Goal: Task Accomplishment & Management: Manage account settings

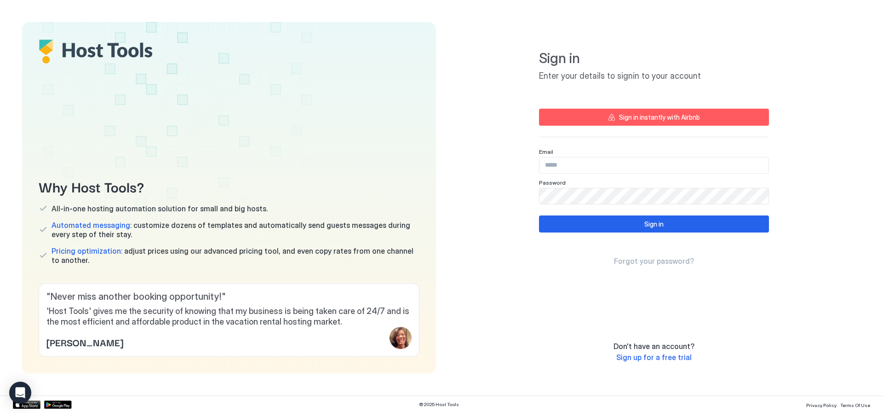
click at [634, 155] on div "Email" at bounding box center [654, 160] width 230 height 25
click at [633, 165] on input "Input Field" at bounding box center [654, 165] width 229 height 16
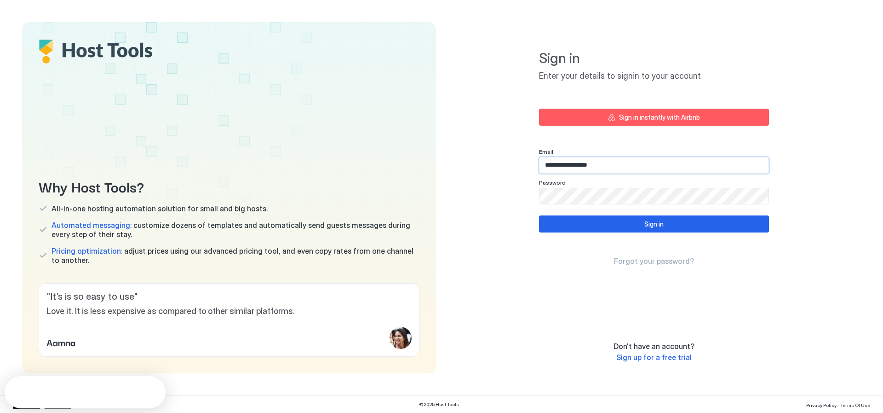
type input "**********"
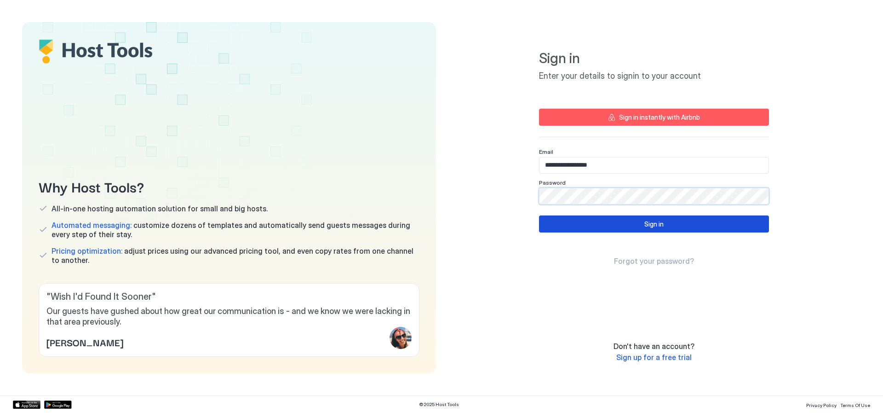
click at [736, 225] on button "Sign in" at bounding box center [654, 223] width 230 height 17
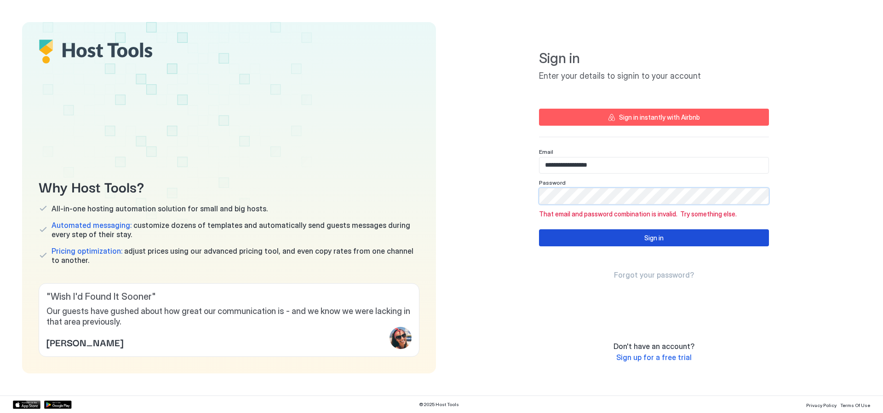
click at [662, 236] on div "Sign in" at bounding box center [653, 238] width 19 height 10
click at [532, 203] on div "**********" at bounding box center [654, 197] width 414 height 351
click at [578, 242] on button "Sign in" at bounding box center [654, 237] width 230 height 17
click at [612, 234] on button "Sign in" at bounding box center [654, 237] width 230 height 17
click at [522, 193] on div "**********" at bounding box center [654, 197] width 414 height 351
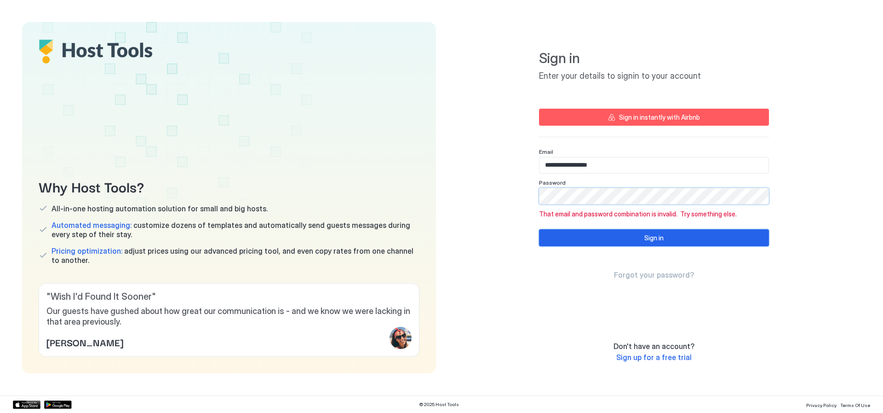
click at [647, 243] on button "Sign in" at bounding box center [654, 237] width 230 height 17
click at [688, 116] on div "Sign in instantly with Airbnb" at bounding box center [659, 117] width 81 height 10
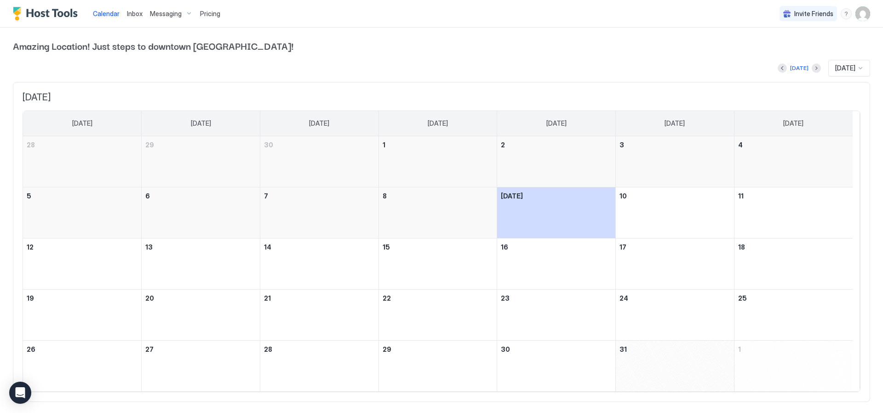
click at [133, 14] on span "Inbox" at bounding box center [135, 14] width 16 height 8
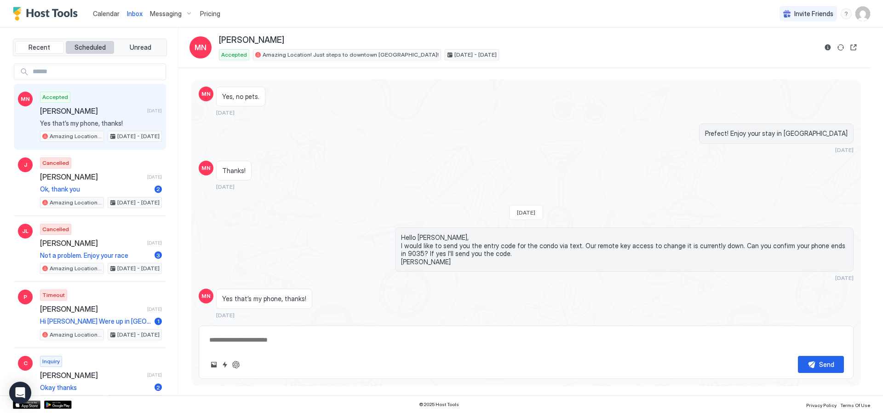
click at [82, 43] on button "Scheduled" at bounding box center [90, 47] width 49 height 13
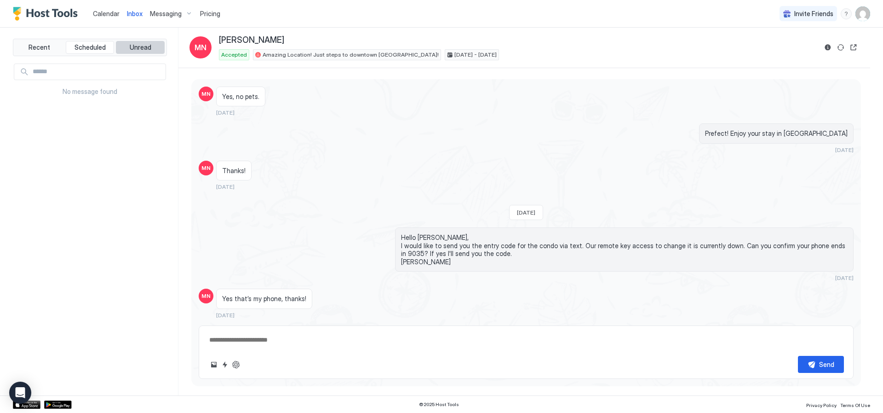
click at [138, 52] on button "Unread" at bounding box center [140, 47] width 49 height 13
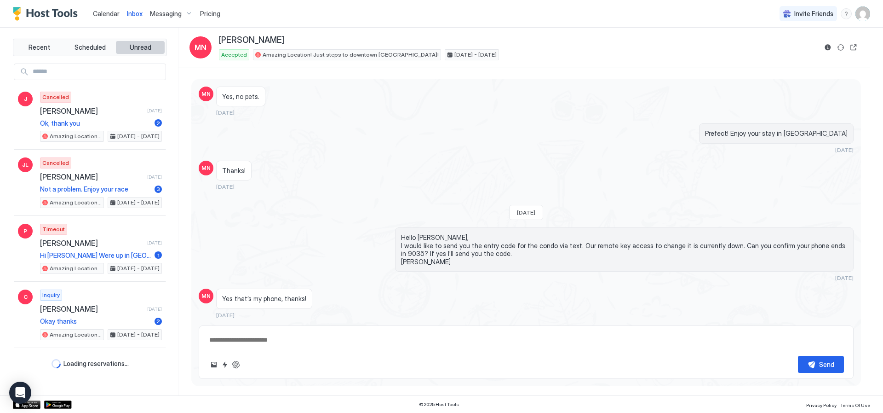
type textarea "*"
click at [33, 11] on img "Host Tools Logo" at bounding box center [47, 14] width 69 height 14
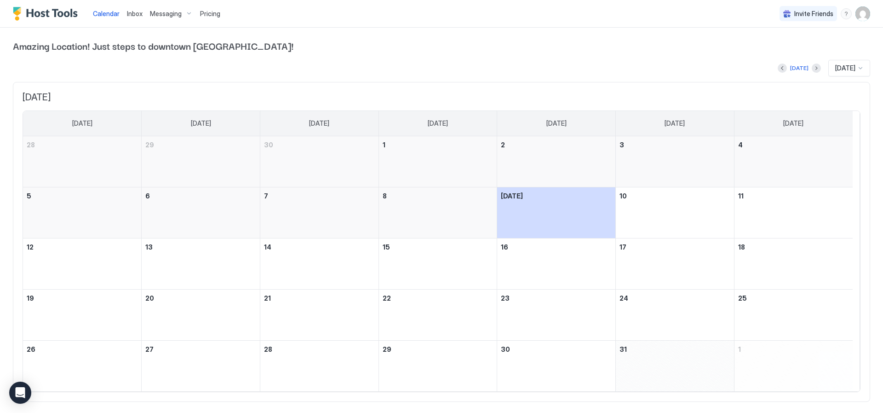
click at [209, 16] on span "Pricing" at bounding box center [210, 14] width 20 height 8
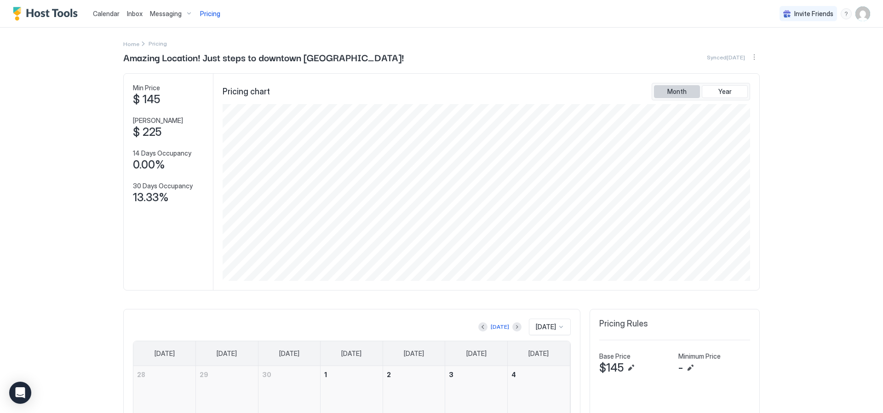
click at [685, 90] on button "Month" at bounding box center [677, 91] width 46 height 13
click at [53, 14] on img "Host Tools Logo" at bounding box center [47, 14] width 69 height 14
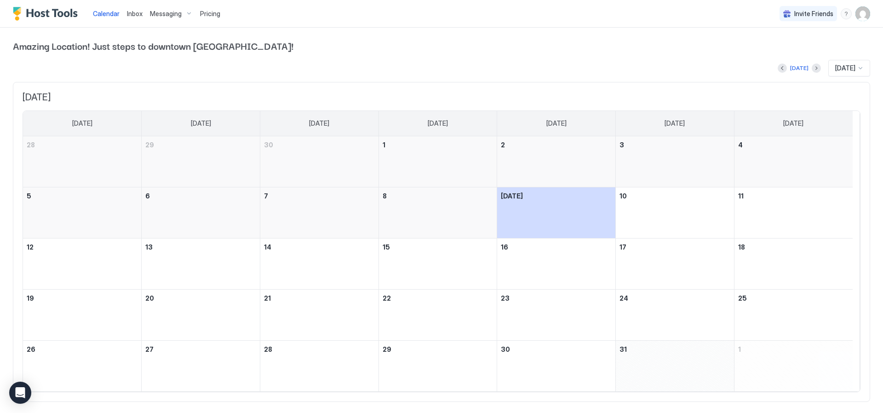
click at [59, 47] on span "Amazing Location! Just steps to downtown McCall!" at bounding box center [441, 46] width 857 height 14
click at [856, 12] on img "User profile" at bounding box center [863, 13] width 15 height 15
click at [779, 29] on span "Joe Ryther" at bounding box center [795, 29] width 50 height 8
click at [540, 42] on div at bounding box center [441, 206] width 883 height 413
click at [93, 40] on span "Amazing Location! Just steps to downtown McCall!" at bounding box center [441, 46] width 857 height 14
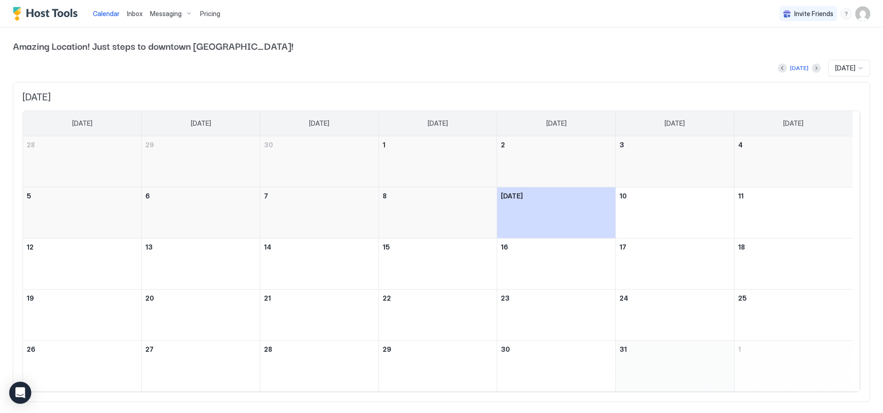
click at [21, 13] on img "Host Tools Logo" at bounding box center [47, 14] width 69 height 14
click at [44, 17] on img "Host Tools Logo" at bounding box center [47, 14] width 69 height 14
click at [179, 14] on span "Messaging" at bounding box center [166, 14] width 32 height 8
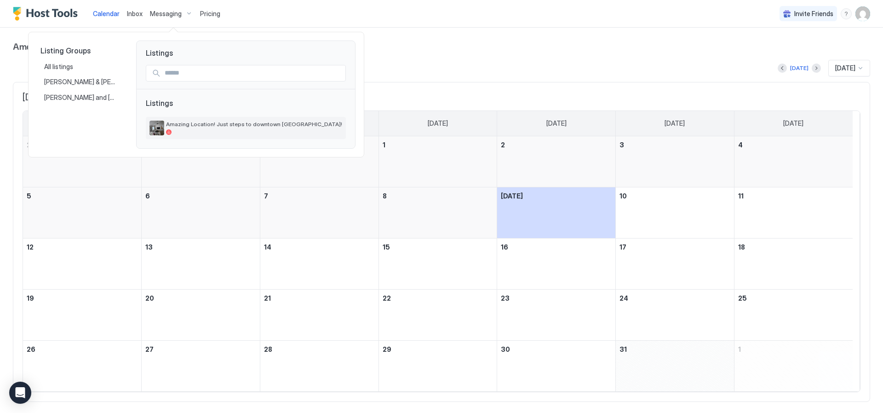
click at [194, 126] on span "Amazing Location! Just steps to downtown McCall!" at bounding box center [254, 124] width 176 height 7
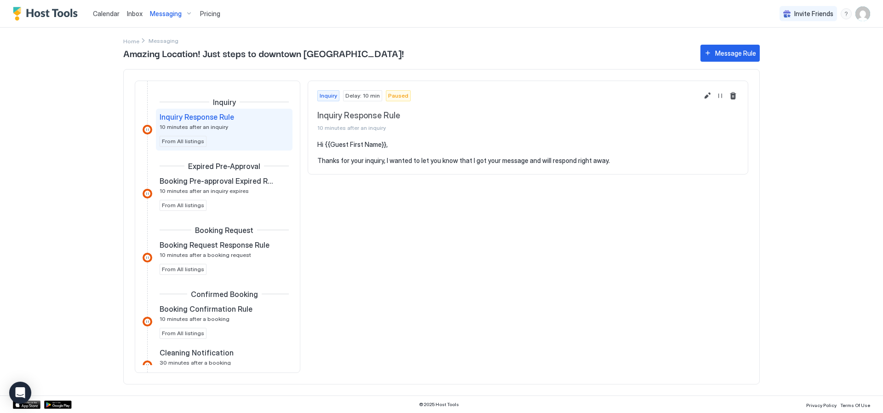
click at [772, 171] on div "Home Messaging Amazing Location! Just steps to downtown McCall! Message Rule In…" at bounding box center [441, 212] width 662 height 368
click at [720, 96] on button "Resume Message Rule" at bounding box center [720, 95] width 11 height 11
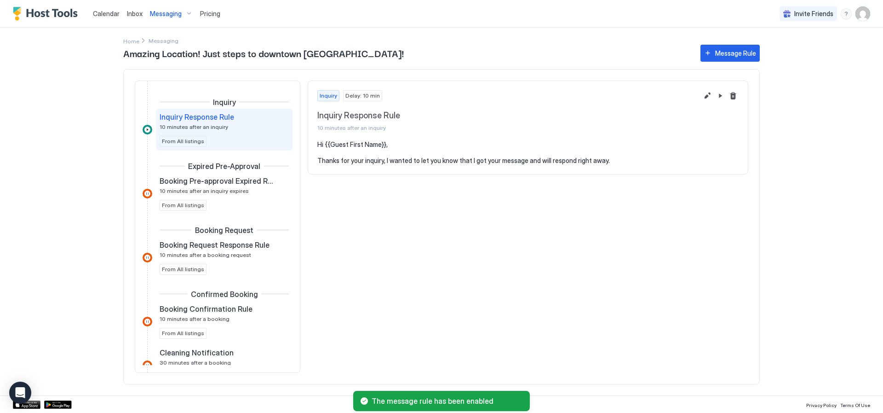
scroll to position [46, 0]
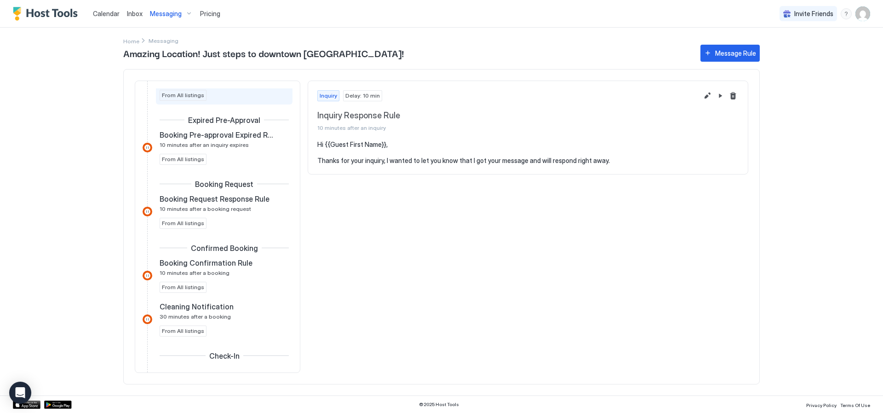
click at [240, 143] on span "10 minutes after an inquiry expires" at bounding box center [204, 144] width 89 height 7
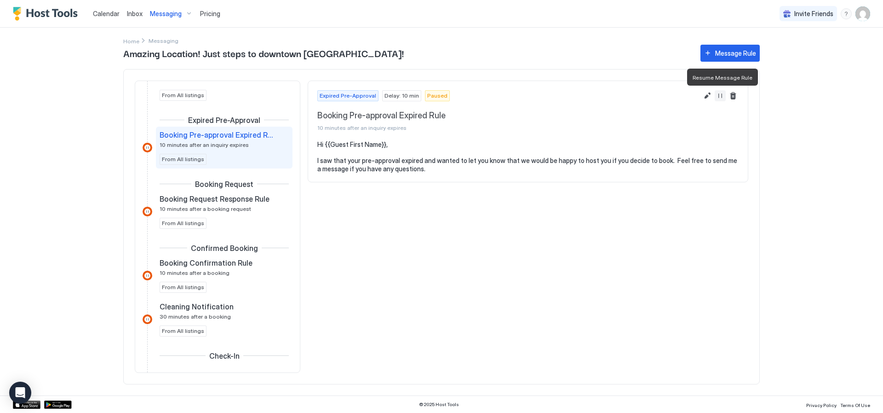
click at [723, 96] on button "Resume Message Rule" at bounding box center [720, 95] width 11 height 11
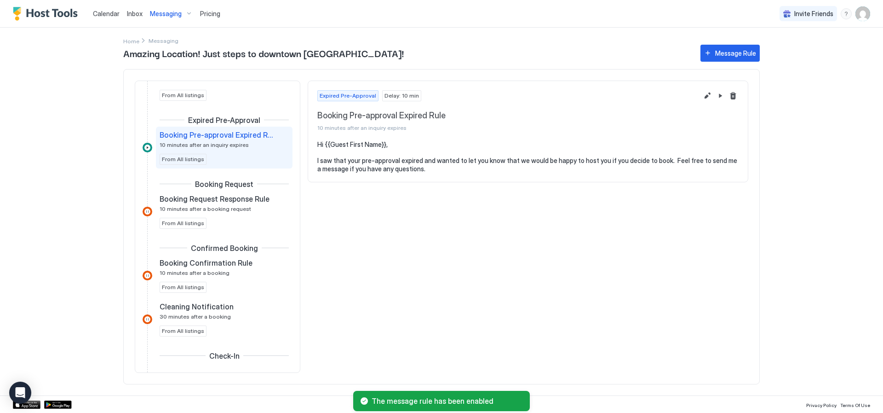
scroll to position [92, 0]
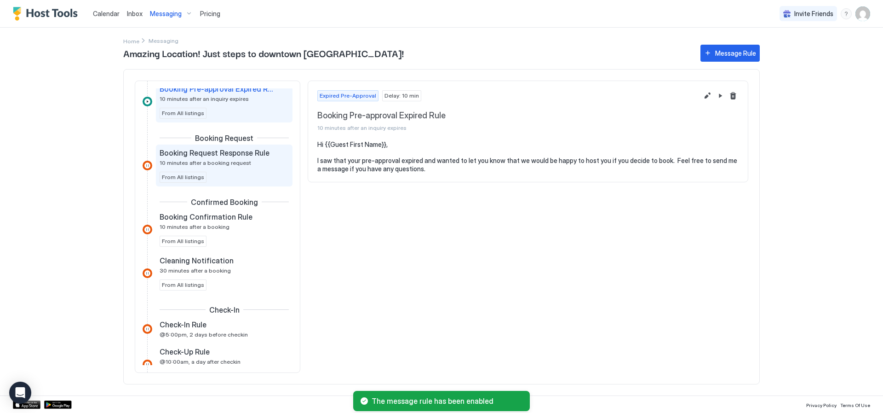
click at [226, 166] on span "10 minutes after a booking request" at bounding box center [206, 162] width 92 height 7
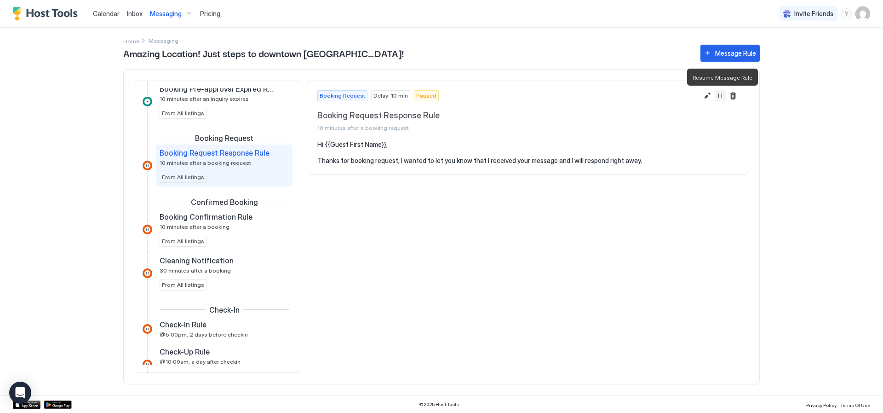
click at [722, 97] on button "Resume Message Rule" at bounding box center [720, 95] width 11 height 11
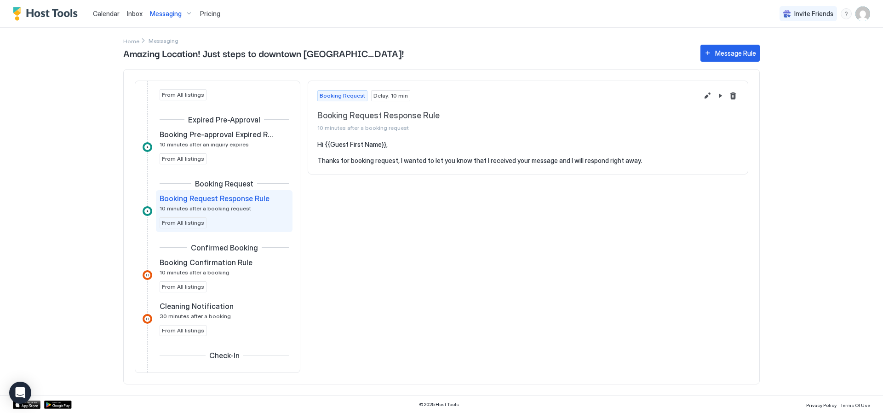
scroll to position [138, 0]
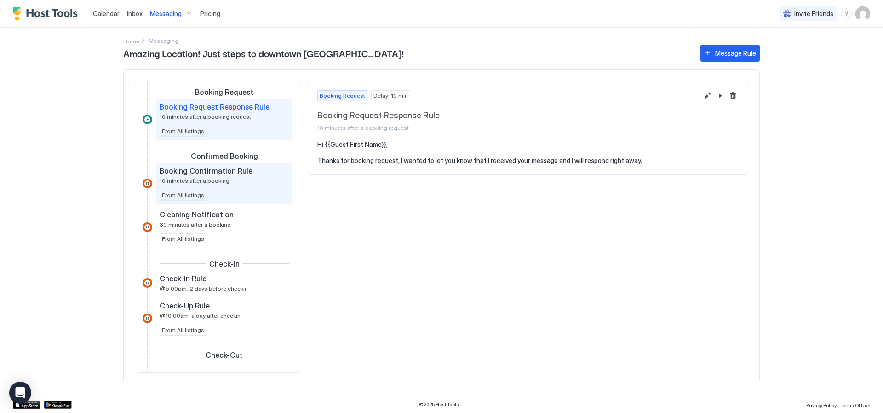
click at [186, 187] on div "Booking Confirmation Rule 10 minutes after a booking From All listings" at bounding box center [224, 183] width 129 height 35
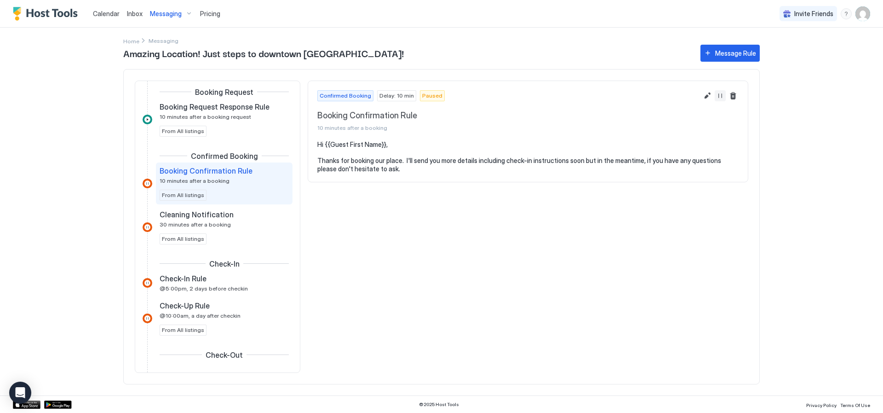
click at [719, 96] on button "Resume Message Rule" at bounding box center [720, 95] width 11 height 11
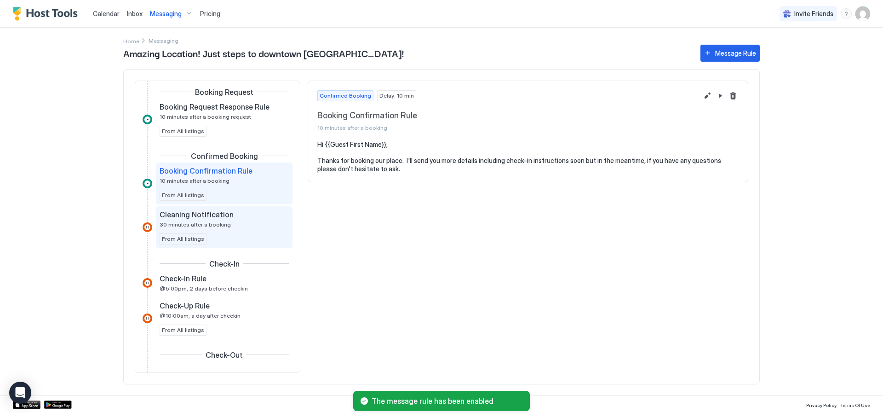
click at [221, 225] on span "30 minutes after a booking" at bounding box center [195, 224] width 71 height 7
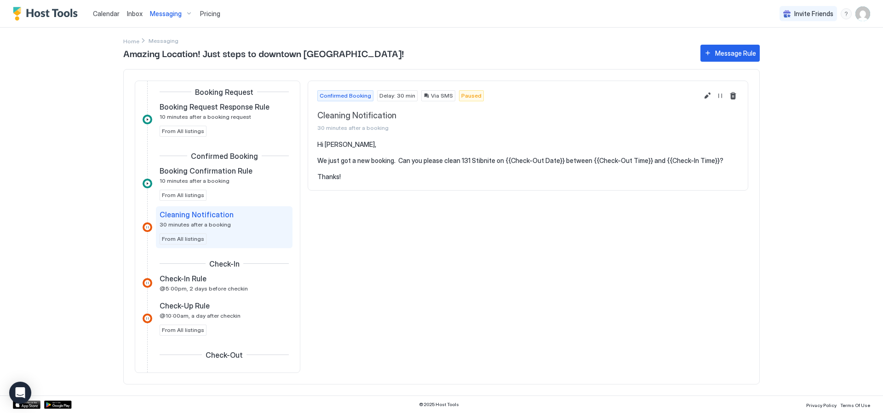
click at [433, 97] on span "Via SMS" at bounding box center [442, 96] width 22 height 8
click at [431, 97] on span "Via SMS" at bounding box center [442, 96] width 22 height 8
click at [721, 96] on button "Resume Message Rule" at bounding box center [720, 95] width 11 height 11
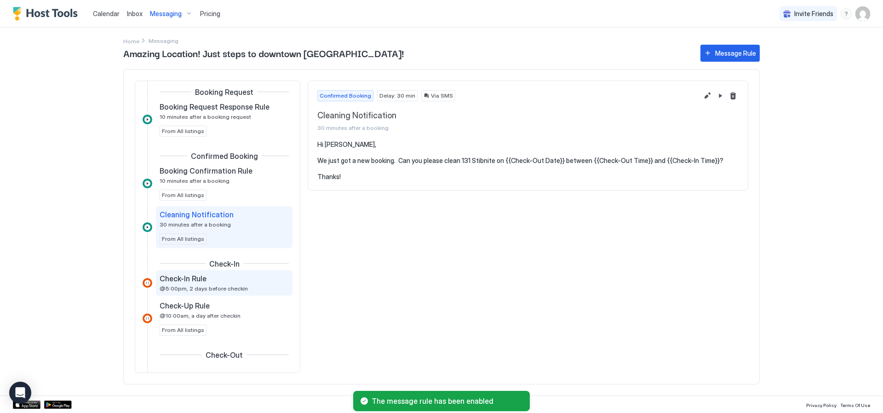
click at [180, 284] on div "Check-In Rule @5:00pm, 2 days before checkin" at bounding box center [218, 283] width 116 height 18
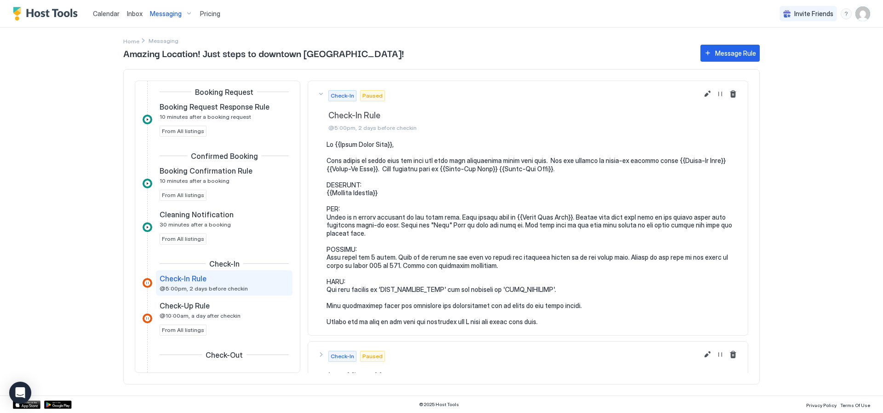
scroll to position [29, 0]
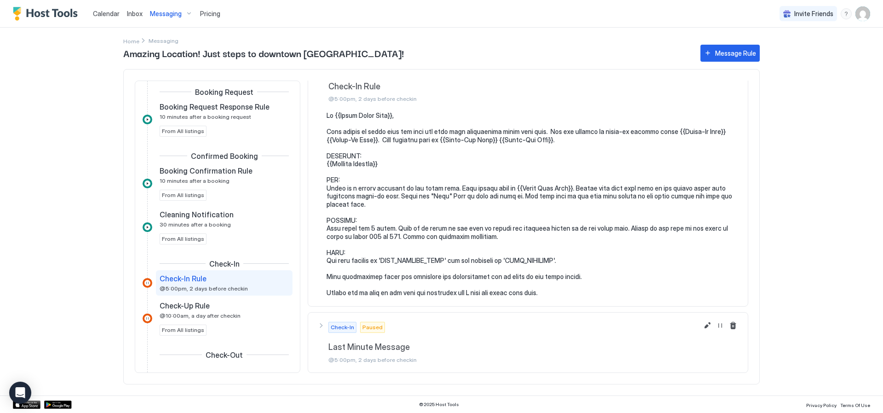
click at [421, 262] on pre at bounding box center [533, 203] width 412 height 185
click at [426, 259] on pre at bounding box center [533, 203] width 412 height 185
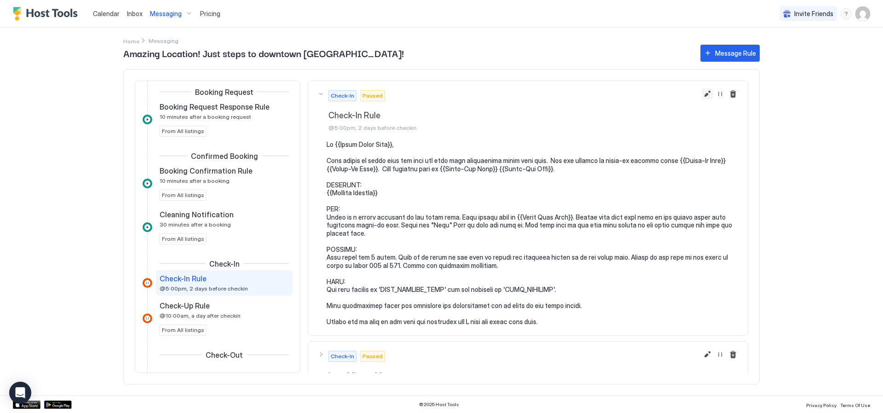
click at [702, 92] on button "Edit message rule" at bounding box center [707, 93] width 11 height 11
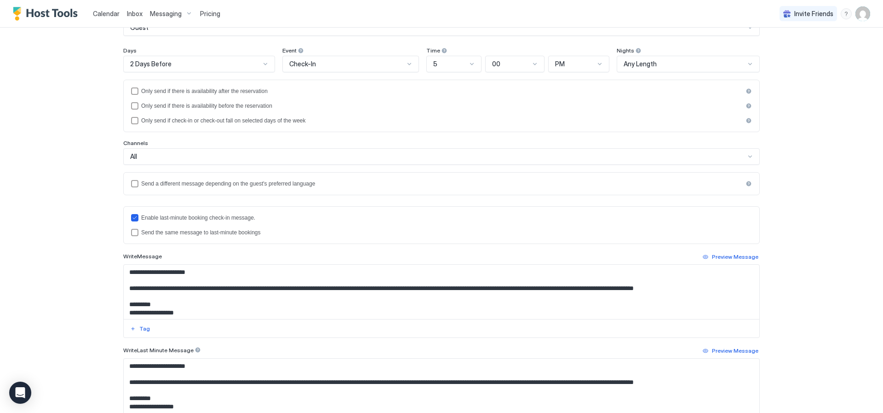
scroll to position [138, 0]
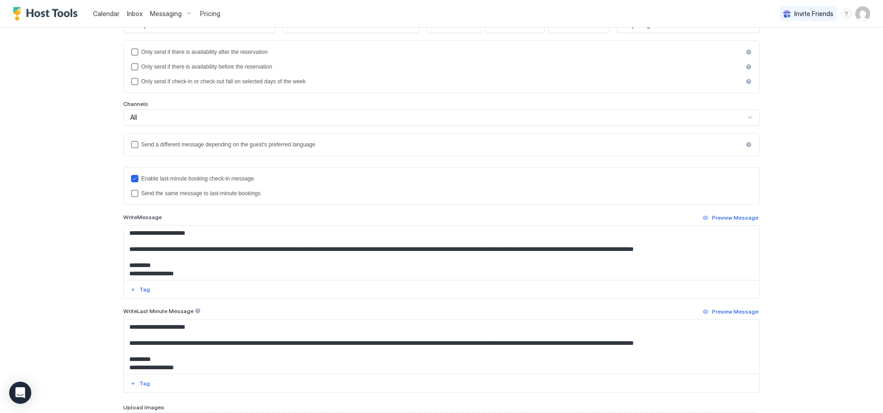
click at [222, 269] on textarea "Input Field" at bounding box center [442, 252] width 636 height 54
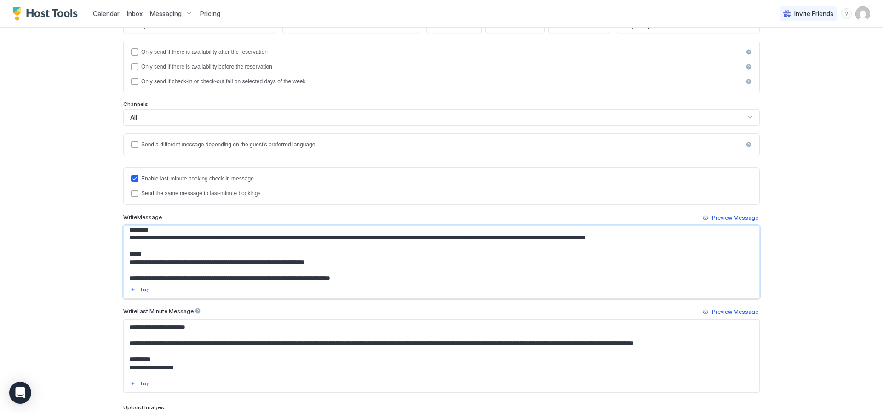
click at [184, 269] on textarea "Input Field" at bounding box center [442, 252] width 636 height 54
type textarea "**********"
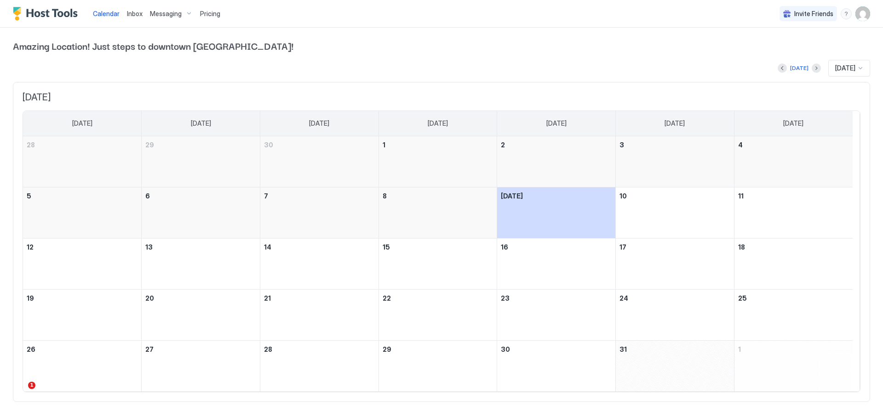
click at [856, 13] on img "User profile" at bounding box center [863, 13] width 15 height 15
click at [780, 51] on span "Settings" at bounding box center [773, 51] width 25 height 8
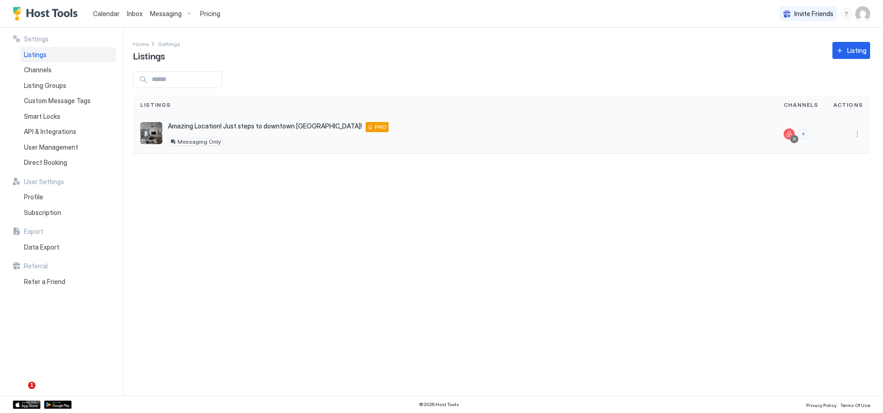
click at [287, 126] on span "Amazing Location! Just steps to downtown McCall!" at bounding box center [265, 126] width 194 height 8
click at [857, 137] on button "More options" at bounding box center [857, 133] width 11 height 11
click at [218, 127] on div at bounding box center [441, 206] width 883 height 413
click at [179, 125] on span "Amazing Location! Just steps to downtown McCall!" at bounding box center [265, 126] width 194 height 8
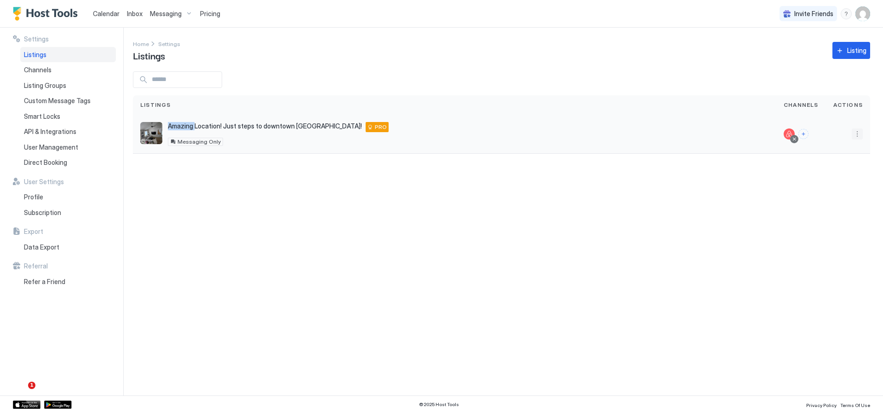
click at [859, 136] on button "More options" at bounding box center [857, 133] width 11 height 11
click at [819, 137] on div at bounding box center [801, 133] width 35 height 11
click at [857, 135] on button "More options" at bounding box center [857, 133] width 11 height 11
click at [837, 151] on div "Messaging" at bounding box center [833, 147] width 63 height 15
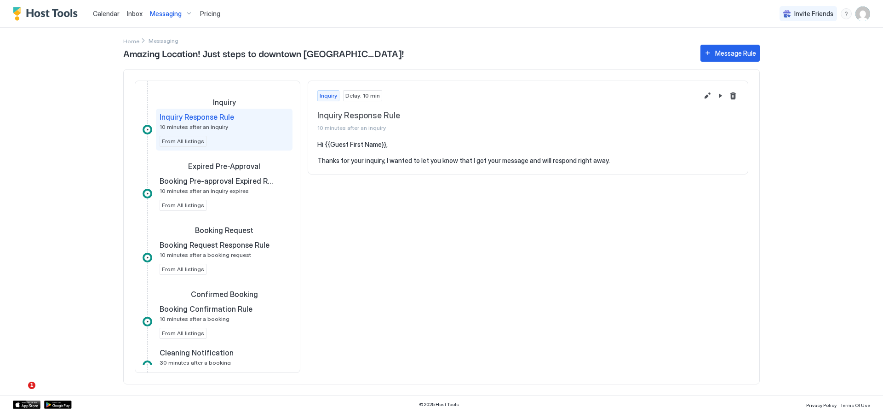
click at [791, 202] on div "Calendar Inbox Messaging Pricing Invite Friends JR Home Messaging Amazing Locat…" at bounding box center [441, 206] width 883 height 413
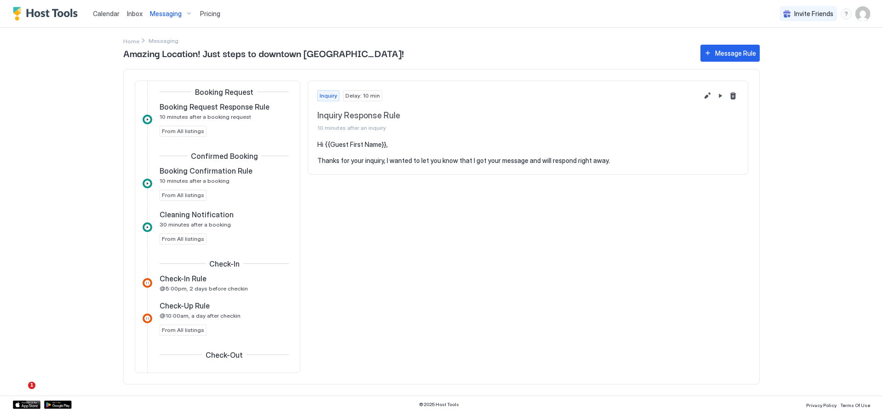
scroll to position [184, 0]
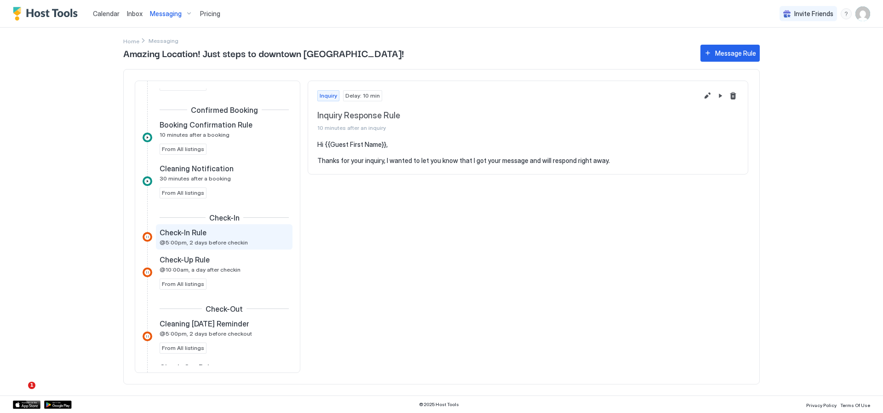
click at [176, 239] on span "@5:00pm, 2 days before checkin" at bounding box center [204, 242] width 88 height 7
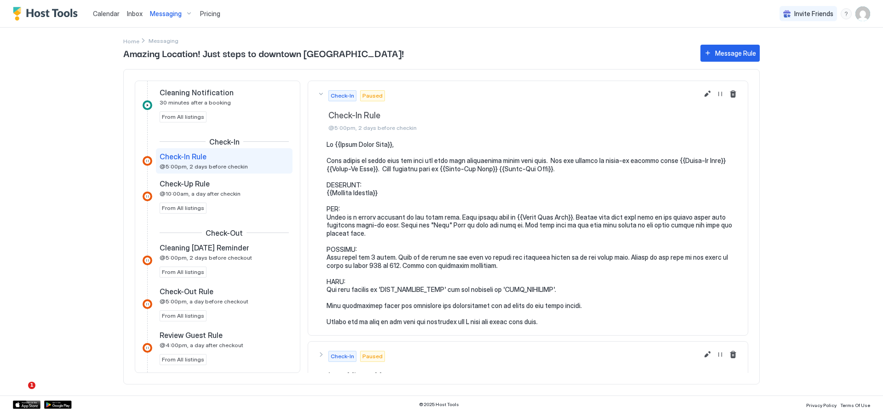
scroll to position [352, 0]
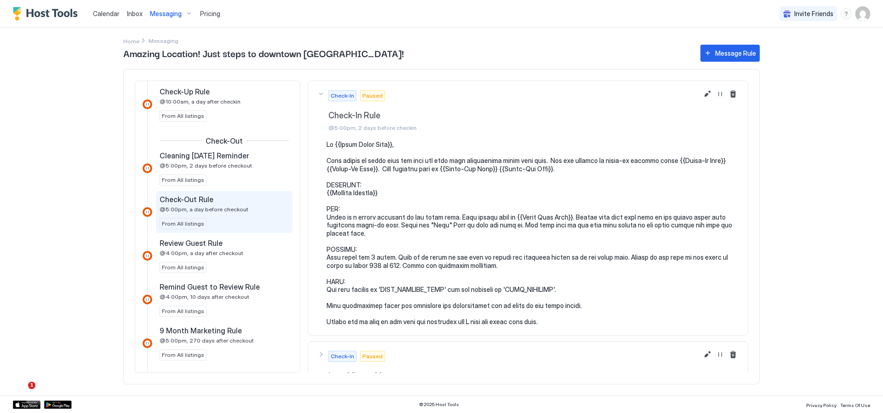
click at [169, 207] on span "@5:00pm, a day before checkout" at bounding box center [204, 209] width 89 height 7
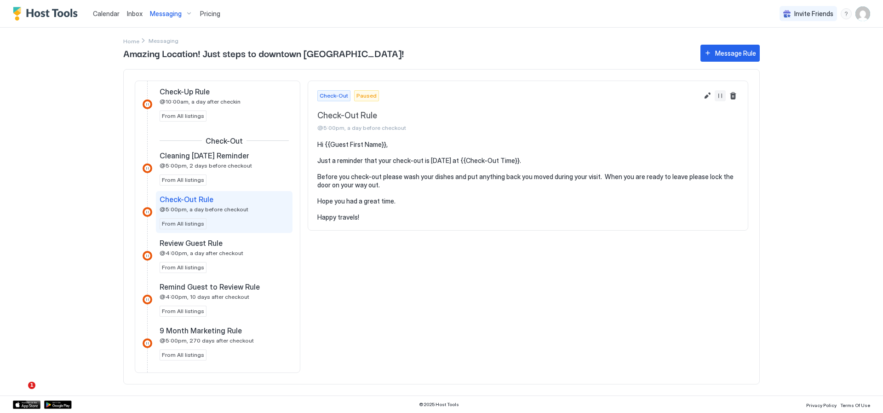
click at [722, 96] on button "Resume Message Rule" at bounding box center [720, 95] width 11 height 11
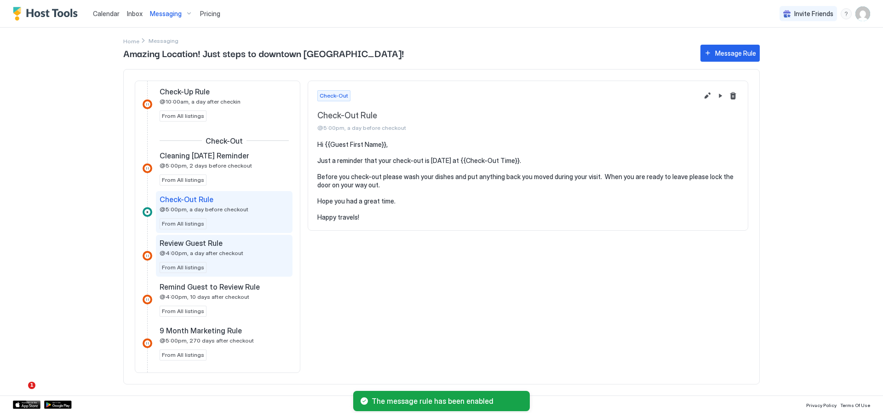
click at [245, 250] on div "Review Guest Rule @4:00pm, a day after checkout" at bounding box center [218, 247] width 116 height 18
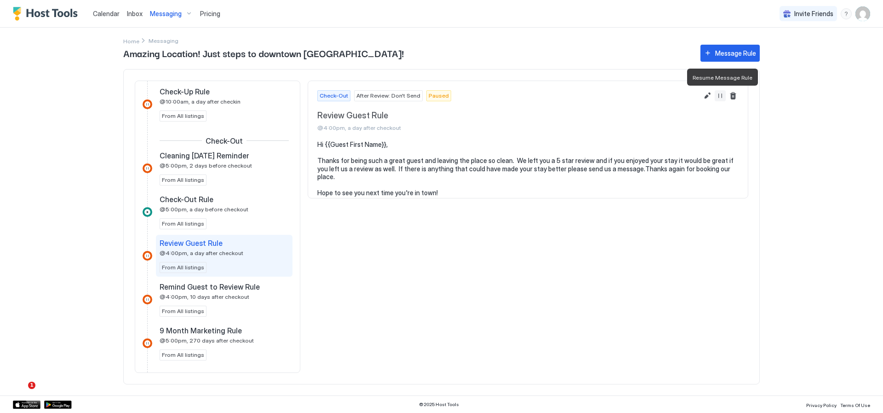
click at [720, 97] on button "Resume Message Rule" at bounding box center [720, 95] width 11 height 11
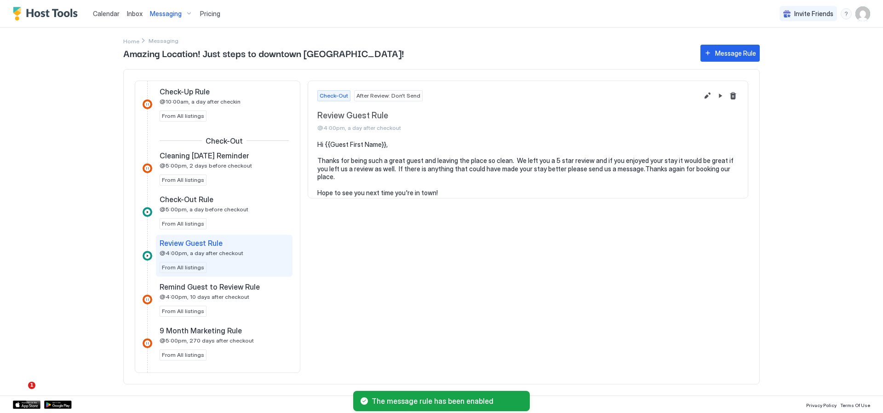
scroll to position [398, 0]
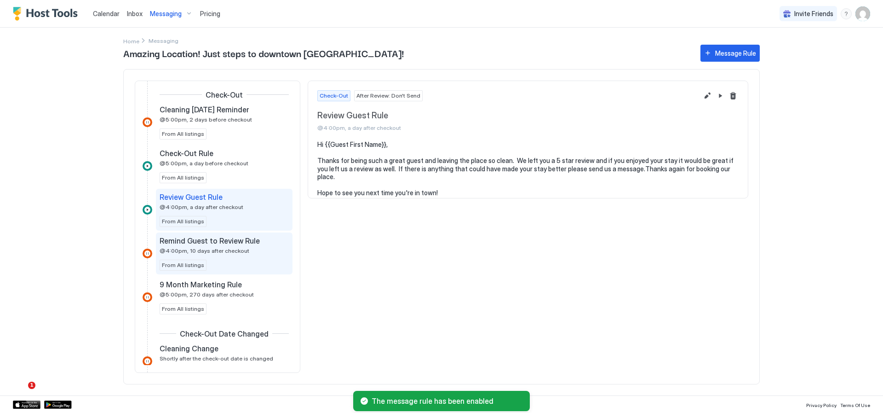
click at [236, 248] on span "@4:00pm, 10 days after checkout" at bounding box center [205, 250] width 90 height 7
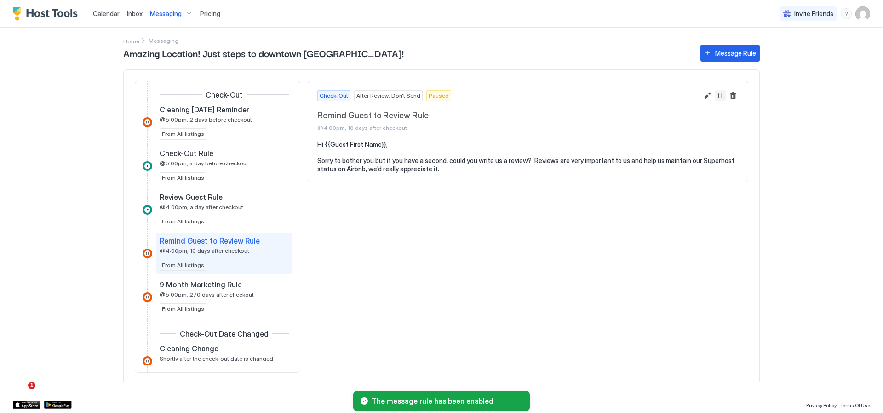
click at [722, 96] on button "Resume Message Rule" at bounding box center [720, 95] width 11 height 11
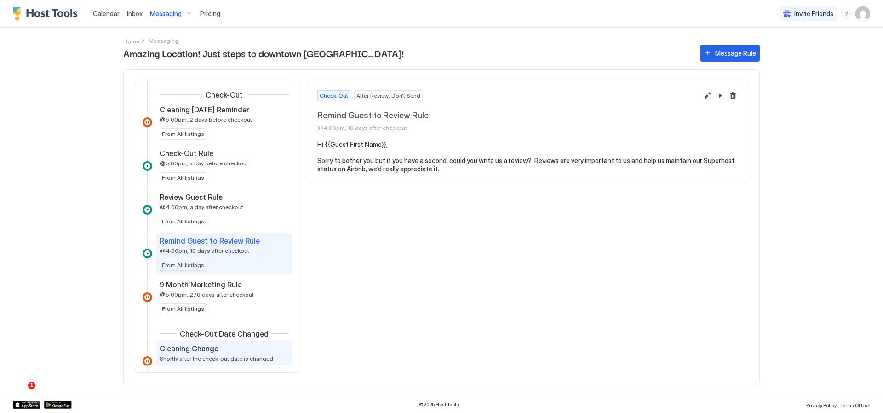
click at [220, 353] on div "Cleaning Change Shortly after the check-out date is changed" at bounding box center [218, 353] width 116 height 18
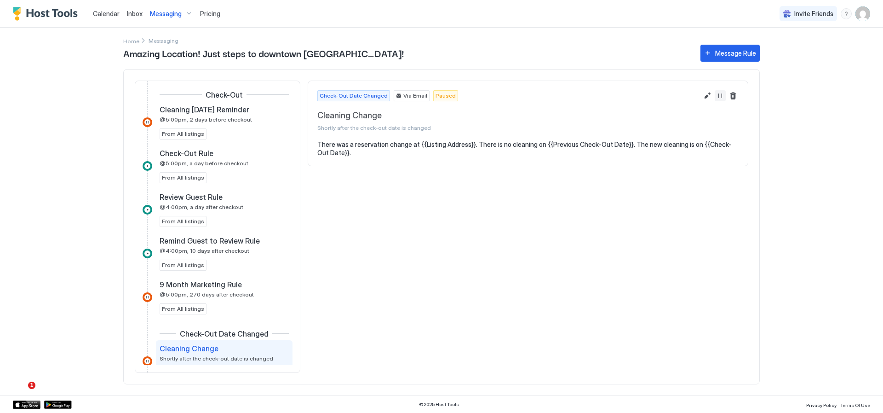
click at [717, 95] on button "Resume Message Rule" at bounding box center [720, 95] width 11 height 11
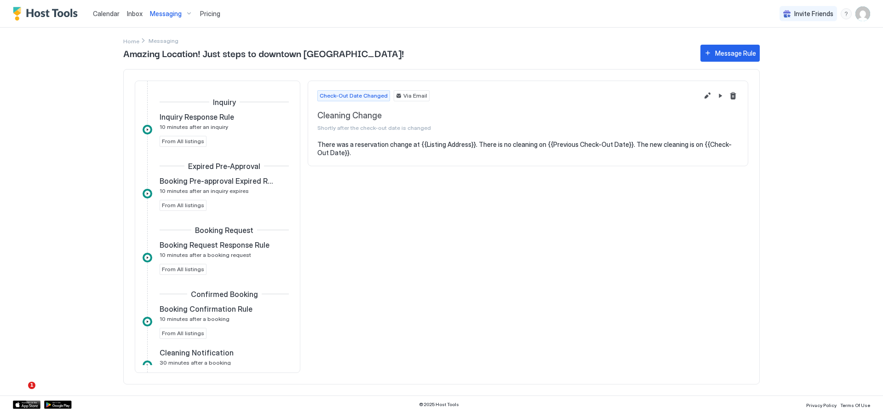
click at [867, 18] on img "User profile" at bounding box center [863, 13] width 15 height 15
click at [791, 51] on span "Settings" at bounding box center [780, 51] width 25 height 8
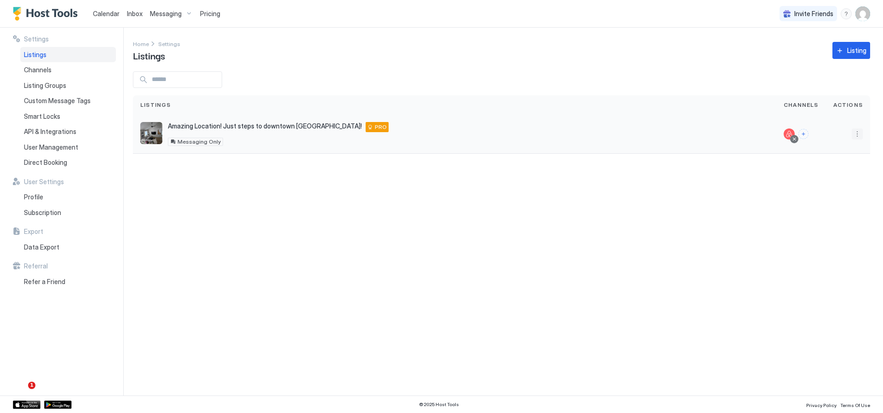
click at [855, 134] on button "More options" at bounding box center [857, 133] width 11 height 11
click at [48, 117] on div at bounding box center [441, 206] width 883 height 413
click at [48, 117] on span "Smart Locks" at bounding box center [42, 116] width 36 height 8
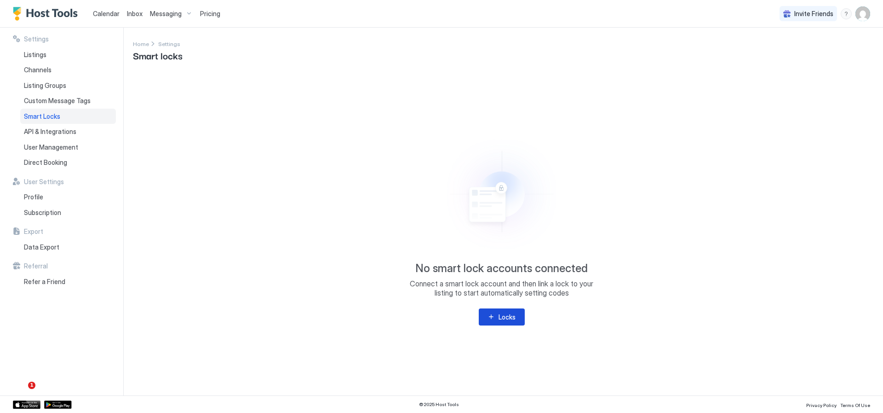
click at [503, 320] on div "Locks" at bounding box center [507, 317] width 17 height 10
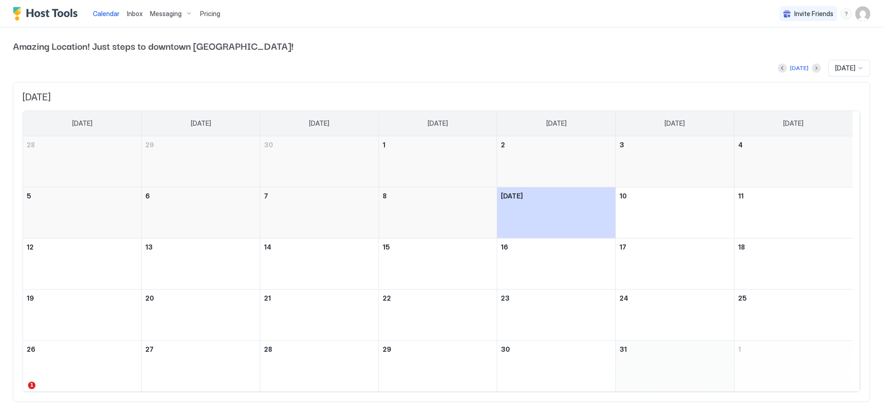
click at [803, 14] on img "User profile" at bounding box center [863, 13] width 15 height 15
click at [777, 49] on span "Settings" at bounding box center [773, 51] width 25 height 8
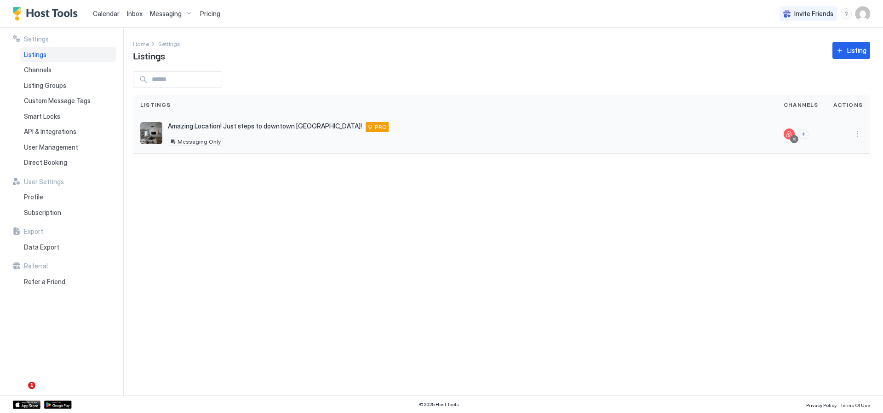
click at [285, 129] on span "Amazing Location! Just steps to downtown [GEOGRAPHIC_DATA]!" at bounding box center [265, 126] width 194 height 8
click at [803, 136] on button "More options" at bounding box center [857, 133] width 11 height 11
click at [35, 116] on div at bounding box center [441, 206] width 883 height 413
click at [35, 116] on span "Smart Locks" at bounding box center [42, 116] width 36 height 8
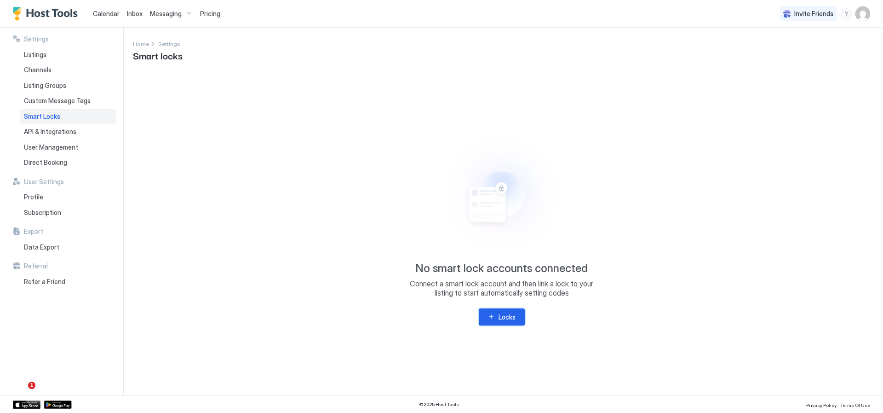
click at [501, 314] on div "Locks" at bounding box center [507, 317] width 17 height 10
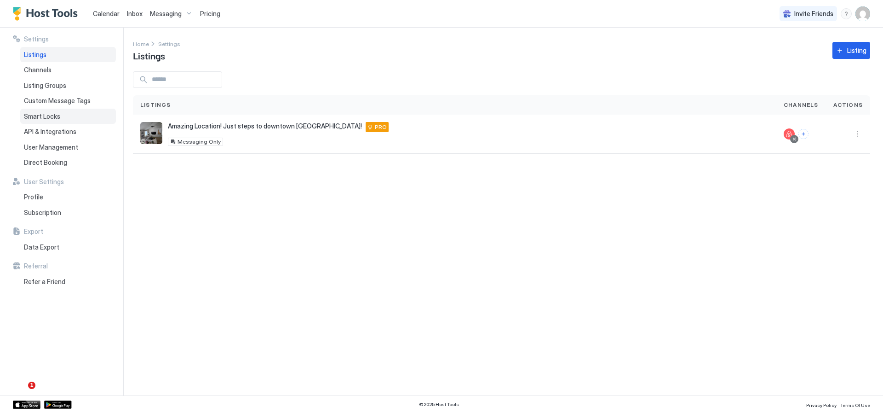
click at [50, 116] on span "Smart Locks" at bounding box center [42, 116] width 36 height 8
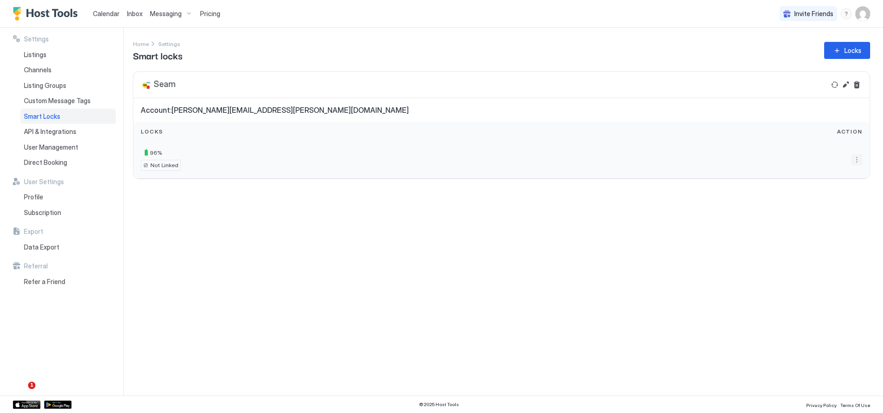
click at [858, 159] on button "More options" at bounding box center [857, 159] width 11 height 11
click at [849, 173] on span "Details" at bounding box center [847, 172] width 18 height 7
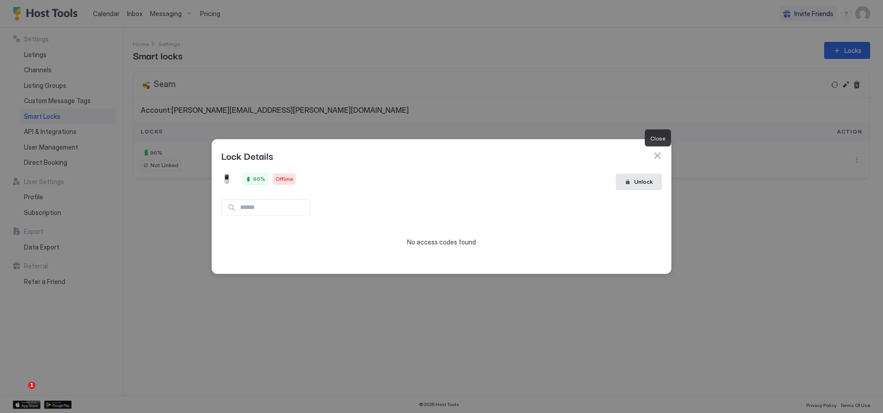
click at [658, 154] on button "button" at bounding box center [657, 155] width 9 height 9
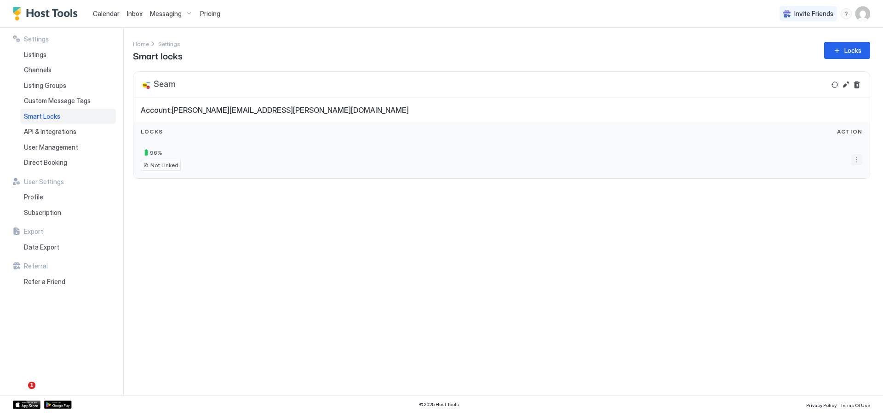
click at [855, 161] on button "More options" at bounding box center [857, 159] width 11 height 11
click at [844, 188] on span "Settings" at bounding box center [849, 187] width 22 height 7
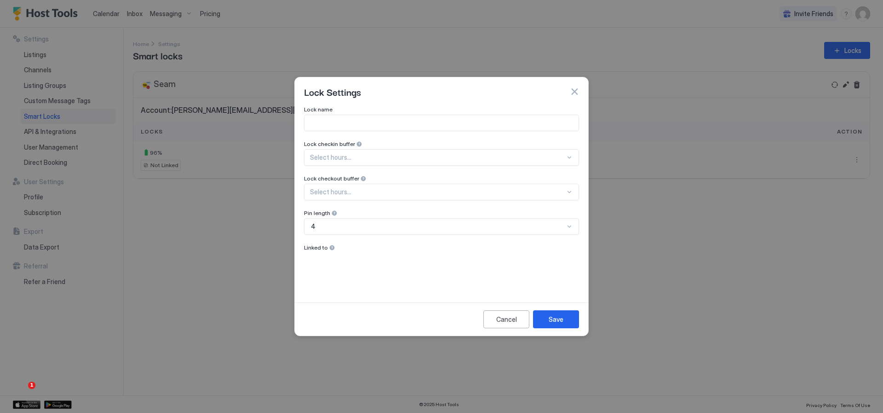
click at [578, 89] on button "button" at bounding box center [574, 91] width 9 height 9
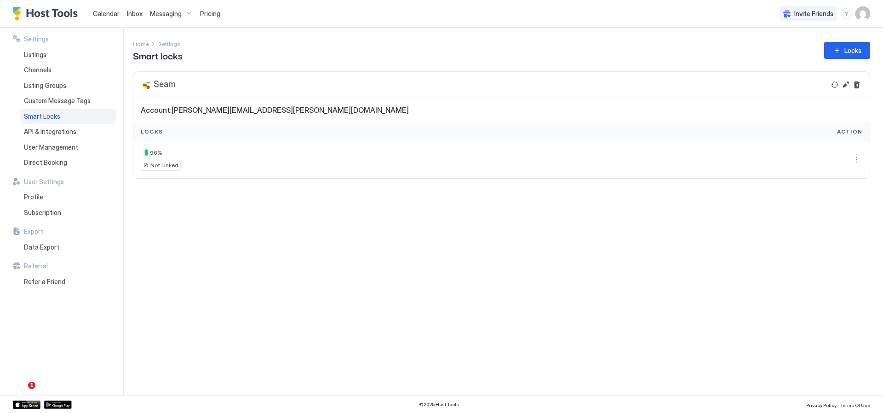
click at [181, 207] on div "Settings Home Settings Smart locks Locks Seam Account: joe.ryther@msn.com Locks…" at bounding box center [508, 212] width 750 height 368
click at [37, 40] on span "Settings" at bounding box center [36, 39] width 25 height 8
click at [857, 158] on button "More options" at bounding box center [857, 159] width 11 height 11
click at [849, 186] on span "Settings" at bounding box center [849, 187] width 22 height 7
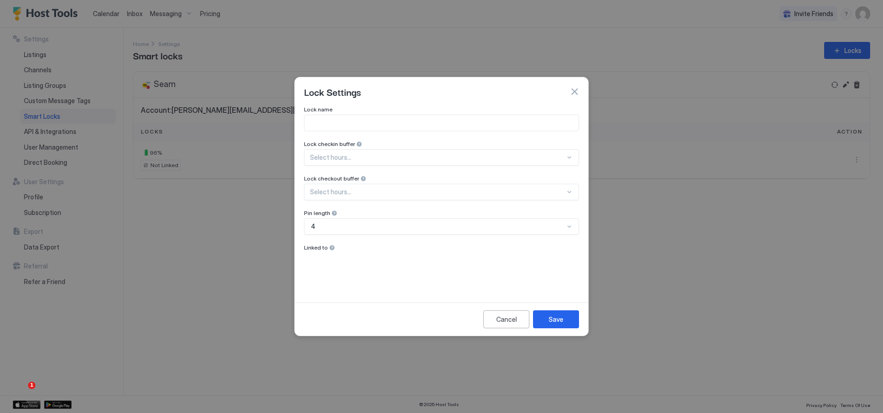
click at [550, 125] on input "Input Field" at bounding box center [442, 123] width 274 height 16
type input "**********"
click at [555, 160] on div "Select hours..." at bounding box center [441, 157] width 275 height 17
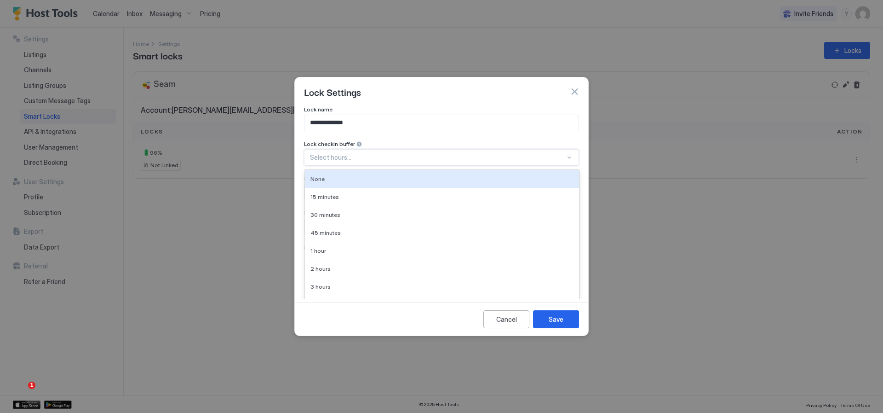
scroll to position [10, 0]
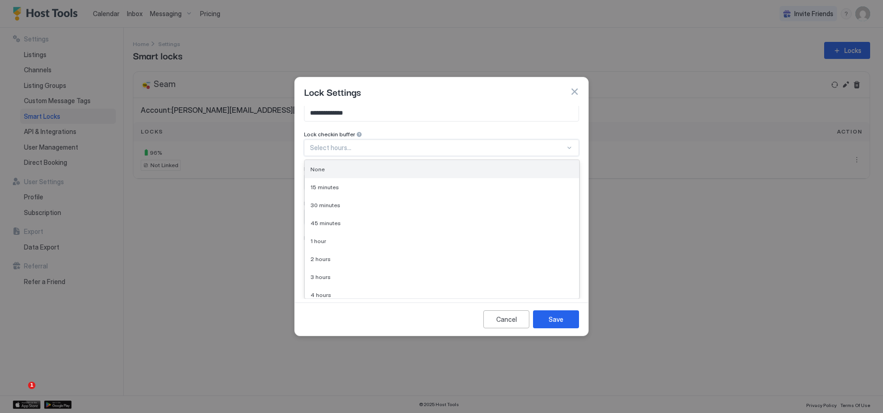
click at [527, 168] on div "None" at bounding box center [442, 169] width 263 height 7
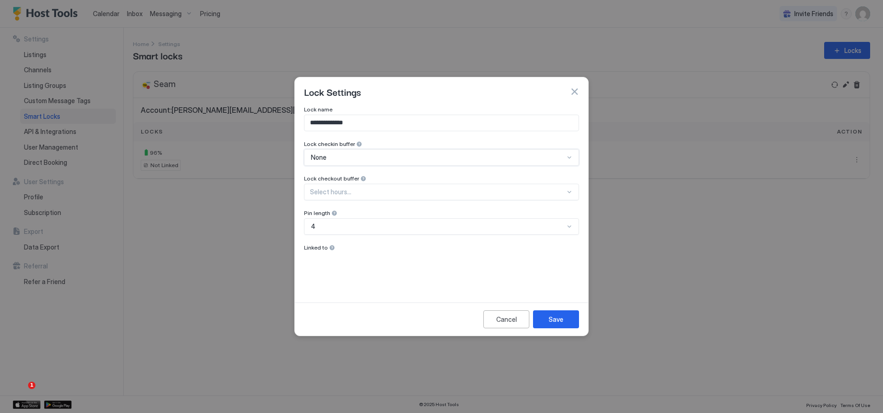
scroll to position [0, 0]
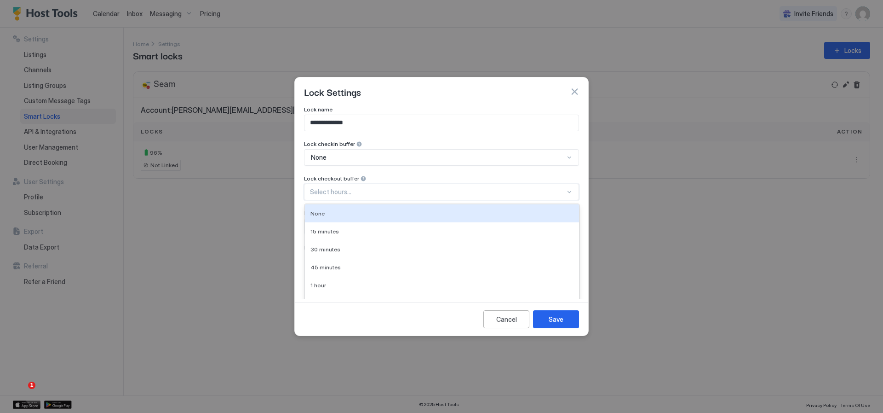
click at [528, 191] on div "10 results available. Use Up and Down to choose options, press Enter to select …" at bounding box center [441, 192] width 275 height 17
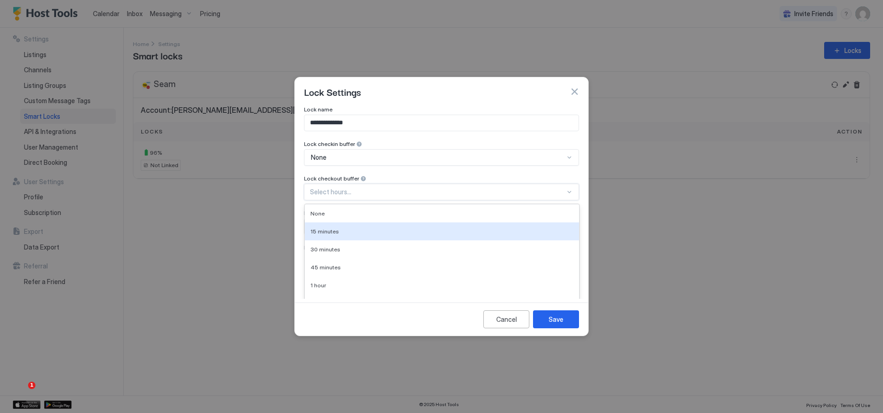
scroll to position [44, 0]
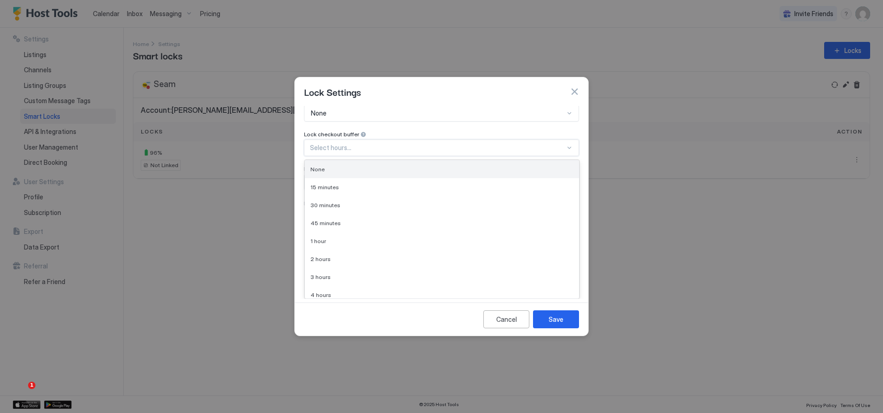
click at [531, 171] on div "None" at bounding box center [442, 169] width 263 height 7
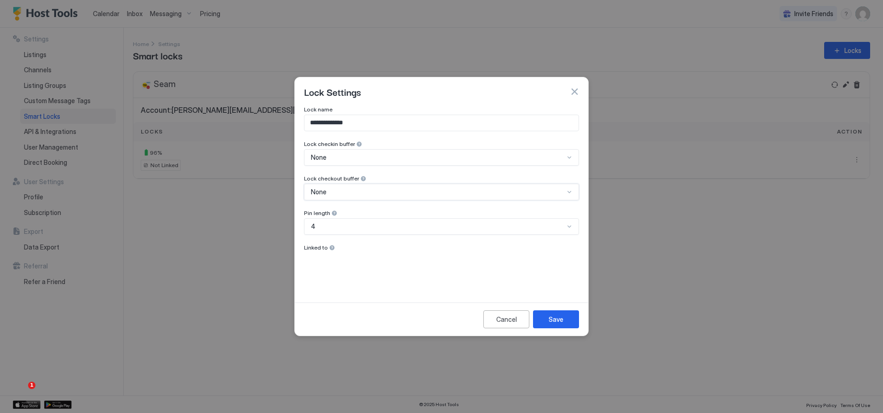
scroll to position [0, 0]
click at [330, 247] on div at bounding box center [332, 247] width 6 height 6
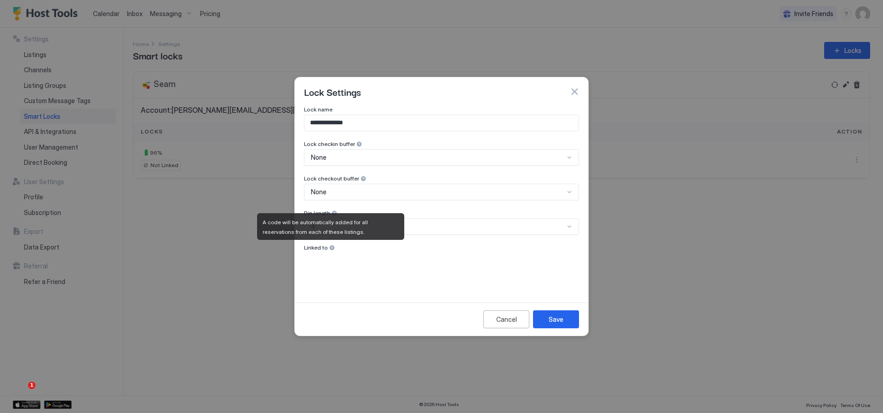
click at [330, 247] on div at bounding box center [332, 247] width 6 height 6
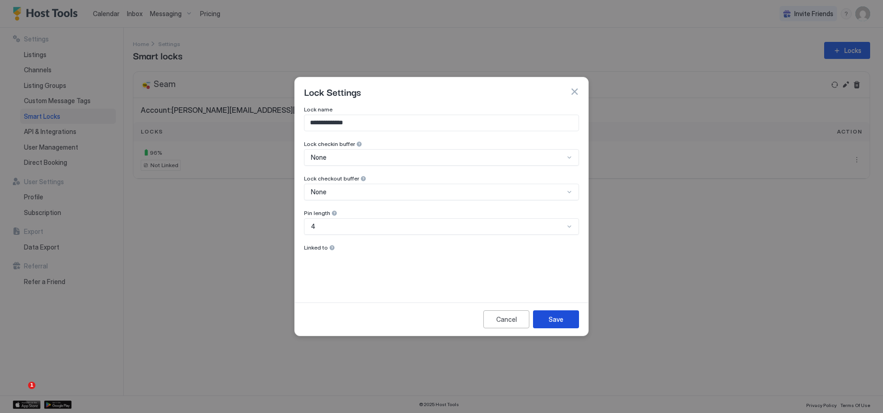
click at [556, 319] on div "Save" at bounding box center [556, 319] width 15 height 10
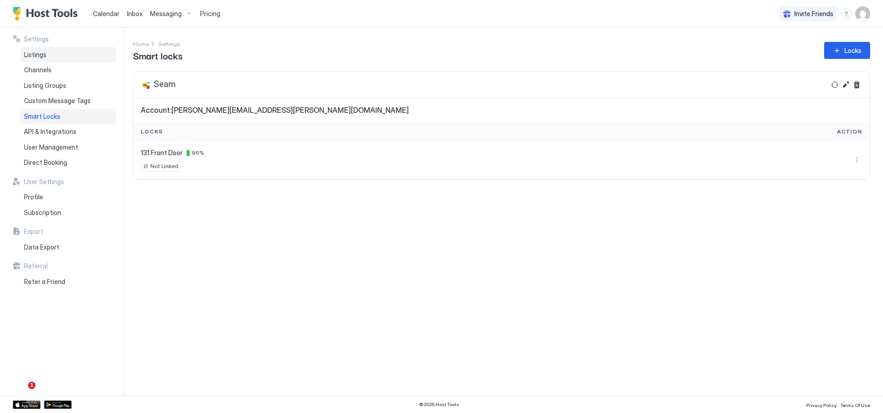
click at [39, 58] on span "Listings" at bounding box center [35, 55] width 23 height 8
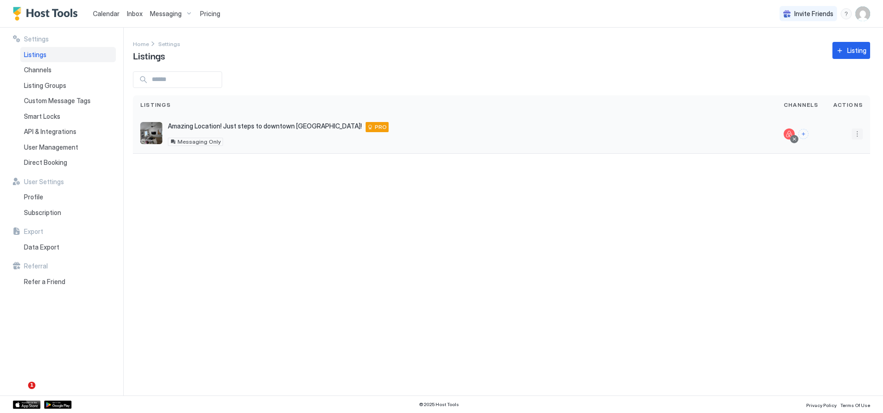
click at [860, 133] on button "More options" at bounding box center [857, 133] width 11 height 11
click at [837, 147] on span "Messaging" at bounding box center [831, 147] width 30 height 7
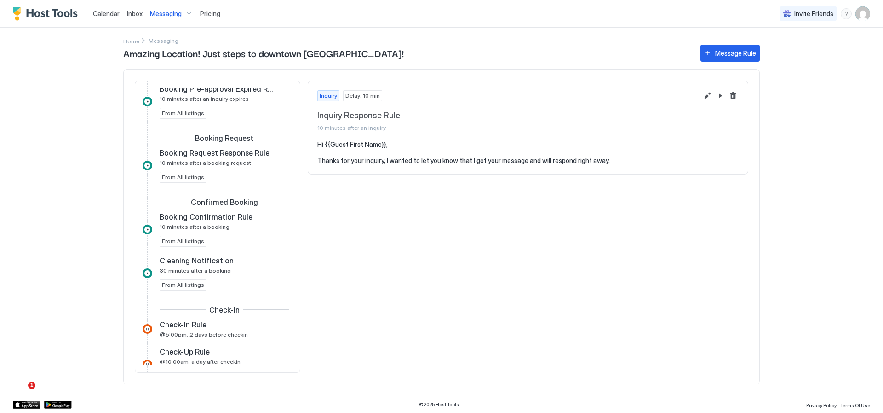
scroll to position [184, 0]
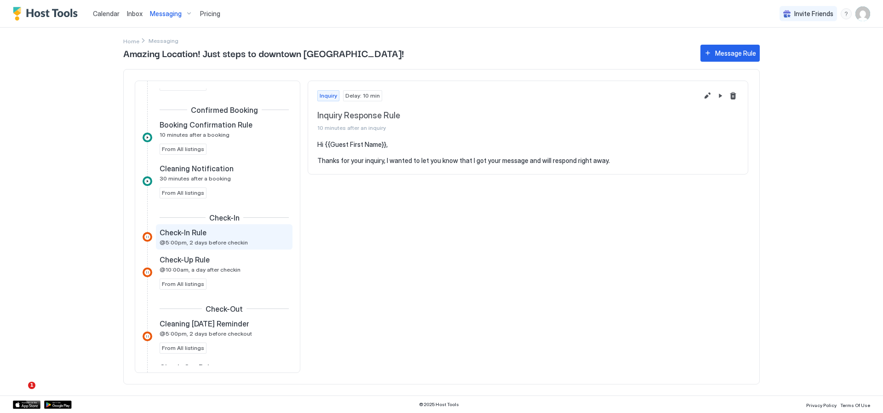
click at [192, 241] on span "@5:00pm, 2 days before checkin" at bounding box center [204, 242] width 88 height 7
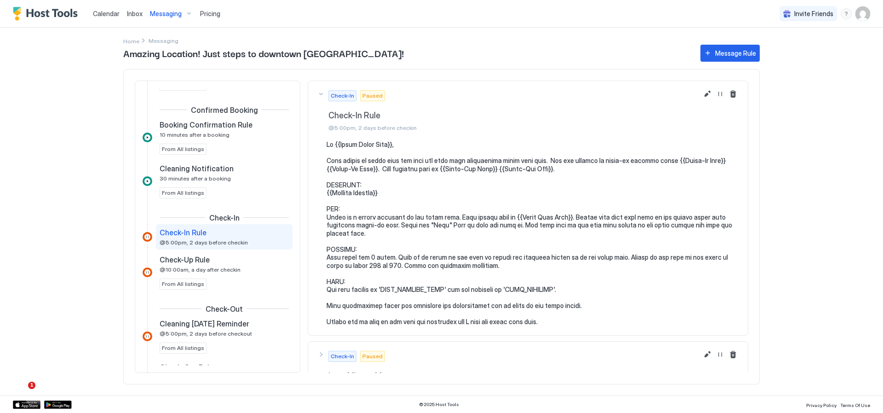
scroll to position [29, 0]
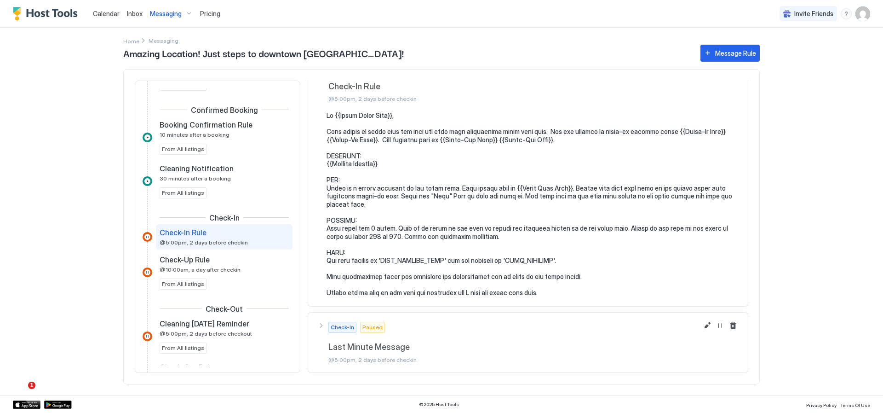
click at [517, 254] on pre at bounding box center [533, 203] width 412 height 185
click at [521, 260] on pre at bounding box center [533, 203] width 412 height 185
click at [539, 261] on pre at bounding box center [533, 203] width 412 height 185
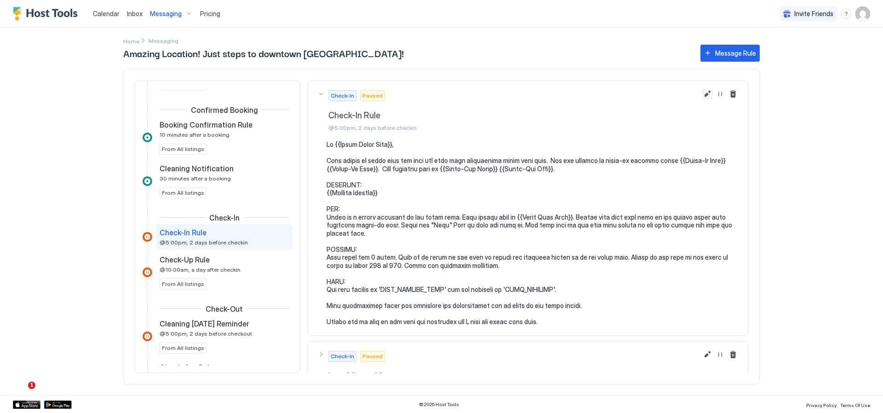
click at [702, 94] on button "Edit message rule" at bounding box center [707, 93] width 11 height 11
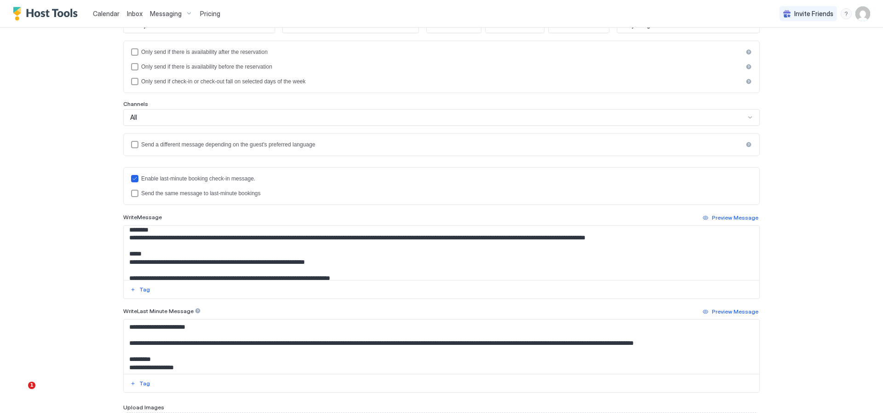
scroll to position [122, 0]
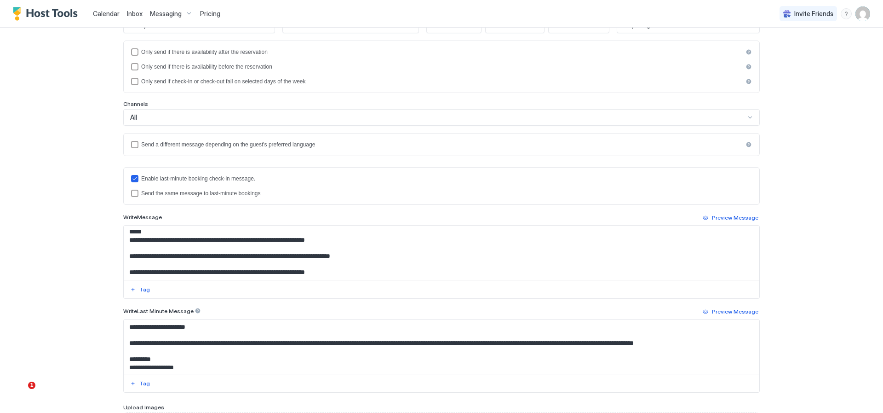
click at [311, 241] on textarea "Input Field" at bounding box center [442, 252] width 636 height 54
click at [355, 241] on textarea "Input Field" at bounding box center [442, 252] width 636 height 54
click at [248, 238] on textarea "Input Field" at bounding box center [442, 252] width 636 height 54
click at [195, 241] on textarea "Input Field" at bounding box center [442, 252] width 636 height 54
click at [512, 251] on textarea "Input Field" at bounding box center [442, 252] width 636 height 54
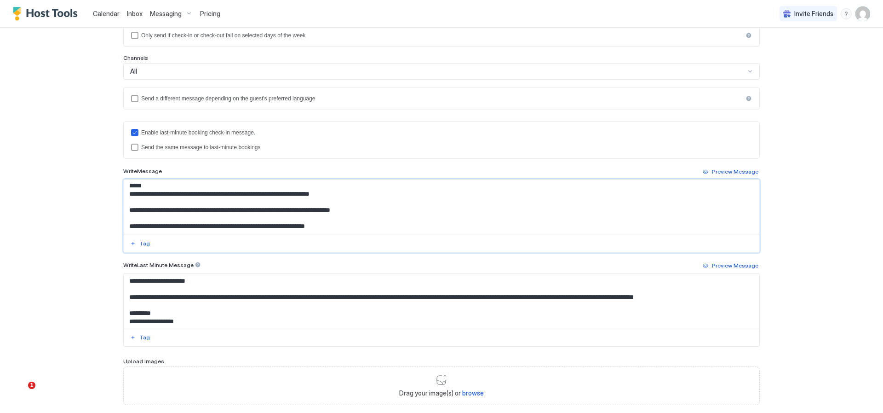
scroll to position [238, 0]
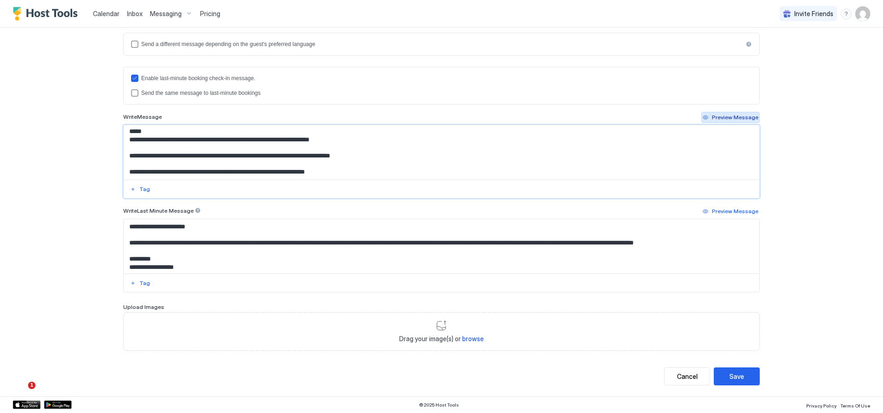
type textarea "**********"
click at [728, 118] on div "Preview Message" at bounding box center [735, 117] width 46 height 8
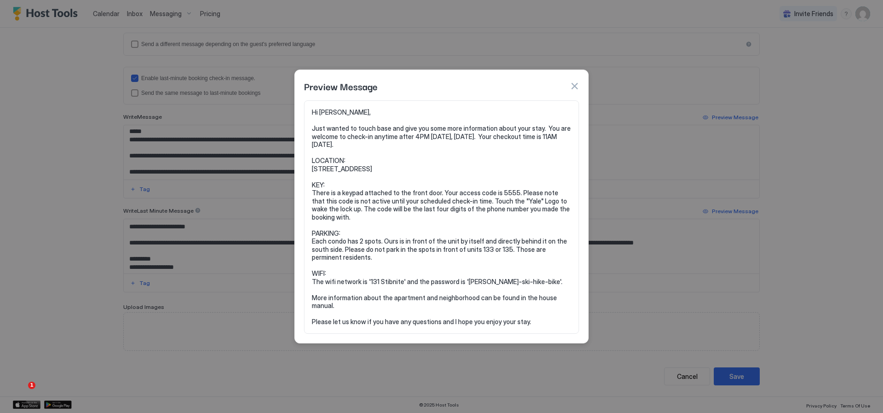
click at [578, 84] on button "button" at bounding box center [574, 85] width 9 height 9
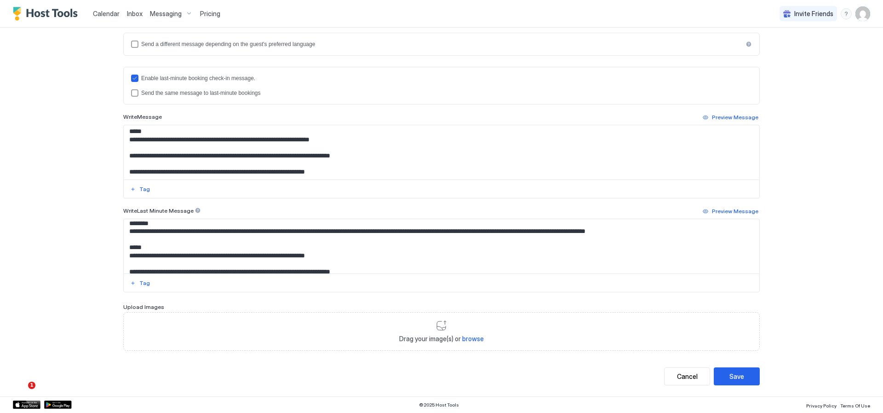
scroll to position [122, 0]
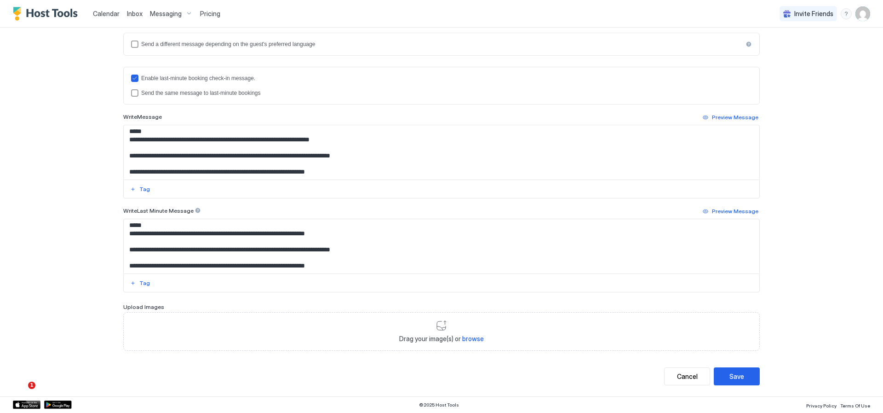
click at [184, 232] on textarea "Input Field" at bounding box center [442, 246] width 636 height 54
click at [575, 303] on div "**********" at bounding box center [441, 95] width 637 height 512
click at [733, 210] on div "Preview Message" at bounding box center [735, 211] width 46 height 8
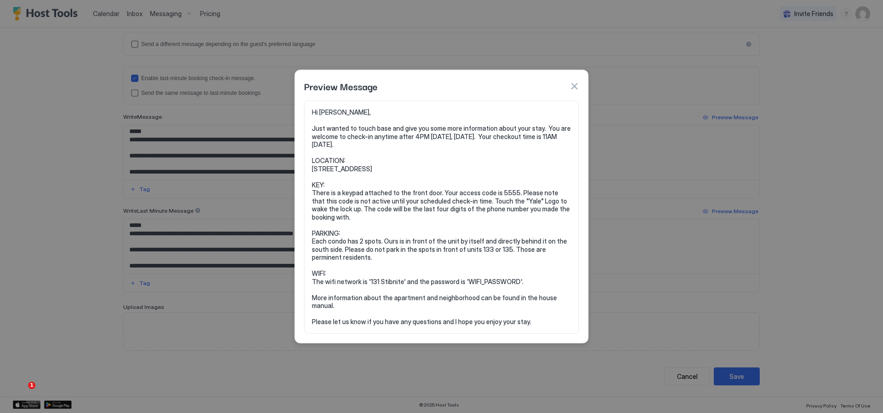
click at [575, 86] on button "button" at bounding box center [574, 86] width 9 height 9
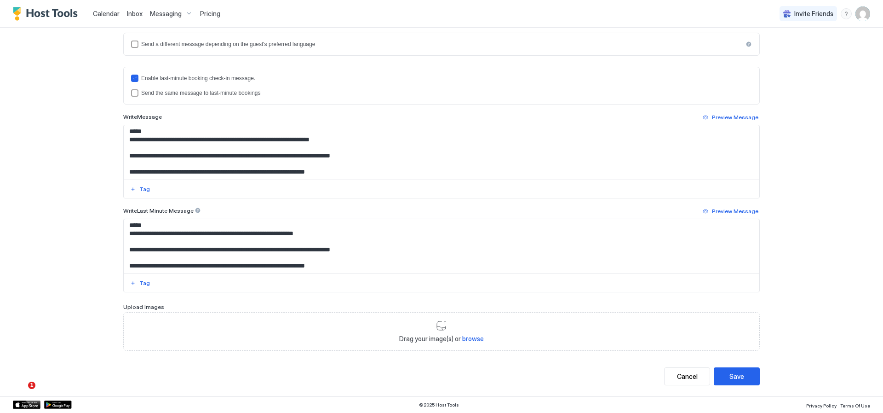
click at [276, 234] on textarea "Input Field" at bounding box center [442, 246] width 636 height 54
type textarea "**********"
click at [733, 374] on div "Save" at bounding box center [737, 376] width 15 height 10
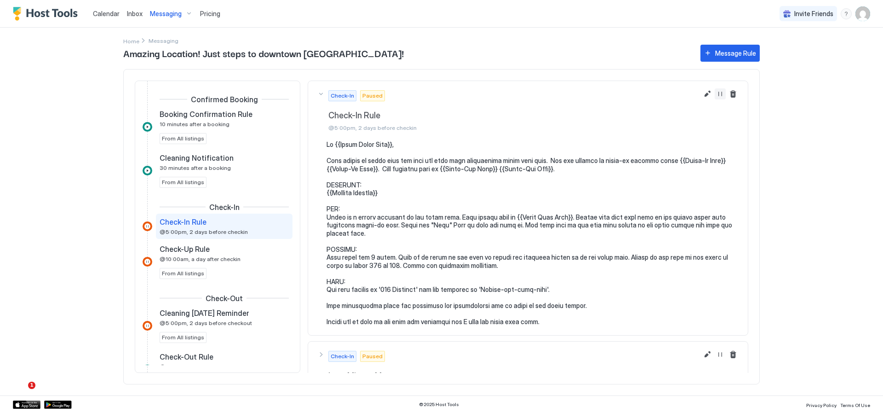
click at [715, 95] on button "Resume Message Rule" at bounding box center [720, 93] width 11 height 11
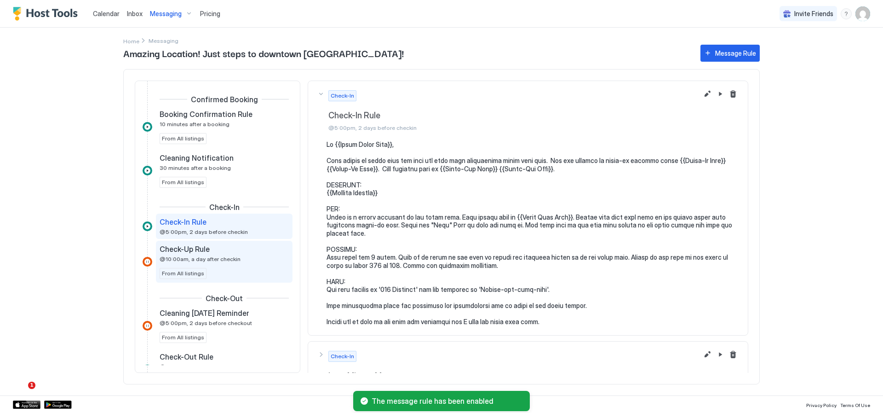
click at [196, 256] on span "@10:00am, a day after checkin" at bounding box center [200, 258] width 81 height 7
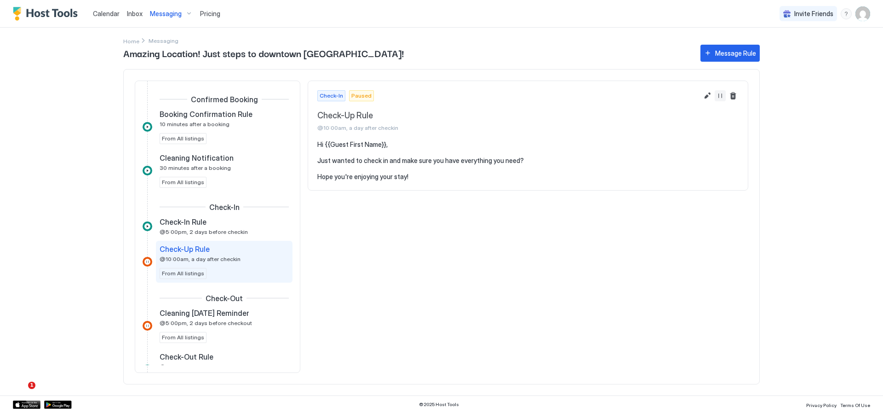
click at [721, 92] on button "Resume Message Rule" at bounding box center [720, 95] width 11 height 11
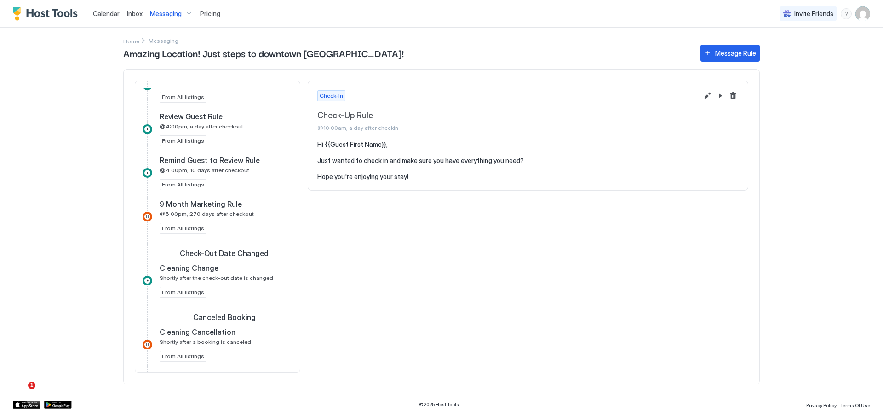
scroll to position [490, 0]
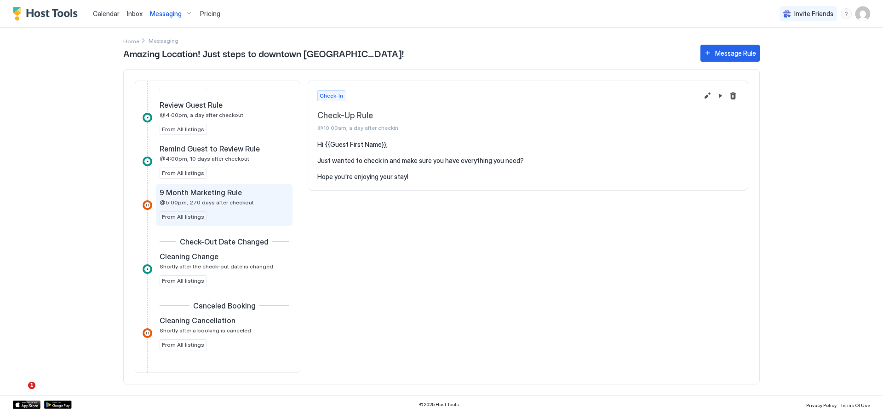
click at [213, 200] on span "@5:00pm, 270 days after checkout" at bounding box center [207, 202] width 94 height 7
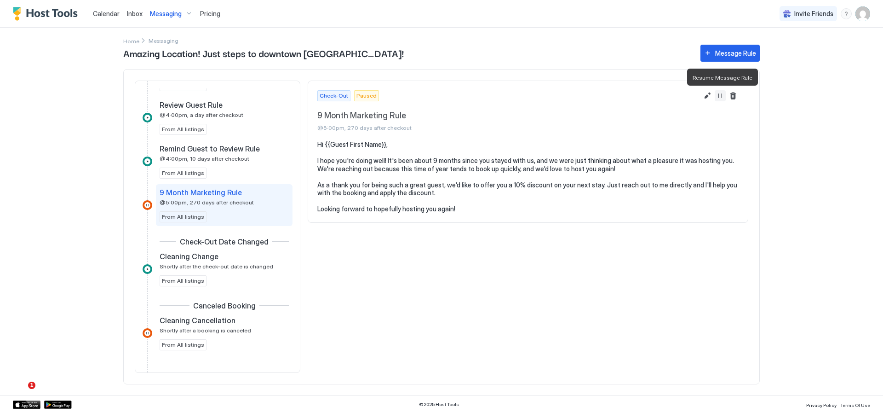
click at [723, 94] on button "Resume Message Rule" at bounding box center [720, 95] width 11 height 11
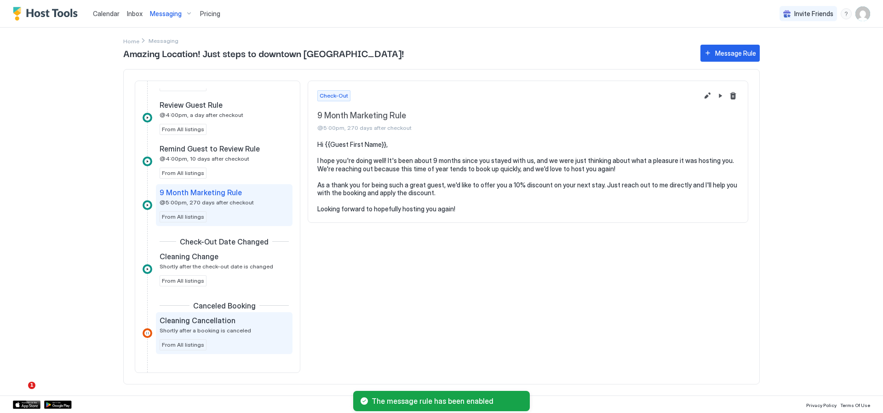
click at [192, 322] on span "Cleaning Cancellation" at bounding box center [198, 320] width 76 height 9
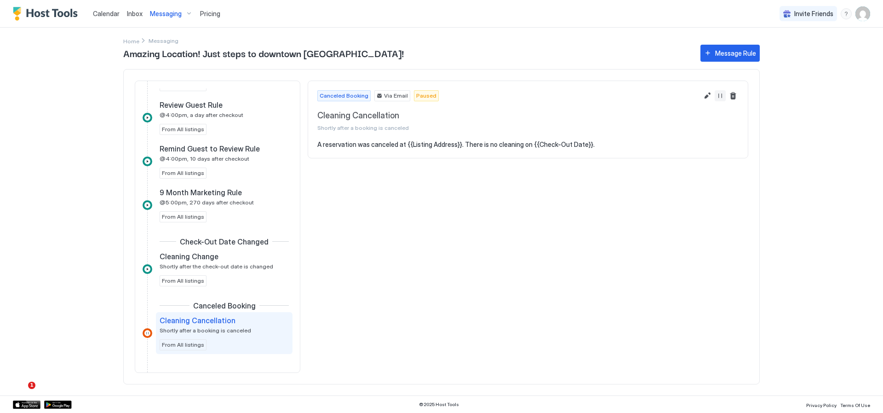
click at [723, 97] on button "Resume Message Rule" at bounding box center [720, 95] width 11 height 11
click at [864, 15] on img "User profile" at bounding box center [863, 13] width 15 height 15
click at [780, 50] on span "Settings" at bounding box center [780, 51] width 25 height 8
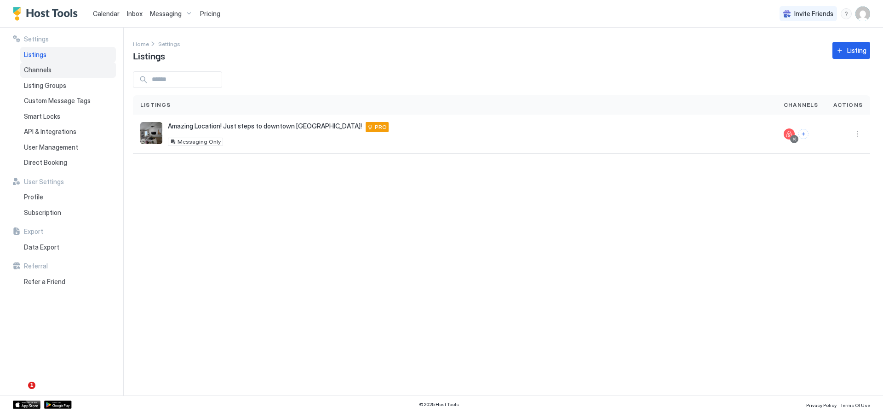
click at [42, 71] on span "Channels" at bounding box center [38, 70] width 28 height 8
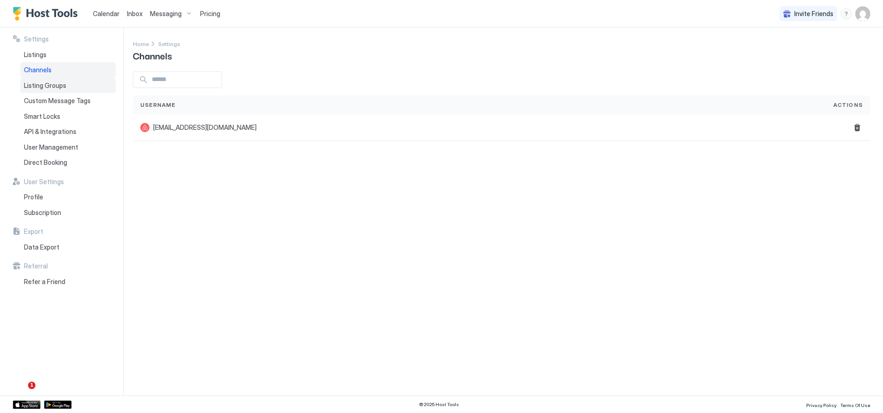
click at [40, 87] on span "Listing Groups" at bounding box center [45, 85] width 42 height 8
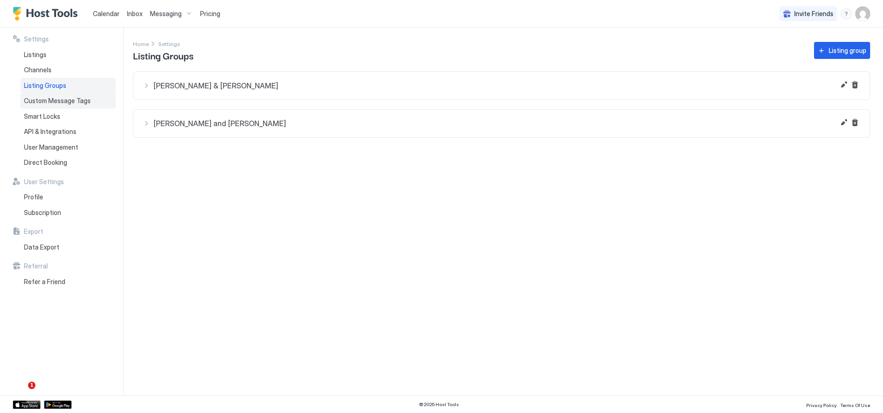
click at [62, 104] on span "Custom Message Tags" at bounding box center [57, 101] width 67 height 8
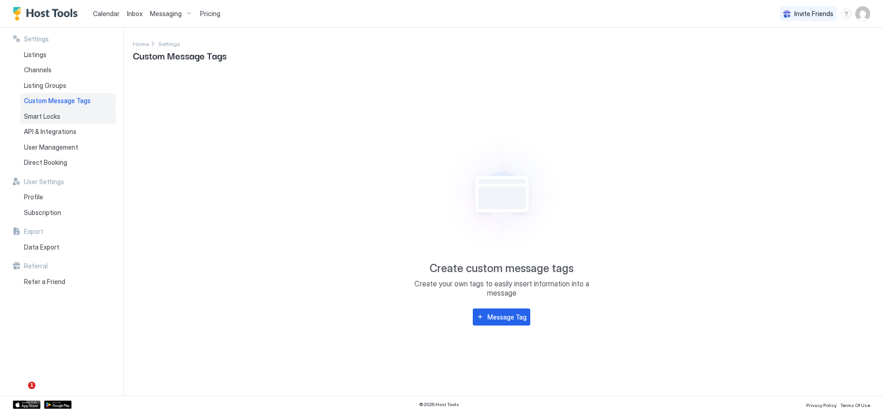
click at [59, 117] on span "Smart Locks" at bounding box center [42, 116] width 36 height 8
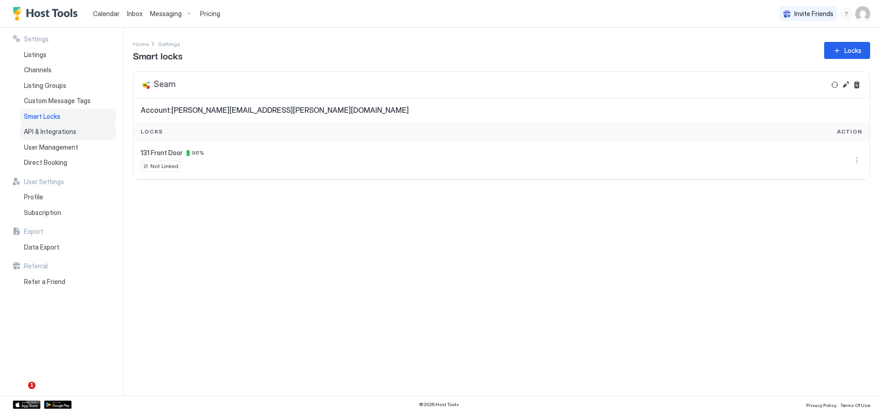
click at [54, 129] on span "API & Integrations" at bounding box center [50, 131] width 52 height 8
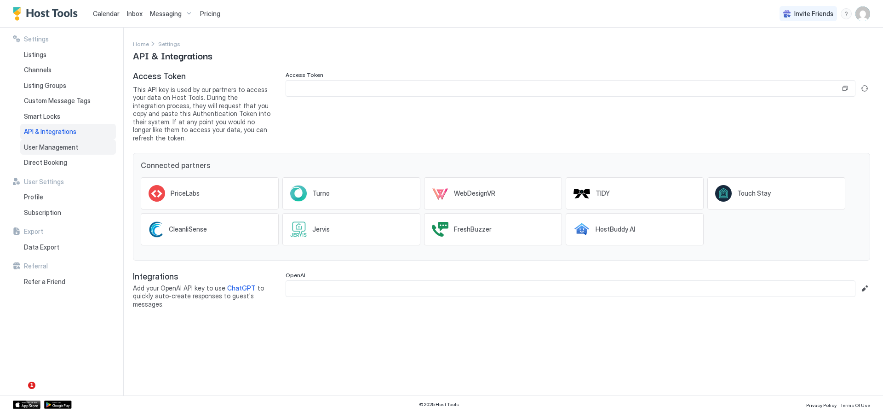
click at [52, 144] on span "User Management" at bounding box center [51, 147] width 54 height 8
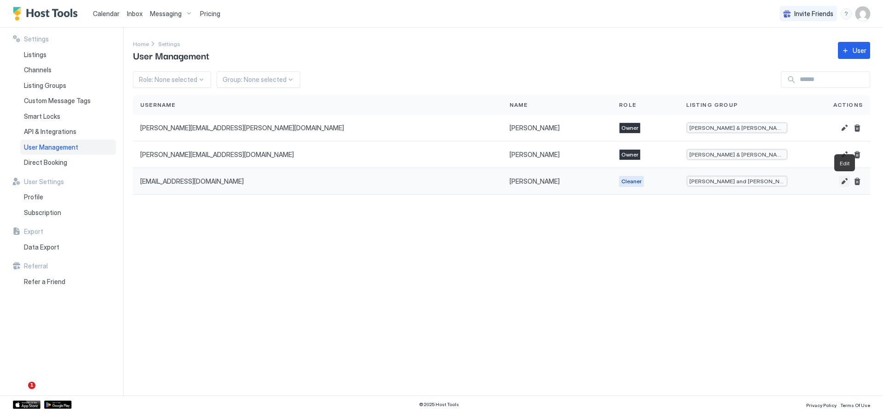
click at [847, 182] on button "Edit" at bounding box center [844, 181] width 11 height 11
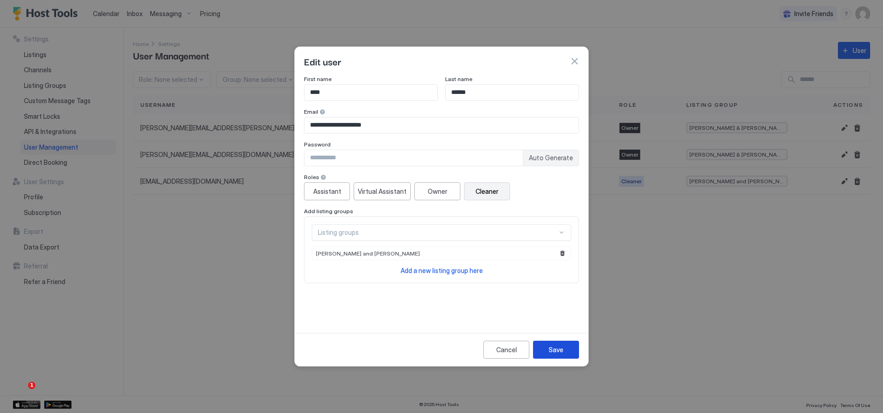
click at [554, 354] on button "Save" at bounding box center [556, 349] width 46 height 18
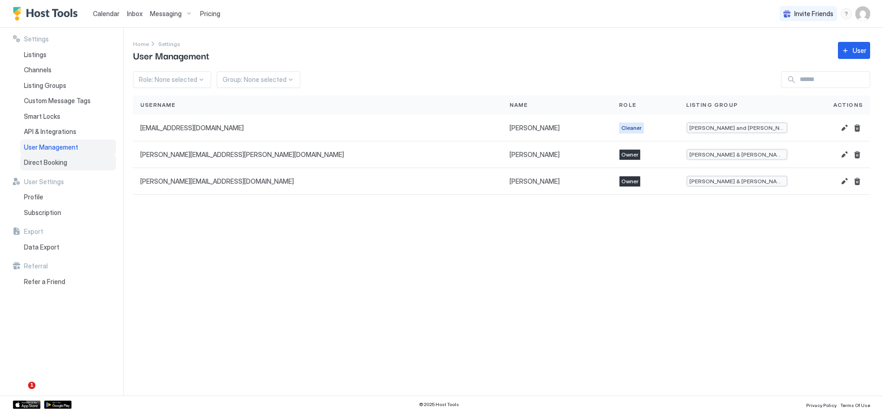
click at [33, 163] on span "Direct Booking" at bounding box center [45, 162] width 43 height 8
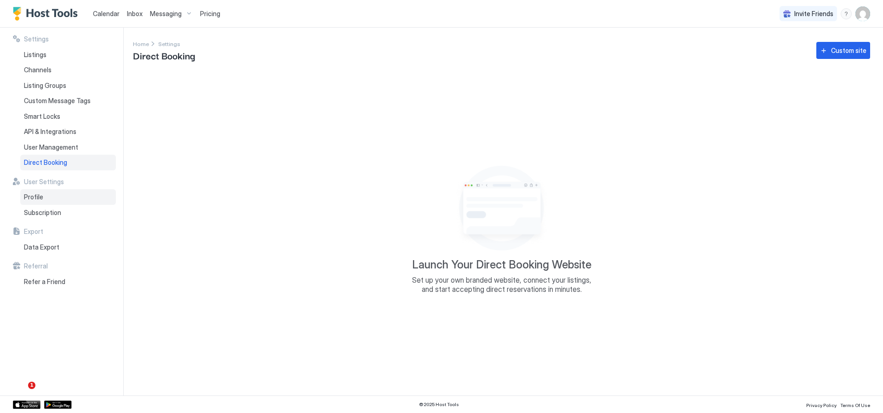
click at [35, 196] on span "Profile" at bounding box center [33, 197] width 19 height 8
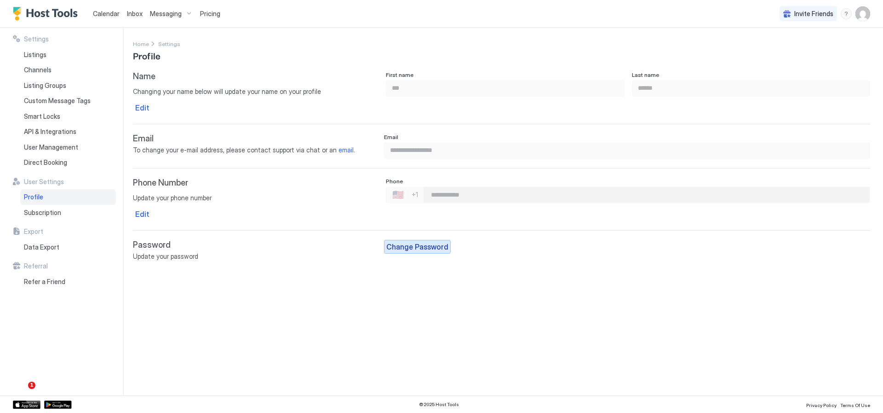
click at [409, 246] on div "Change Password" at bounding box center [417, 246] width 62 height 11
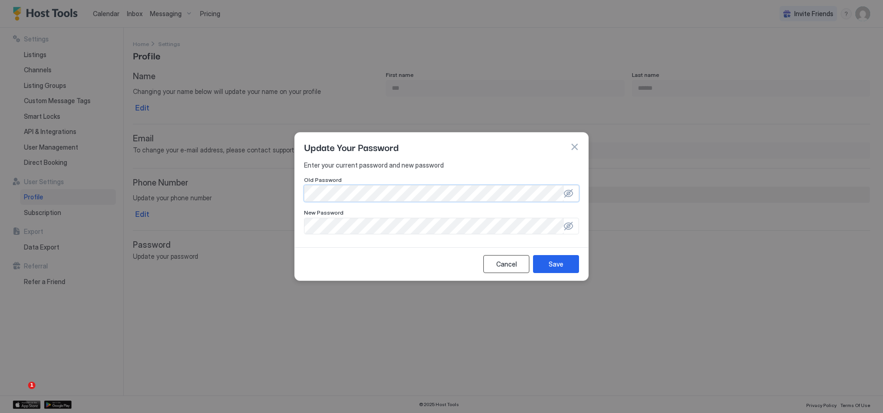
click at [499, 263] on div "Cancel" at bounding box center [506, 264] width 21 height 10
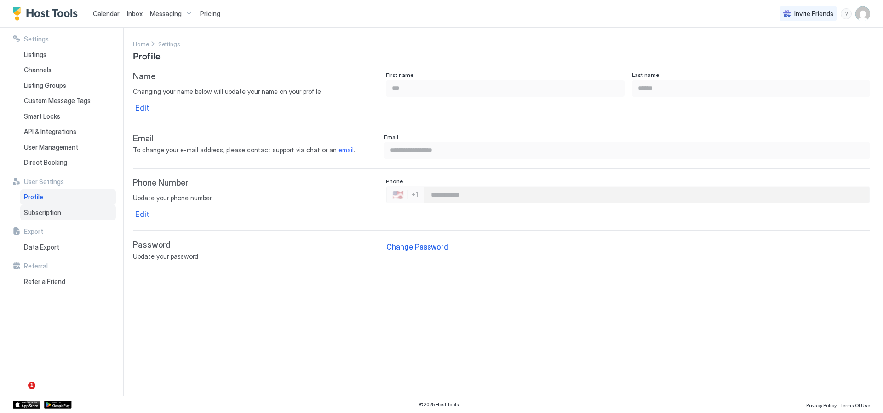
click at [56, 211] on span "Subscription" at bounding box center [42, 212] width 37 height 8
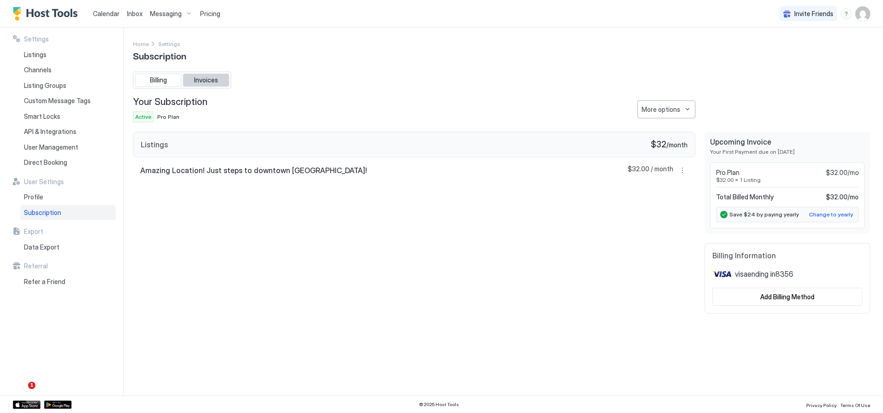
click at [210, 80] on span "Invoices" at bounding box center [206, 80] width 24 height 8
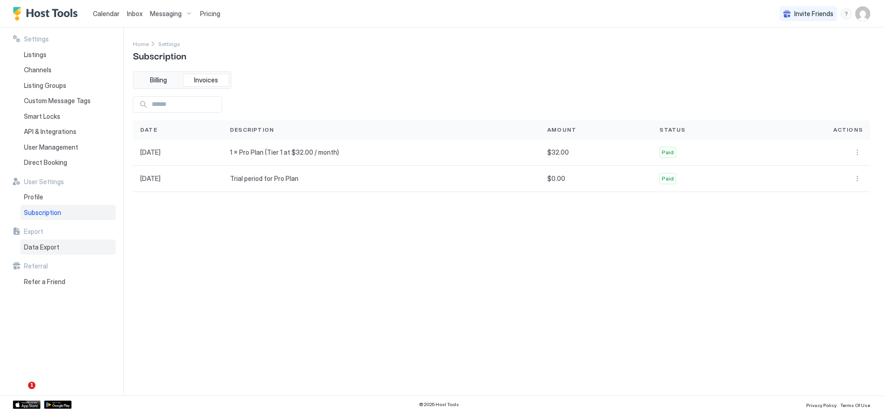
click at [50, 245] on span "Data Export" at bounding box center [41, 247] width 35 height 8
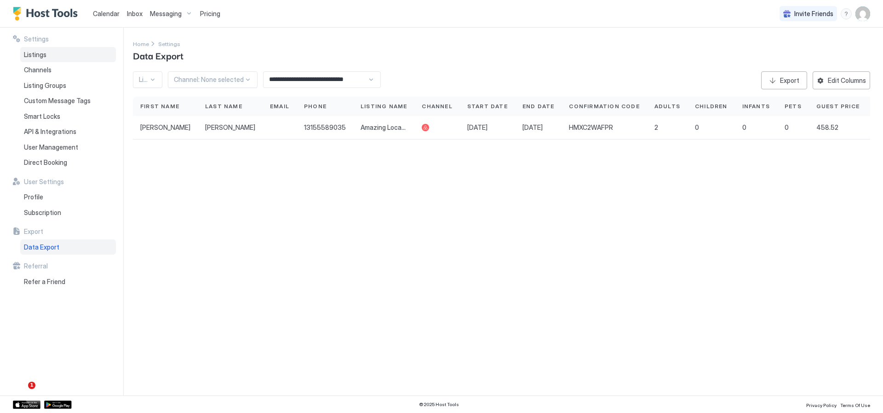
click at [35, 52] on span "Listings" at bounding box center [35, 55] width 23 height 8
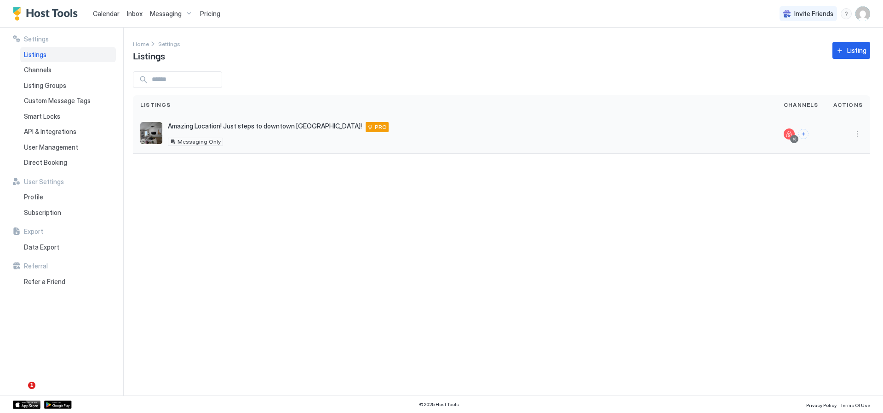
click at [220, 132] on div "Amazing Location! Just steps to downtown McCall! McCall 83638 US PRO Messaging …" at bounding box center [278, 134] width 221 height 24
click at [857, 134] on button "More options" at bounding box center [857, 133] width 11 height 11
click at [834, 152] on div "Messaging" at bounding box center [833, 147] width 63 height 15
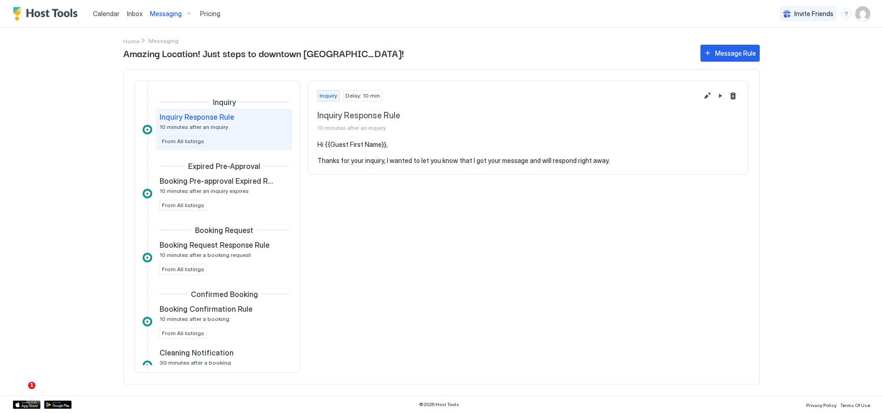
scroll to position [46, 0]
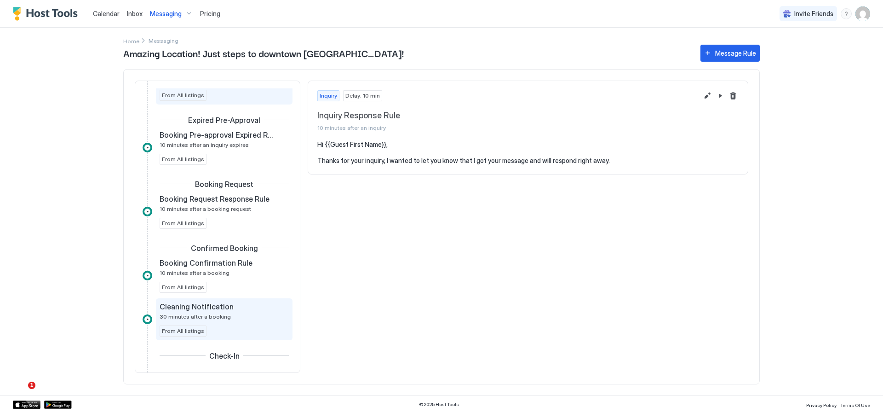
click at [218, 308] on span "Cleaning Notification" at bounding box center [197, 306] width 74 height 9
click at [706, 94] on button "Edit message rule" at bounding box center [707, 95] width 11 height 11
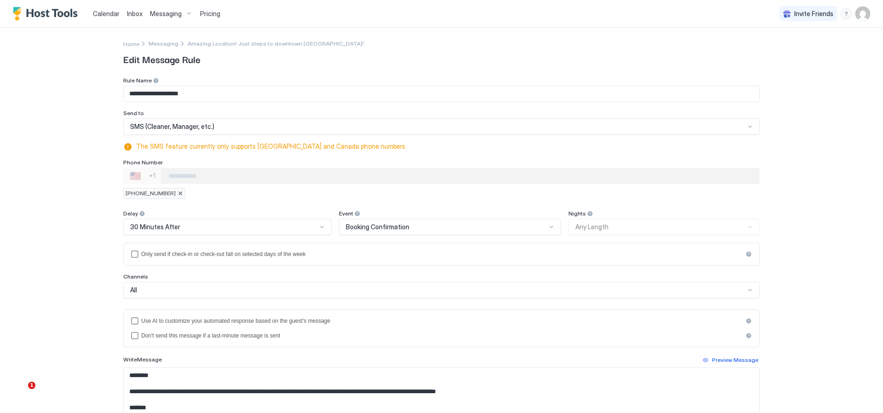
click at [380, 174] on input "Phone Number input" at bounding box center [460, 175] width 598 height 17
click at [356, 176] on input "Phone Number input" at bounding box center [460, 175] width 598 height 17
click at [151, 196] on span "+12083153609" at bounding box center [151, 193] width 50 height 8
type input "**********"
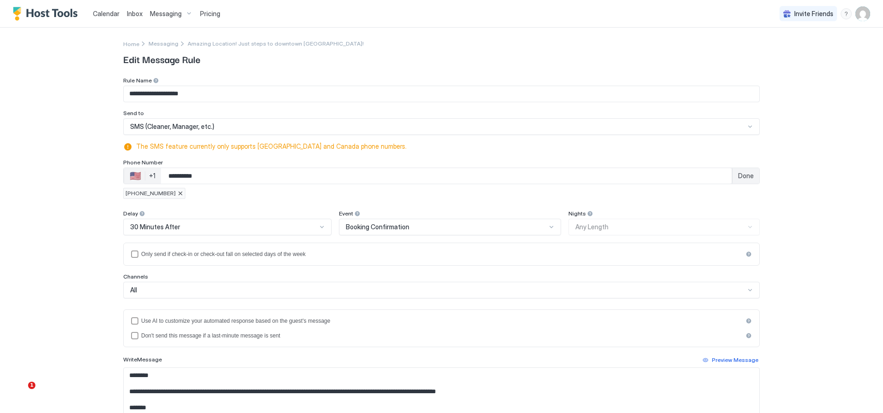
click at [748, 178] on span "Done" at bounding box center [746, 176] width 16 height 8
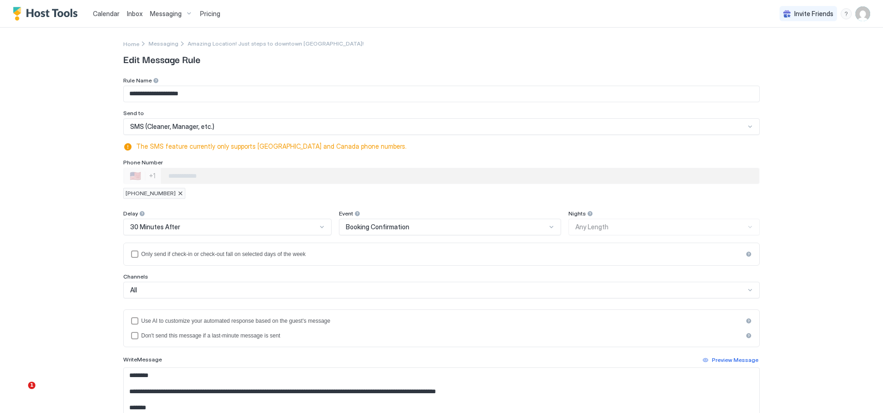
click at [144, 193] on span "+12083153609" at bounding box center [151, 193] width 50 height 8
type input "**********"
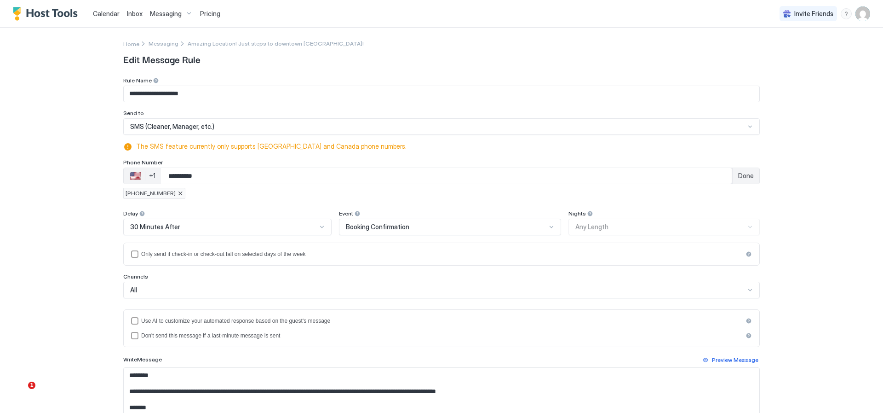
scroll to position [149, 0]
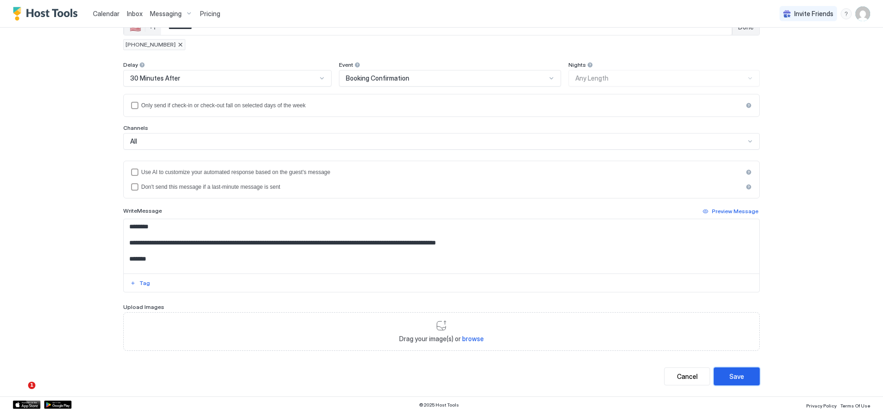
click at [740, 378] on div "Save" at bounding box center [737, 376] width 15 height 10
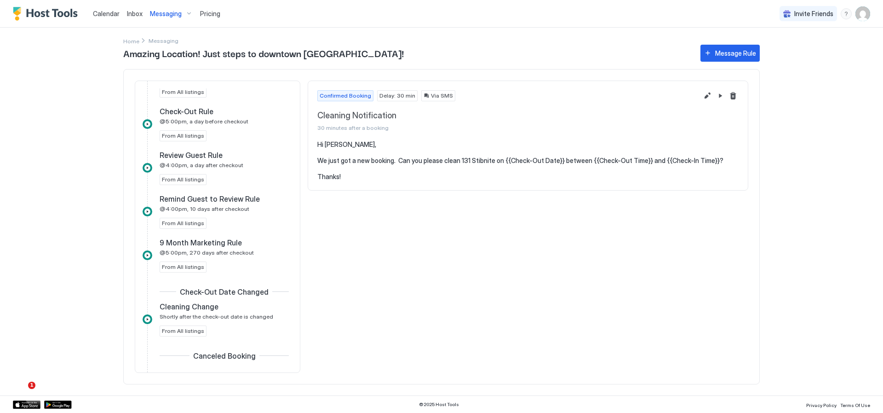
scroll to position [490, 0]
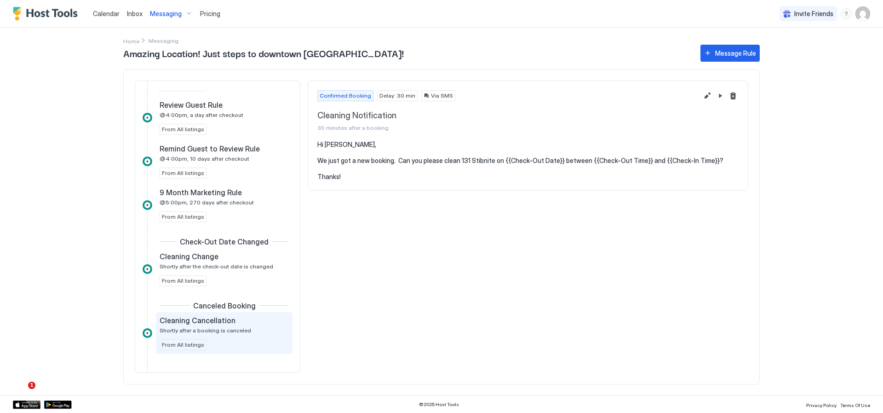
click at [184, 323] on span "Cleaning Cancellation" at bounding box center [198, 320] width 76 height 9
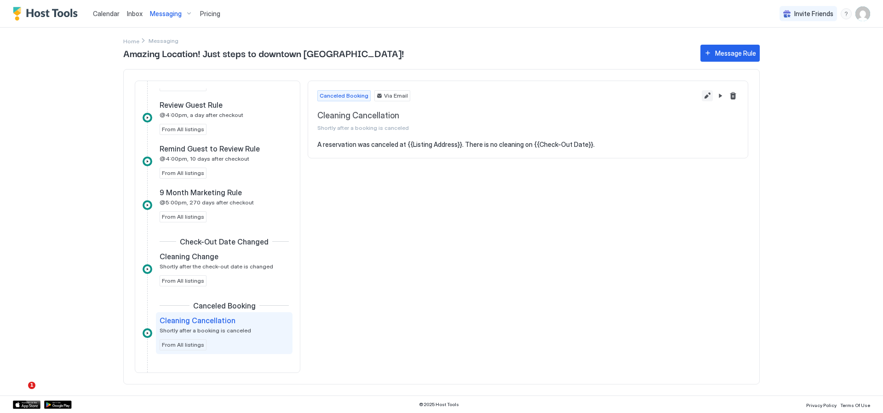
click at [710, 95] on button "Edit message rule" at bounding box center [707, 95] width 11 height 11
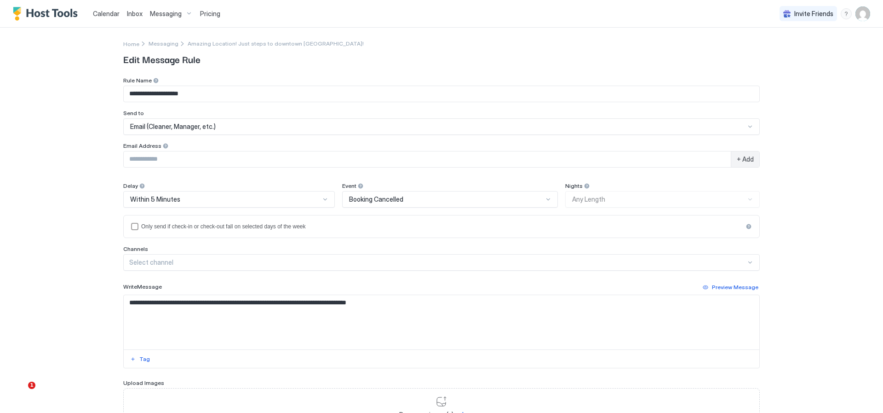
scroll to position [76, 0]
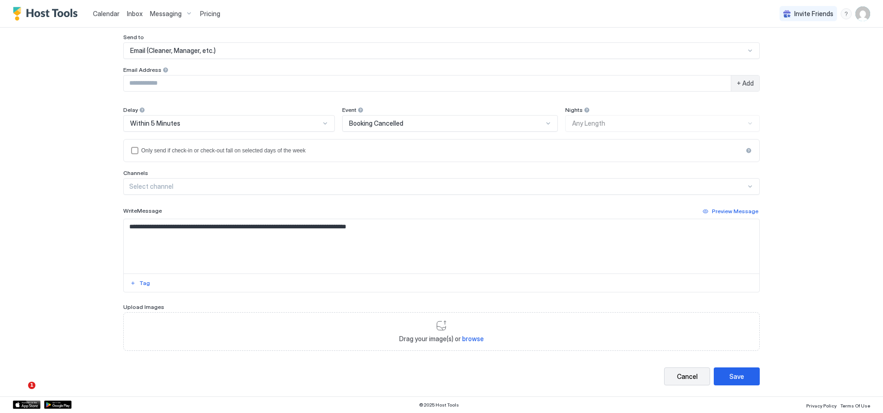
click at [688, 376] on div "Cancel" at bounding box center [687, 376] width 21 height 10
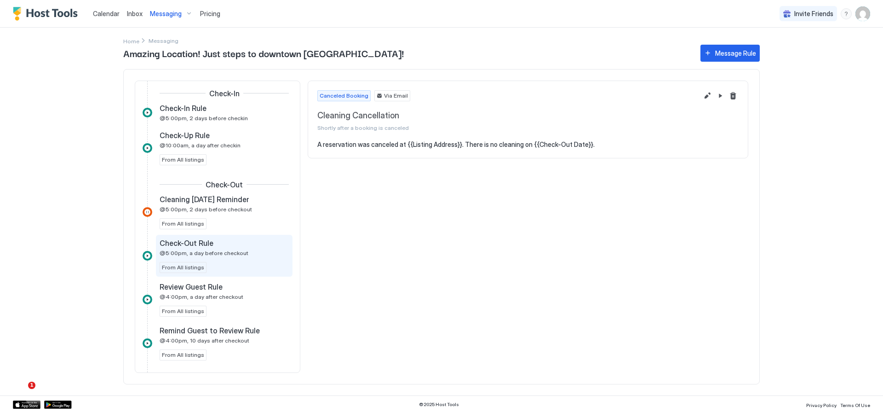
scroll to position [306, 0]
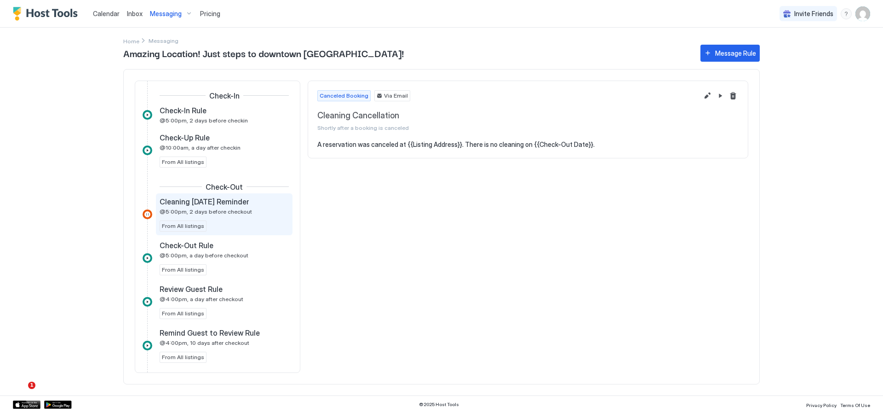
click at [213, 207] on div "Cleaning Tomorrow Reminder @5:00pm, 2 days before checkout" at bounding box center [218, 206] width 116 height 18
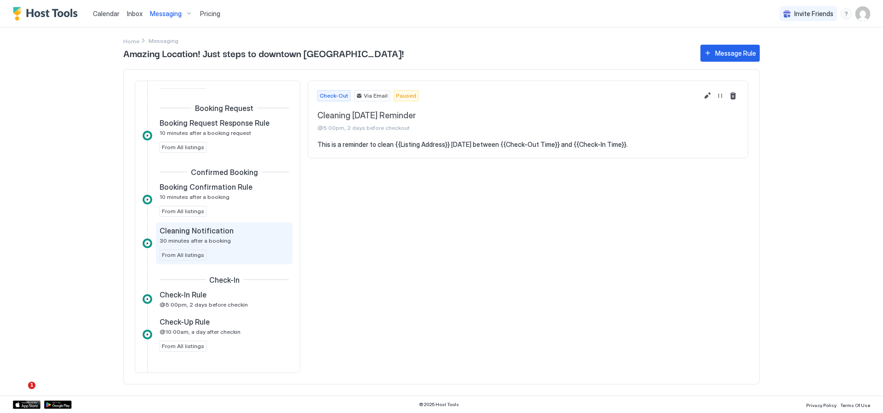
click at [195, 228] on span "Cleaning Notification" at bounding box center [197, 230] width 74 height 9
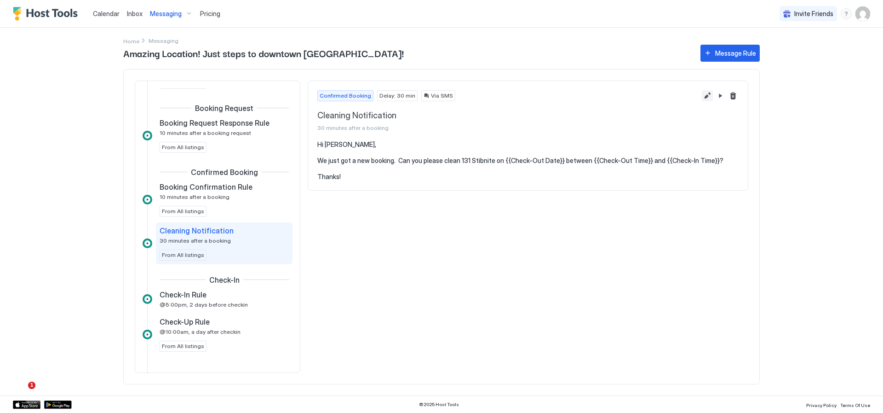
click at [707, 95] on button "Edit message rule" at bounding box center [707, 95] width 11 height 11
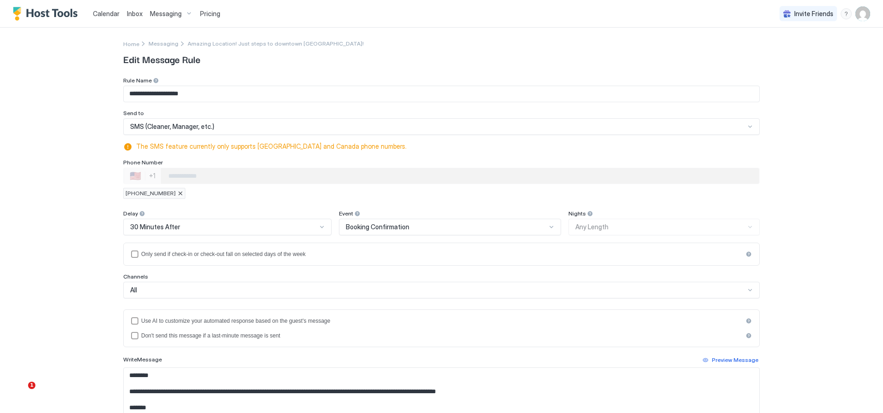
click at [99, 214] on div "**********" at bounding box center [441, 206] width 883 height 413
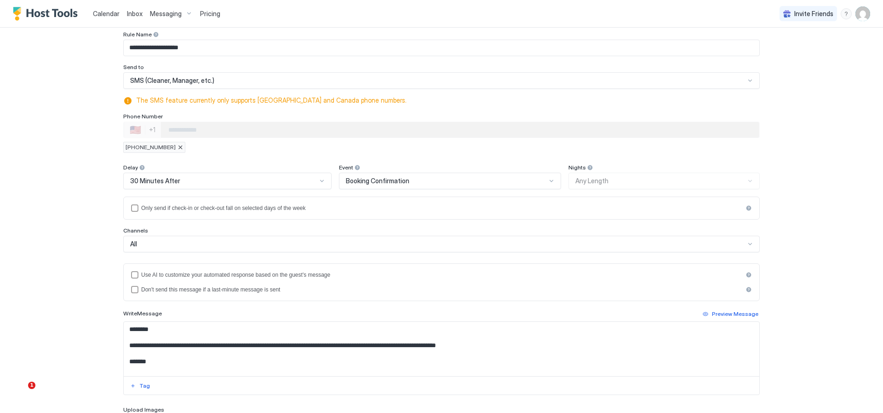
scroll to position [149, 0]
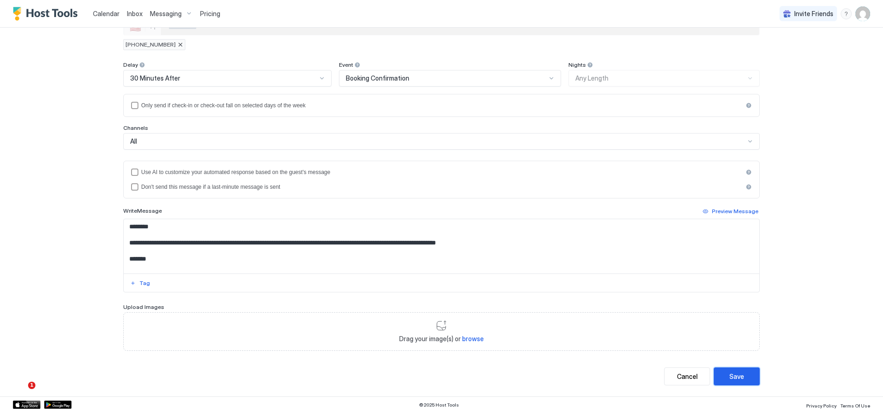
click at [721, 369] on button "Save" at bounding box center [737, 376] width 46 height 18
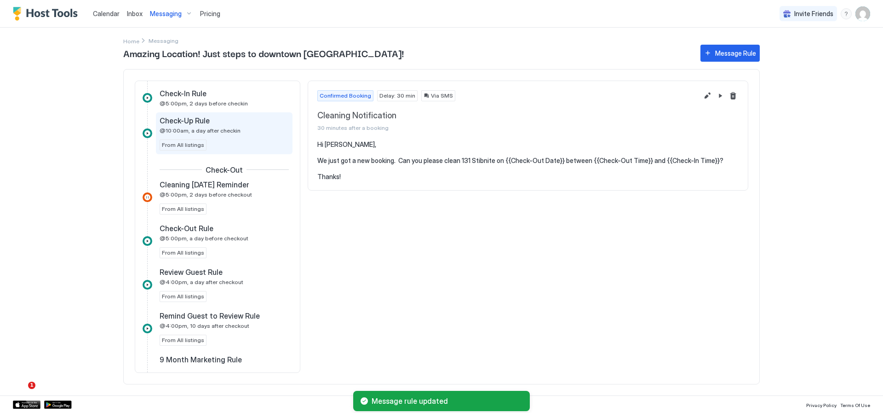
scroll to position [490, 0]
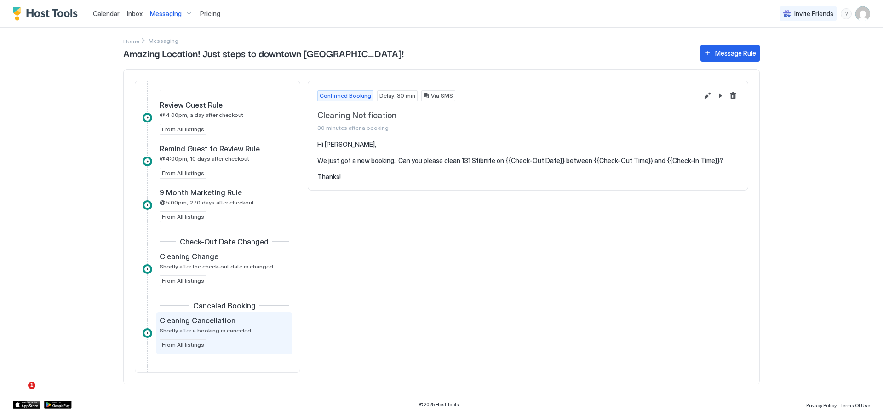
click at [179, 324] on span "Cleaning Cancellation" at bounding box center [198, 320] width 76 height 9
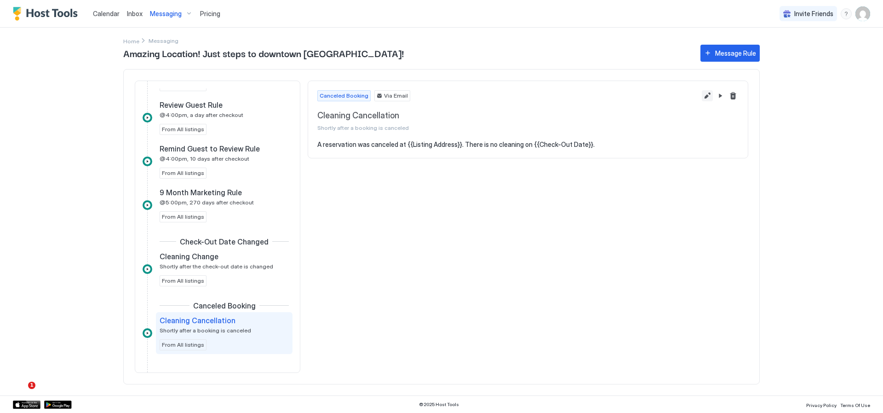
click at [707, 95] on button "Edit message rule" at bounding box center [707, 95] width 11 height 11
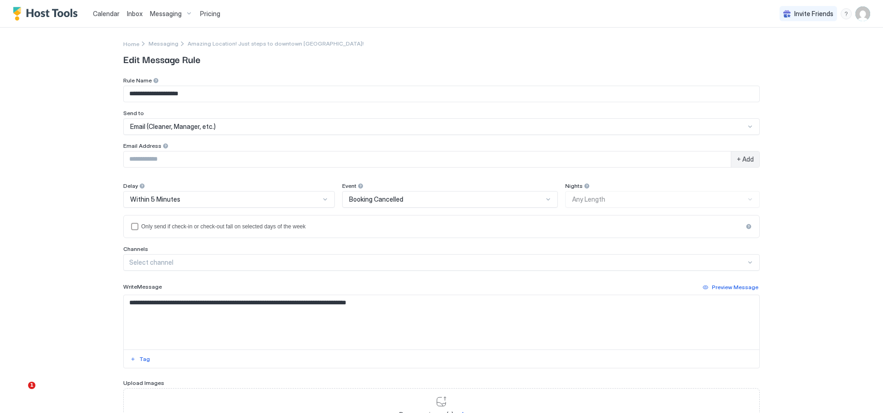
click at [747, 125] on div at bounding box center [750, 126] width 7 height 7
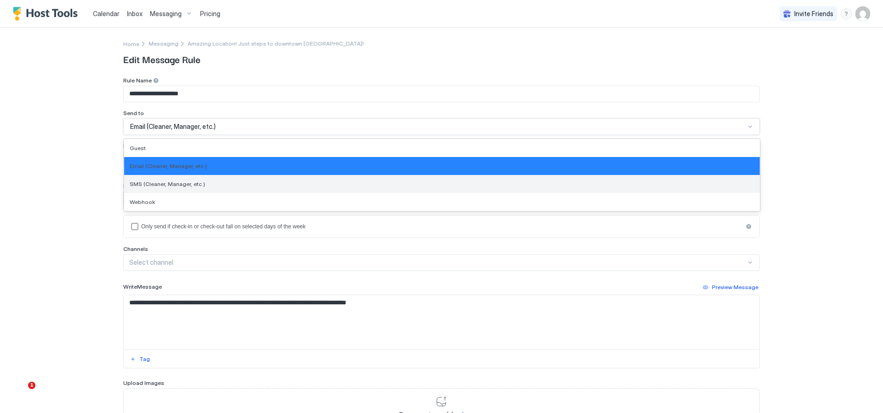
click at [524, 186] on div "SMS (Cleaner, Manager, etc.)" at bounding box center [442, 183] width 625 height 7
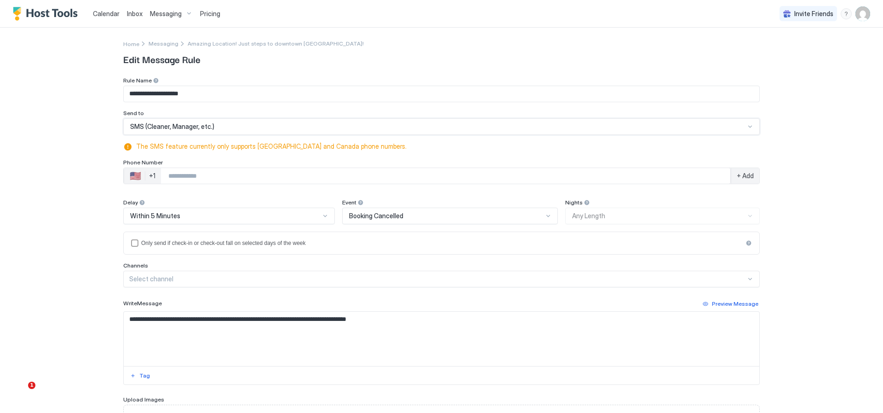
click at [296, 179] on input "Phone Number input" at bounding box center [446, 175] width 570 height 17
type input "**********"
click at [748, 176] on span "+ Add" at bounding box center [745, 176] width 17 height 8
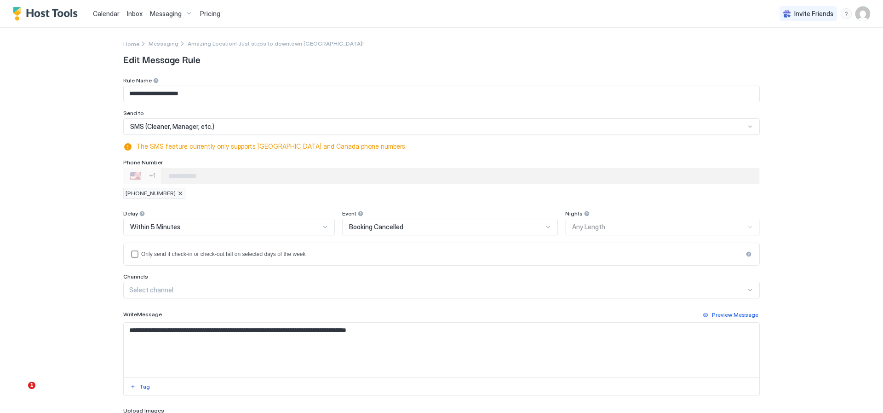
scroll to position [92, 0]
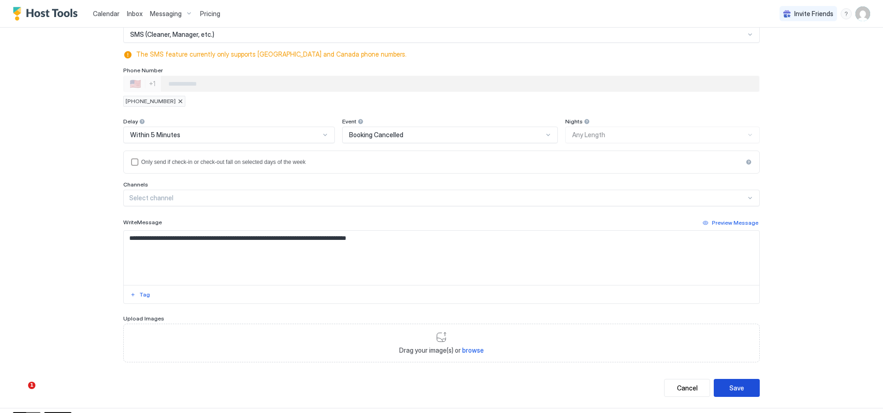
click at [744, 386] on button "Save" at bounding box center [737, 388] width 46 height 18
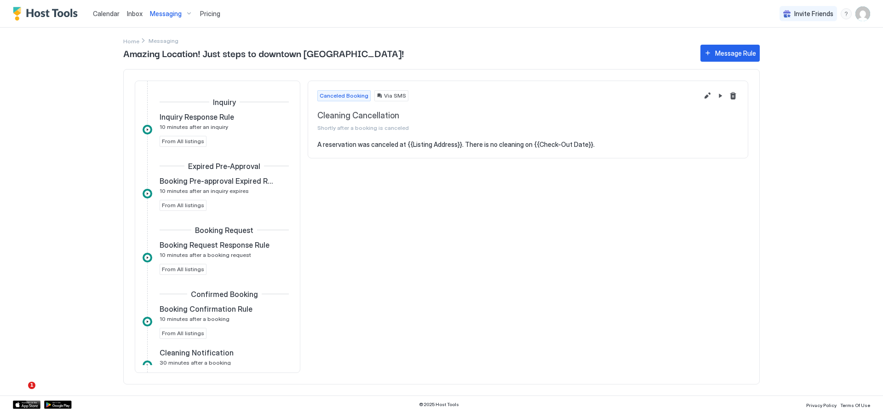
click at [133, 15] on span "Inbox" at bounding box center [135, 14] width 16 height 8
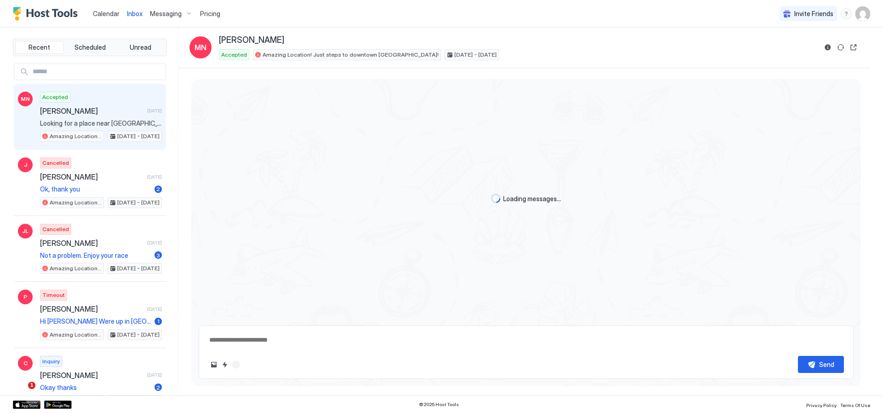
type textarea "*"
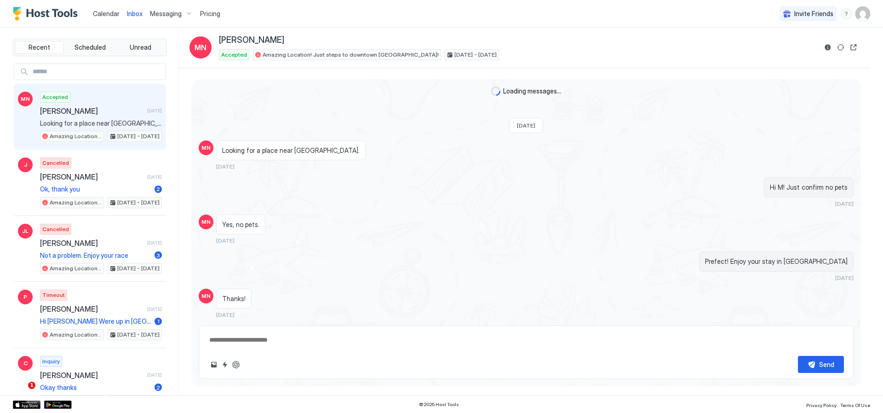
scroll to position [166, 0]
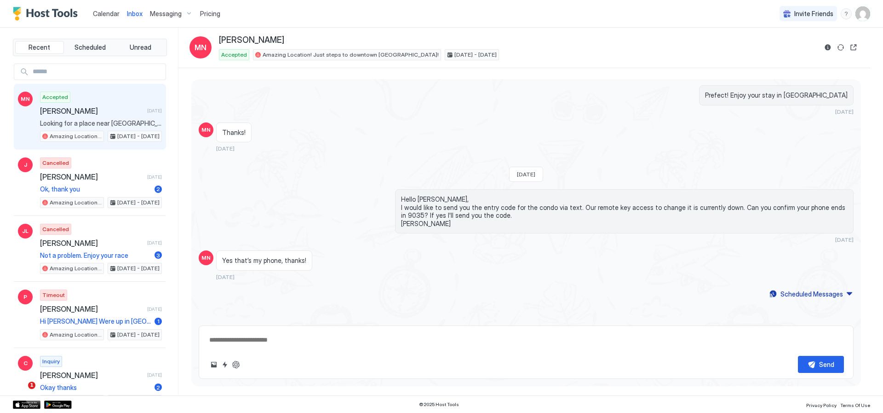
click at [862, 17] on img "User profile" at bounding box center [863, 13] width 15 height 15
click at [786, 54] on span "Settings" at bounding box center [780, 51] width 25 height 8
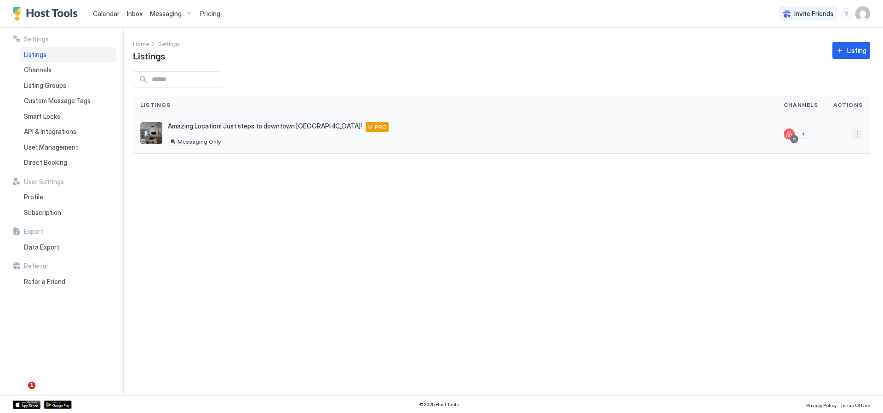
click at [858, 136] on button "More options" at bounding box center [857, 133] width 11 height 11
click at [826, 205] on span "Airbnb Settings" at bounding box center [835, 205] width 41 height 7
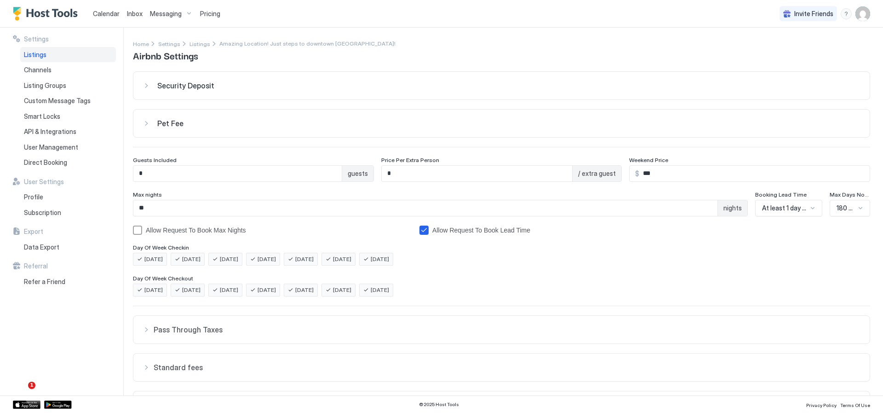
click at [234, 122] on div "Pet Fee" at bounding box center [508, 123] width 703 height 9
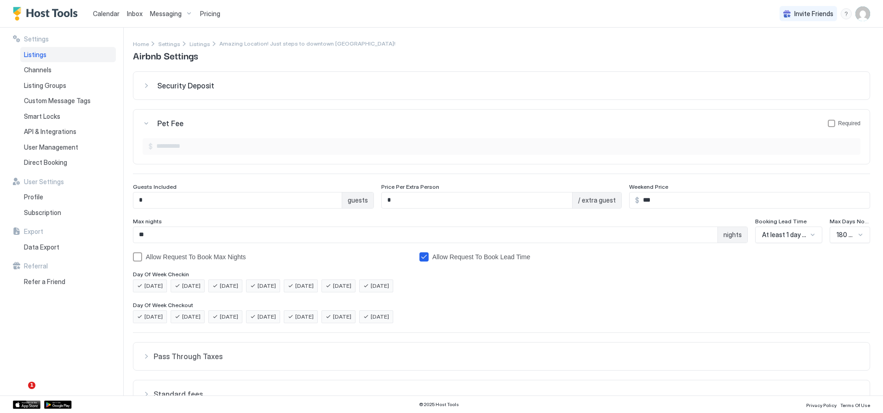
click at [482, 214] on div "Security Deposit $ Pet Fee Required $ Guests Included * guests Price Per Extra …" at bounding box center [501, 290] width 737 height 439
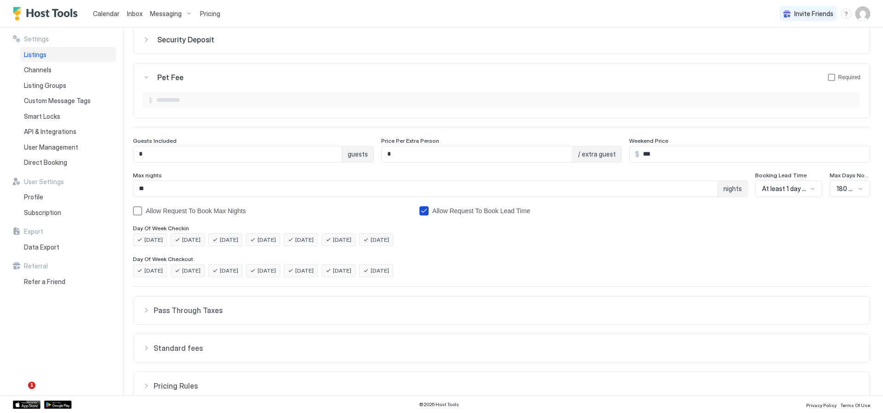
scroll to position [127, 0]
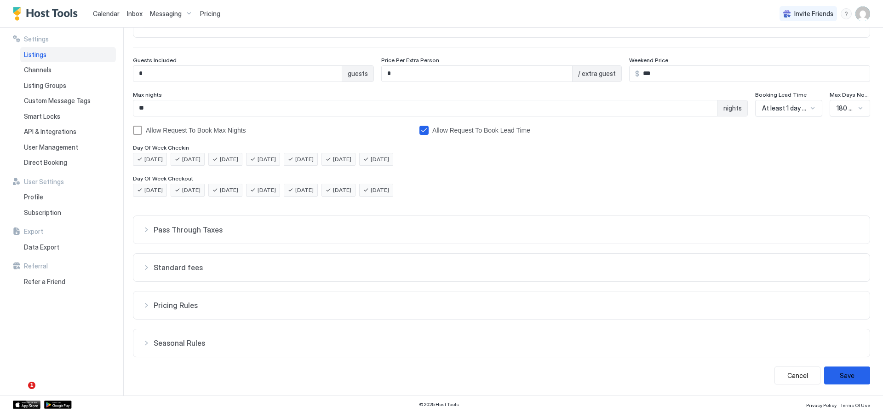
click at [205, 305] on span "Pricing Rules" at bounding box center [507, 304] width 707 height 9
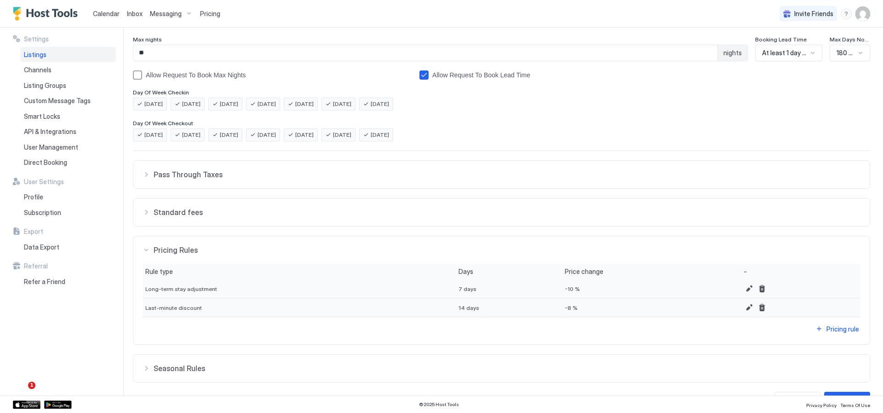
scroll to position [207, 0]
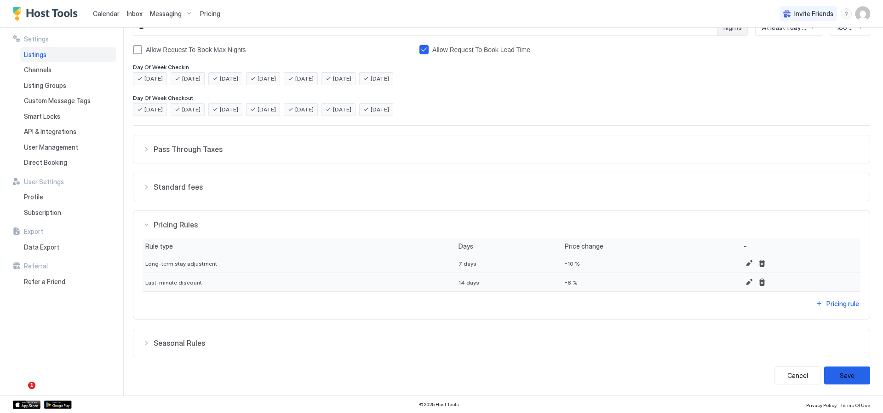
click at [247, 343] on span "Seasonal Rules" at bounding box center [507, 342] width 707 height 9
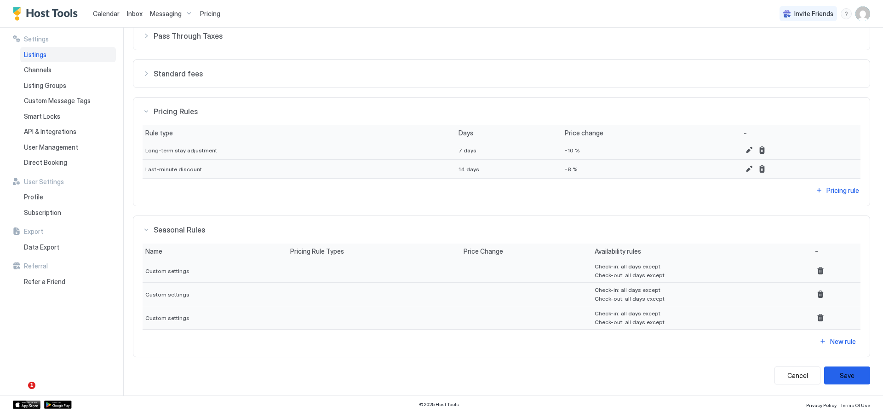
scroll to position [136, 0]
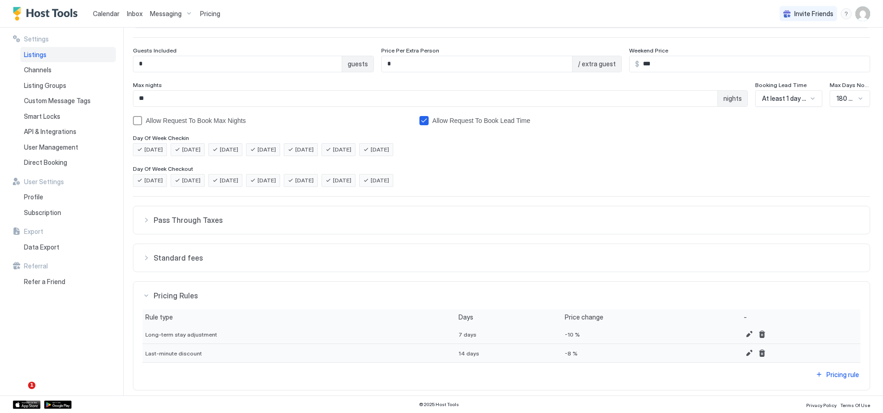
click at [250, 257] on span "Standard fees" at bounding box center [507, 257] width 707 height 9
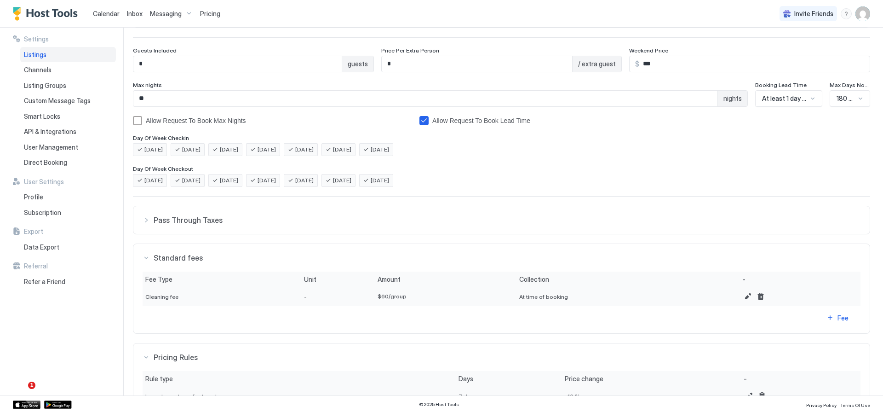
click at [310, 213] on button "Pass Through Taxes" at bounding box center [501, 220] width 737 height 28
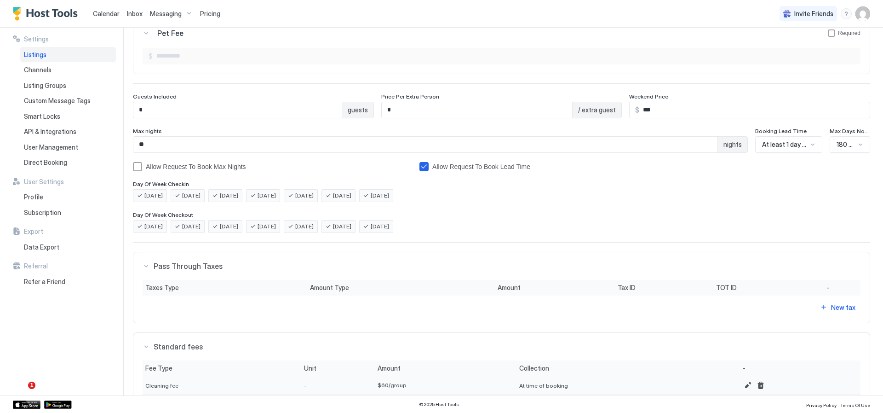
scroll to position [0, 0]
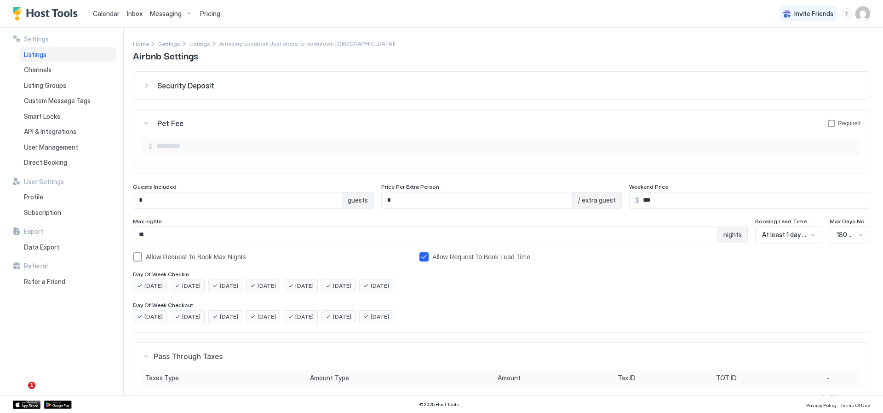
click at [392, 87] on div "Security Deposit" at bounding box center [508, 85] width 703 height 9
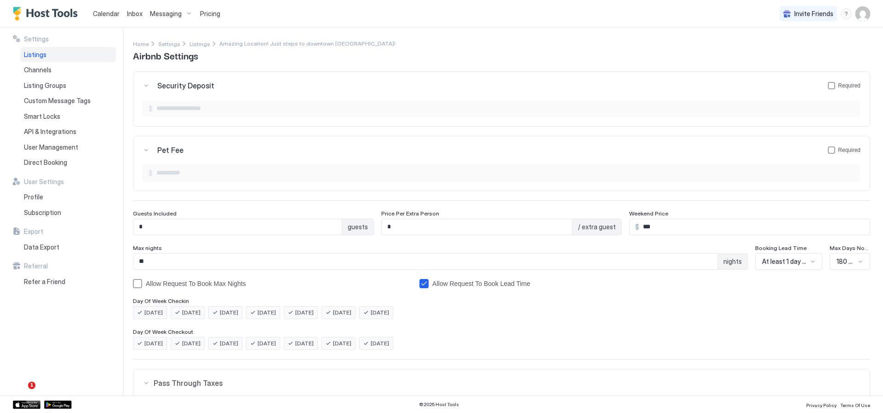
click at [415, 62] on div "Home Settings Listings Amazing Location! Just steps to downtown McCall! Airbnb …" at bounding box center [501, 50] width 737 height 23
click at [36, 35] on span "Settings" at bounding box center [36, 39] width 25 height 8
click at [42, 117] on span "Smart Locks" at bounding box center [42, 116] width 36 height 8
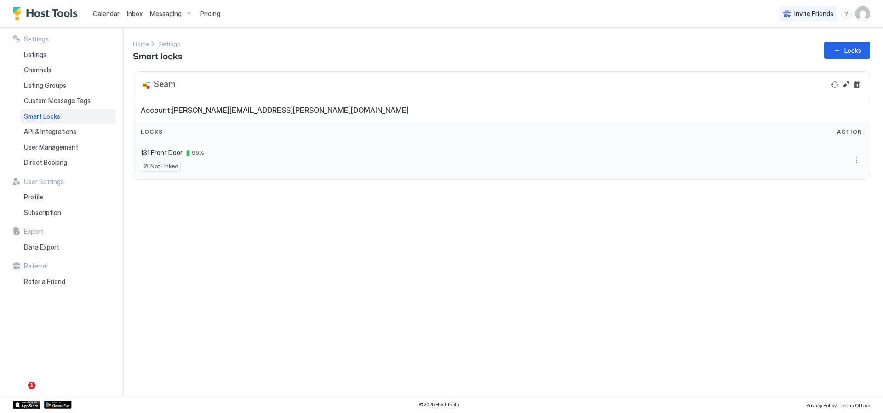
click at [153, 164] on span "Not Linked" at bounding box center [164, 166] width 28 height 8
click at [852, 157] on button "More options" at bounding box center [857, 160] width 11 height 11
click at [847, 187] on span "Settings" at bounding box center [849, 187] width 22 height 7
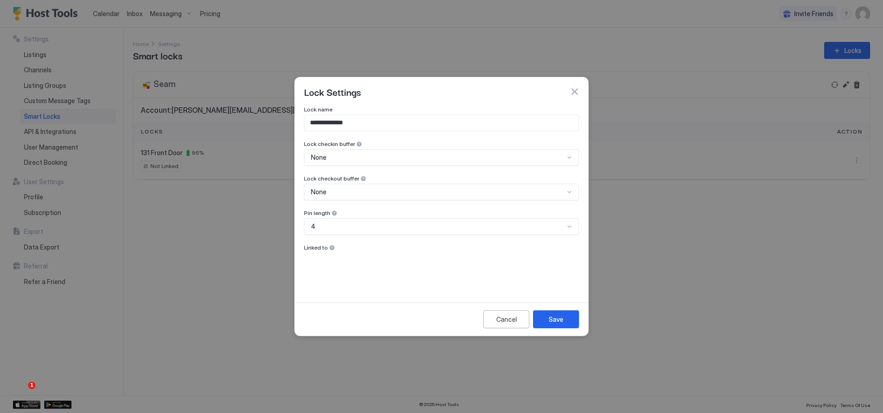
click at [332, 247] on div at bounding box center [332, 247] width 6 height 6
click at [565, 319] on button "Save" at bounding box center [556, 319] width 46 height 18
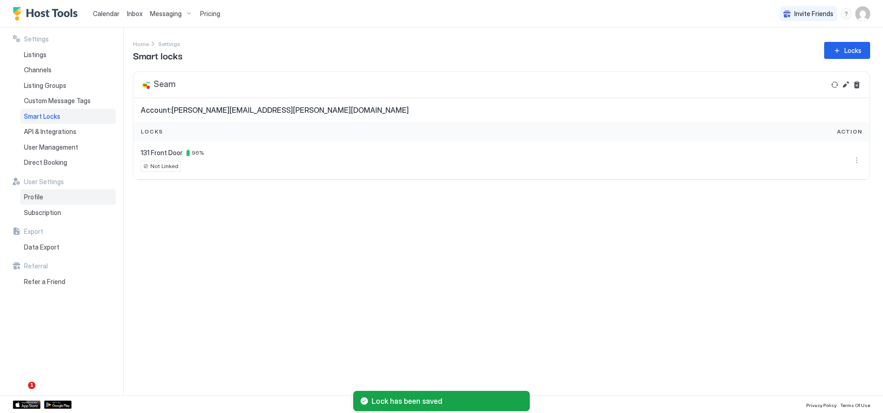
click at [45, 203] on div "Profile" at bounding box center [68, 197] width 96 height 16
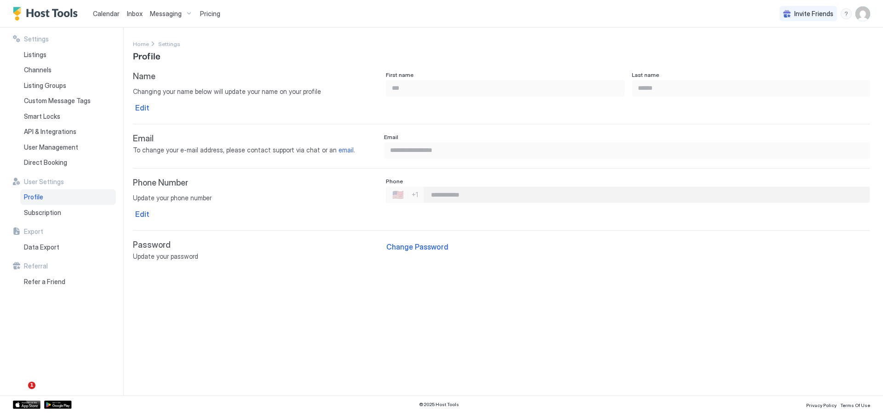
click at [862, 15] on img "User profile" at bounding box center [863, 13] width 15 height 15
click at [805, 67] on div "Logout" at bounding box center [811, 67] width 109 height 8
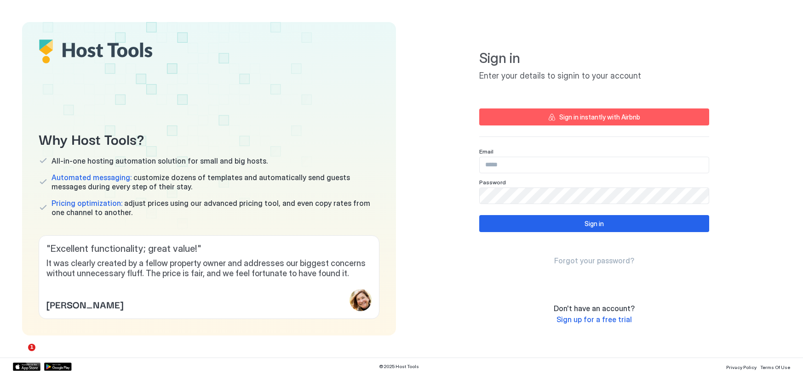
click at [632, 170] on input "Input Field" at bounding box center [594, 165] width 229 height 16
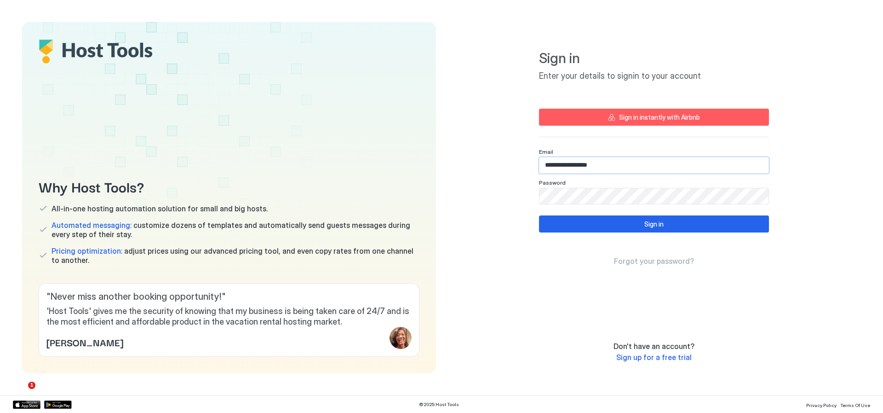
type input "**********"
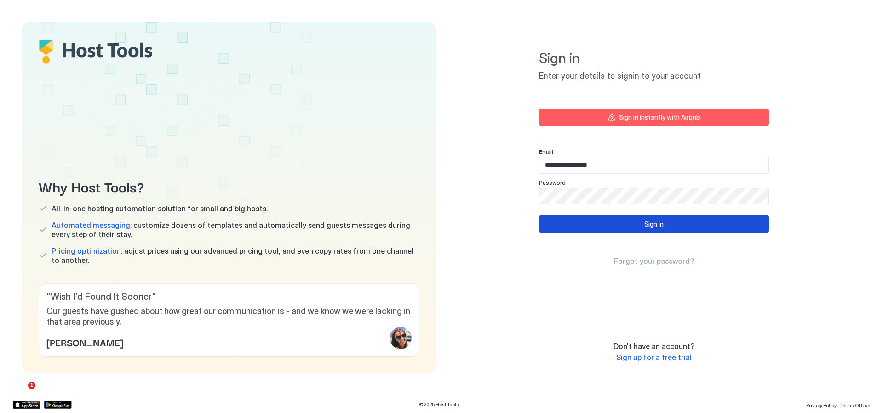
click at [617, 224] on button "Sign in" at bounding box center [654, 223] width 230 height 17
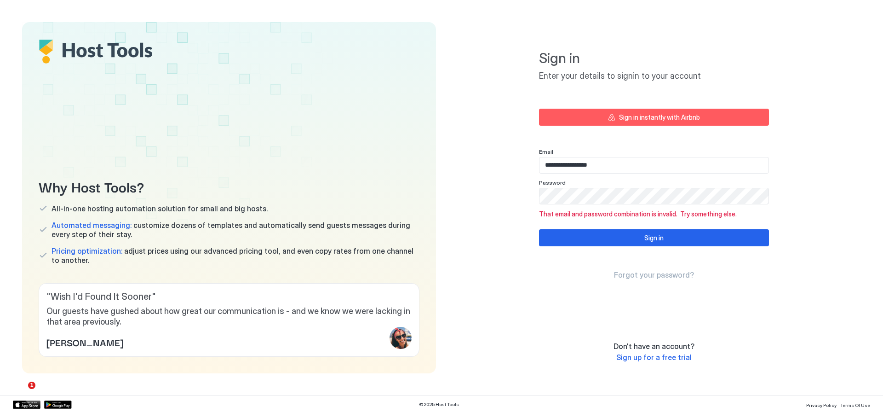
click at [510, 197] on div "**********" at bounding box center [654, 197] width 414 height 351
click at [628, 239] on button "Sign in" at bounding box center [654, 237] width 230 height 17
click at [618, 236] on button "Sign in" at bounding box center [654, 237] width 230 height 17
click at [656, 274] on span "Forgot your password?" at bounding box center [654, 274] width 80 height 9
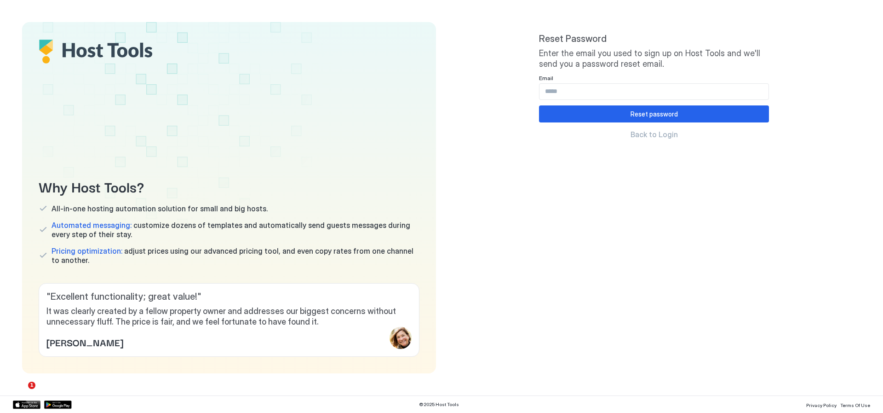
click at [612, 88] on input "Input Field" at bounding box center [654, 92] width 229 height 16
type input "**********"
click at [617, 114] on button "Reset password" at bounding box center [654, 113] width 230 height 17
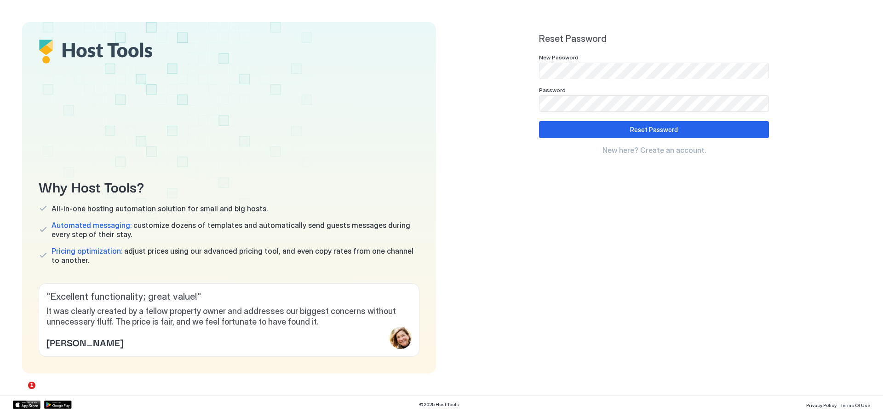
click at [561, 63] on div at bounding box center [654, 71] width 230 height 17
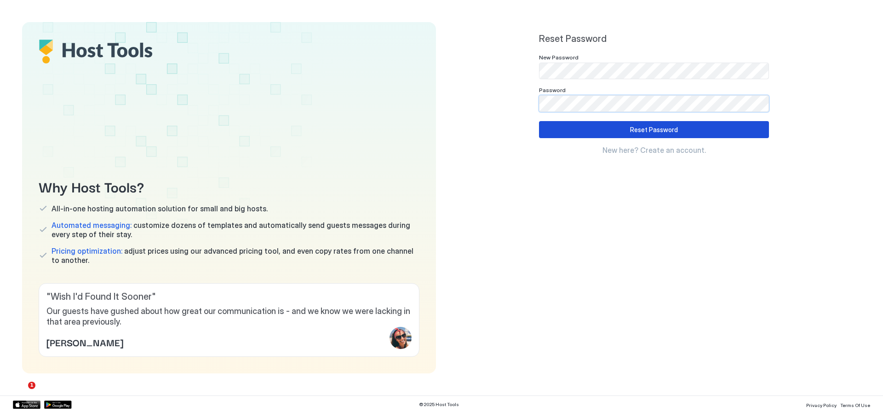
click at [652, 130] on div "Reset Password" at bounding box center [654, 130] width 48 height 10
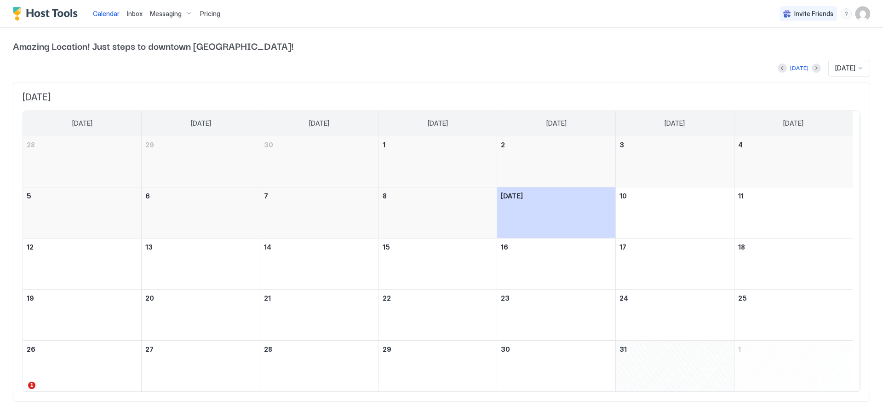
click at [724, 52] on span "Amazing Location! Just steps to downtown [GEOGRAPHIC_DATA]!" at bounding box center [441, 46] width 857 height 14
click at [211, 13] on span "Pricing" at bounding box center [210, 14] width 20 height 8
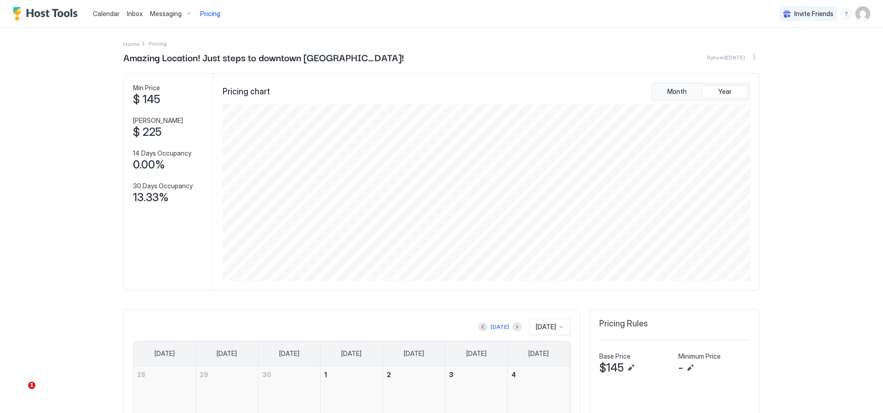
click at [108, 15] on span "Calendar" at bounding box center [106, 14] width 27 height 8
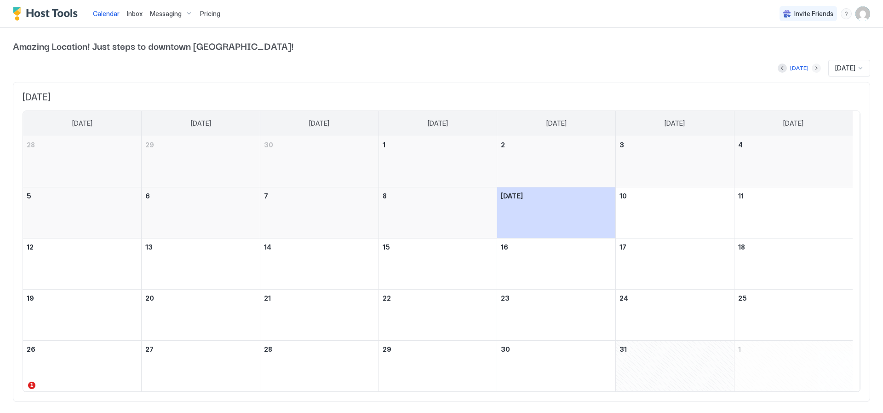
click at [812, 66] on button "Next month" at bounding box center [816, 67] width 9 height 9
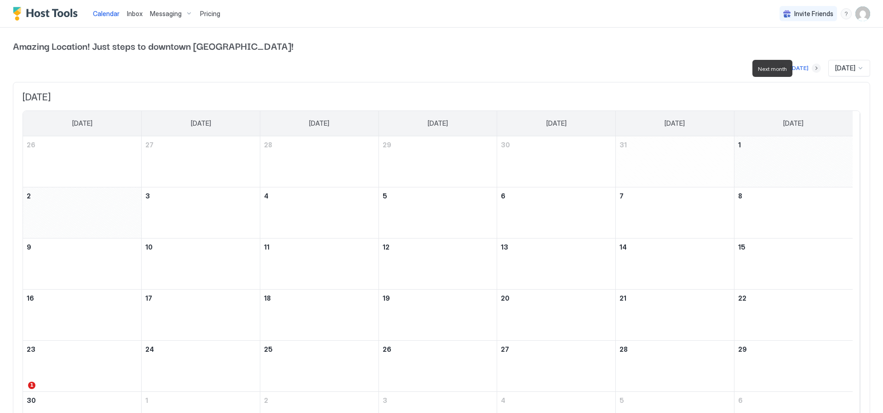
click at [812, 66] on button "Next month" at bounding box center [816, 67] width 9 height 9
click at [186, 12] on div "Messaging" at bounding box center [171, 14] width 50 height 16
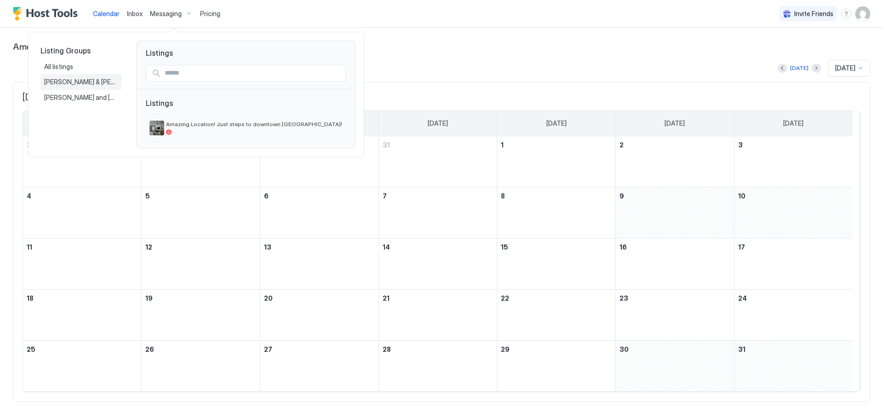
click at [66, 83] on span "[PERSON_NAME] & [PERSON_NAME]" at bounding box center [81, 82] width 74 height 8
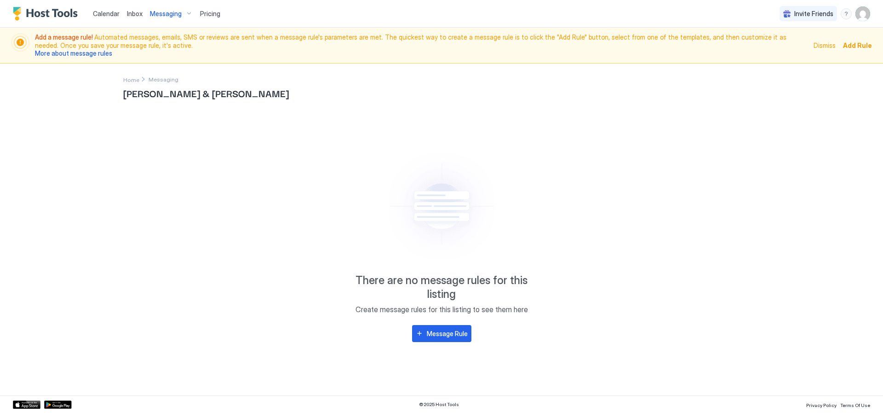
click at [863, 48] on span "Add Rule" at bounding box center [857, 45] width 29 height 10
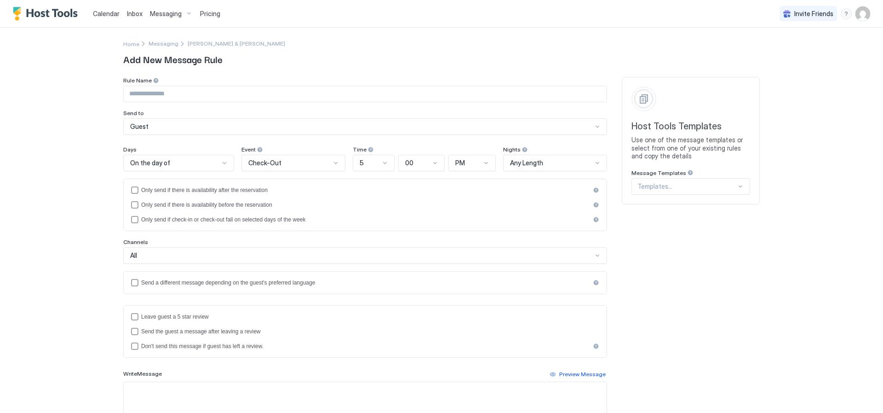
click at [492, 91] on input "Input Field" at bounding box center [365, 94] width 483 height 16
click at [187, 11] on div "Messaging" at bounding box center [171, 14] width 50 height 16
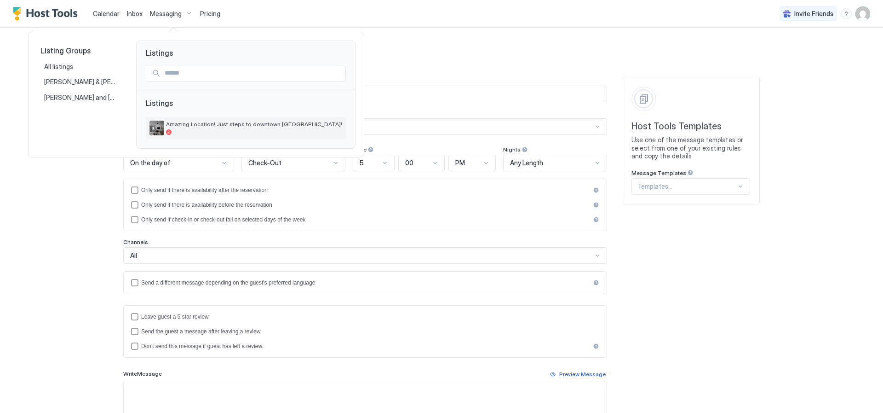
click at [181, 124] on span "Amazing Location! Just steps to downtown [GEOGRAPHIC_DATA]!" at bounding box center [254, 124] width 176 height 7
